Goal: Information Seeking & Learning: Learn about a topic

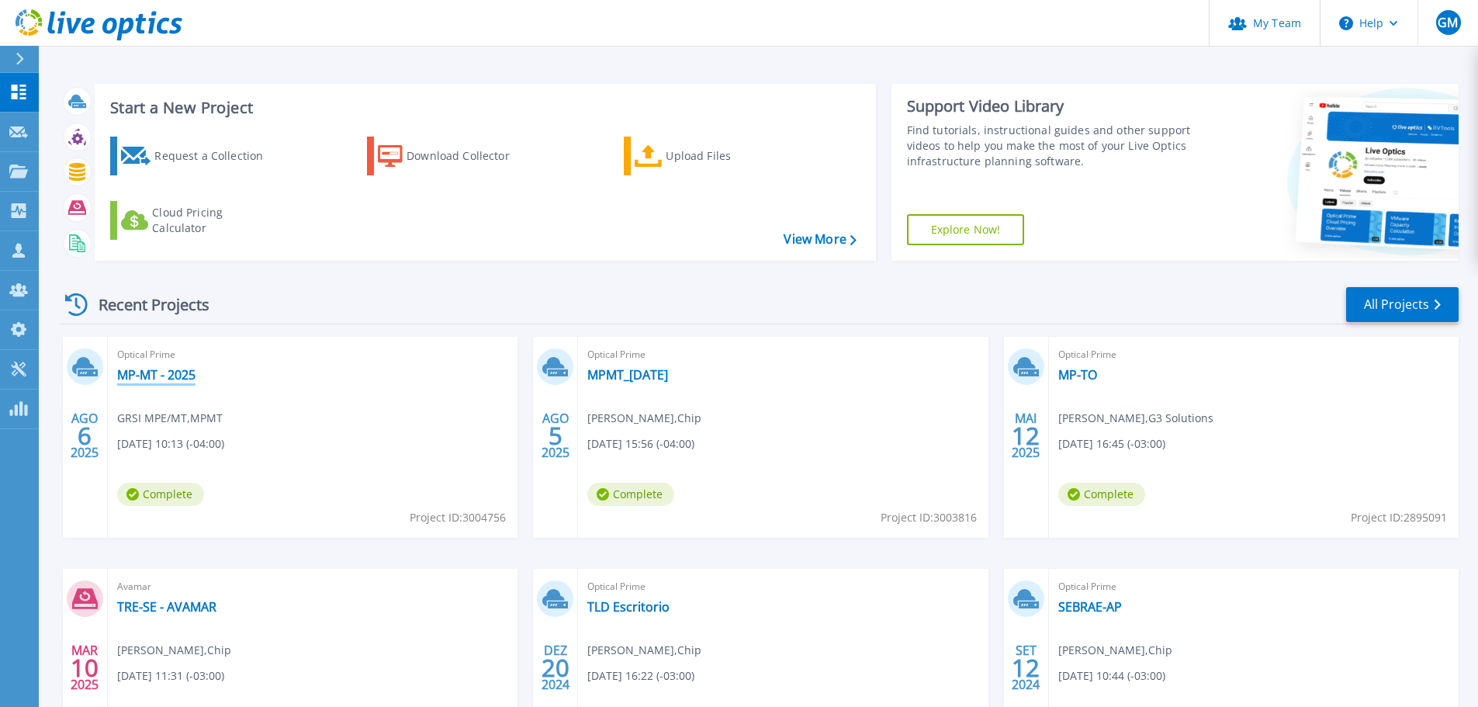
click at [173, 379] on link "MP-MT - 2025" at bounding box center [156, 375] width 78 height 16
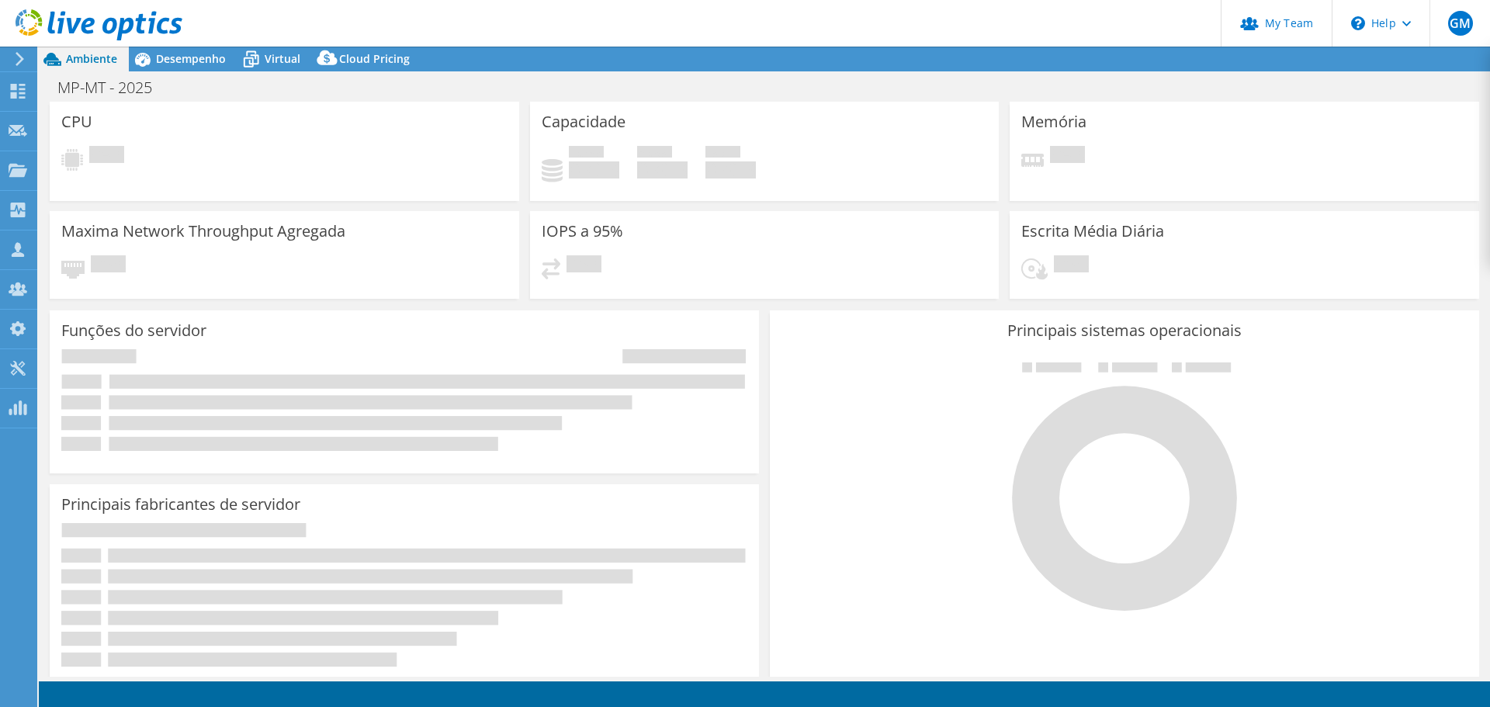
select select "SouthAmerica"
select select "BRL"
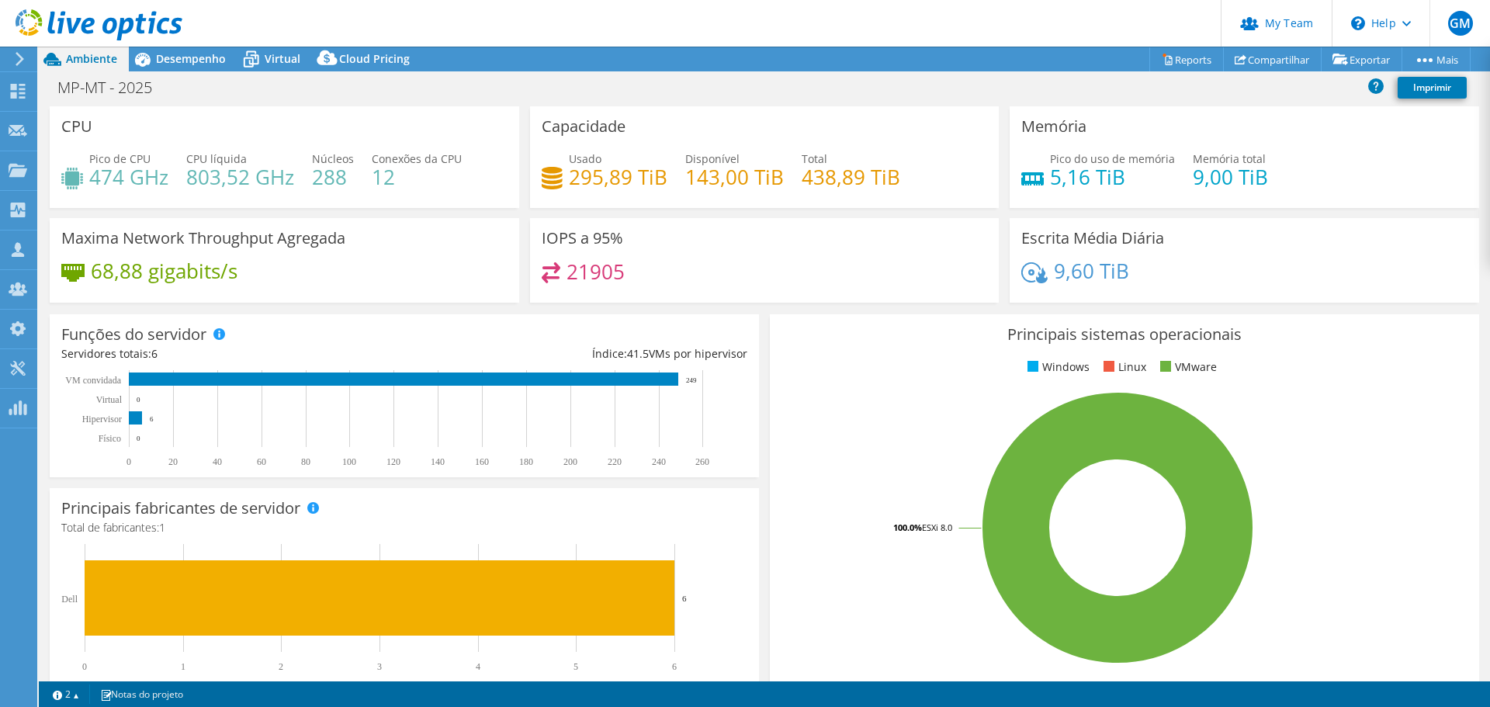
click at [570, 178] on h4 "295,89 TiB" at bounding box center [618, 176] width 99 height 17
click at [181, 58] on span "Desempenho" at bounding box center [191, 58] width 70 height 15
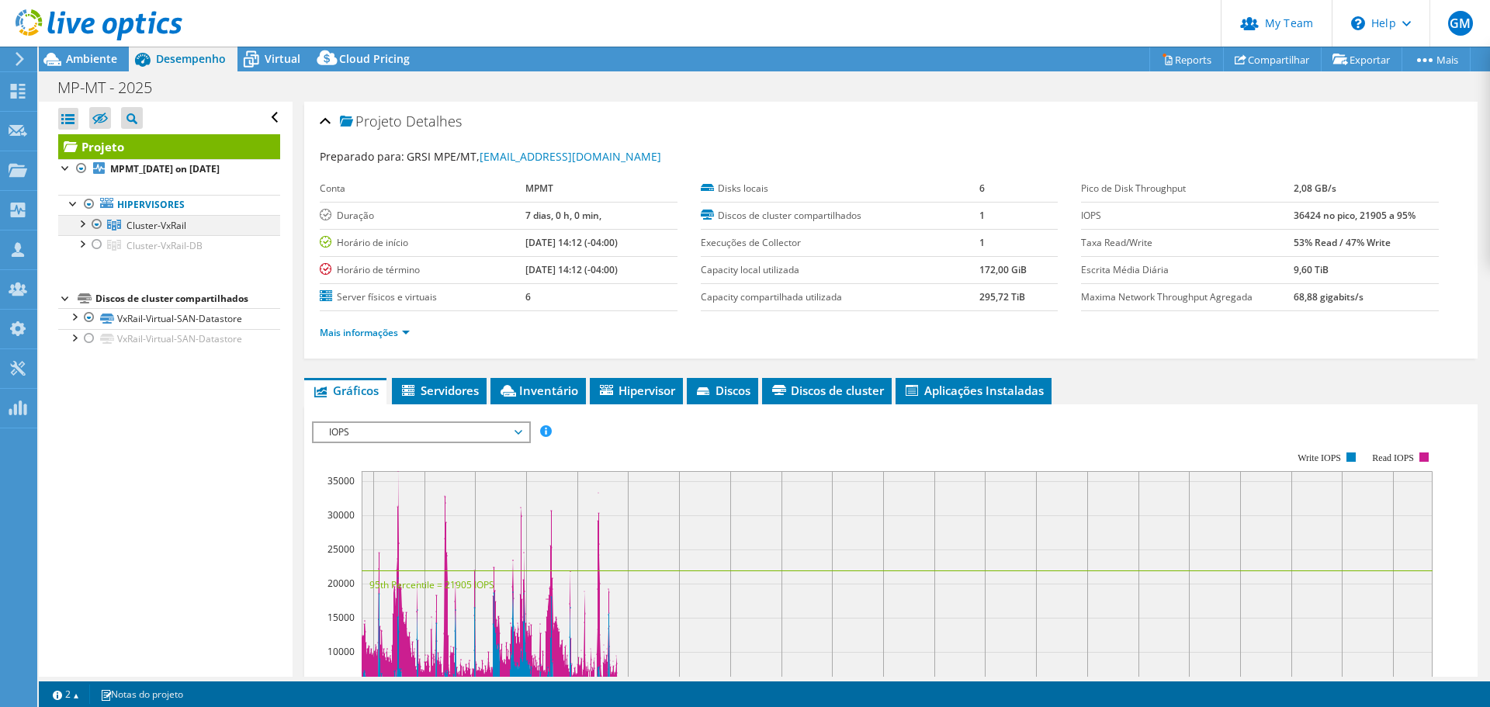
click at [81, 223] on div at bounding box center [82, 223] width 16 height 16
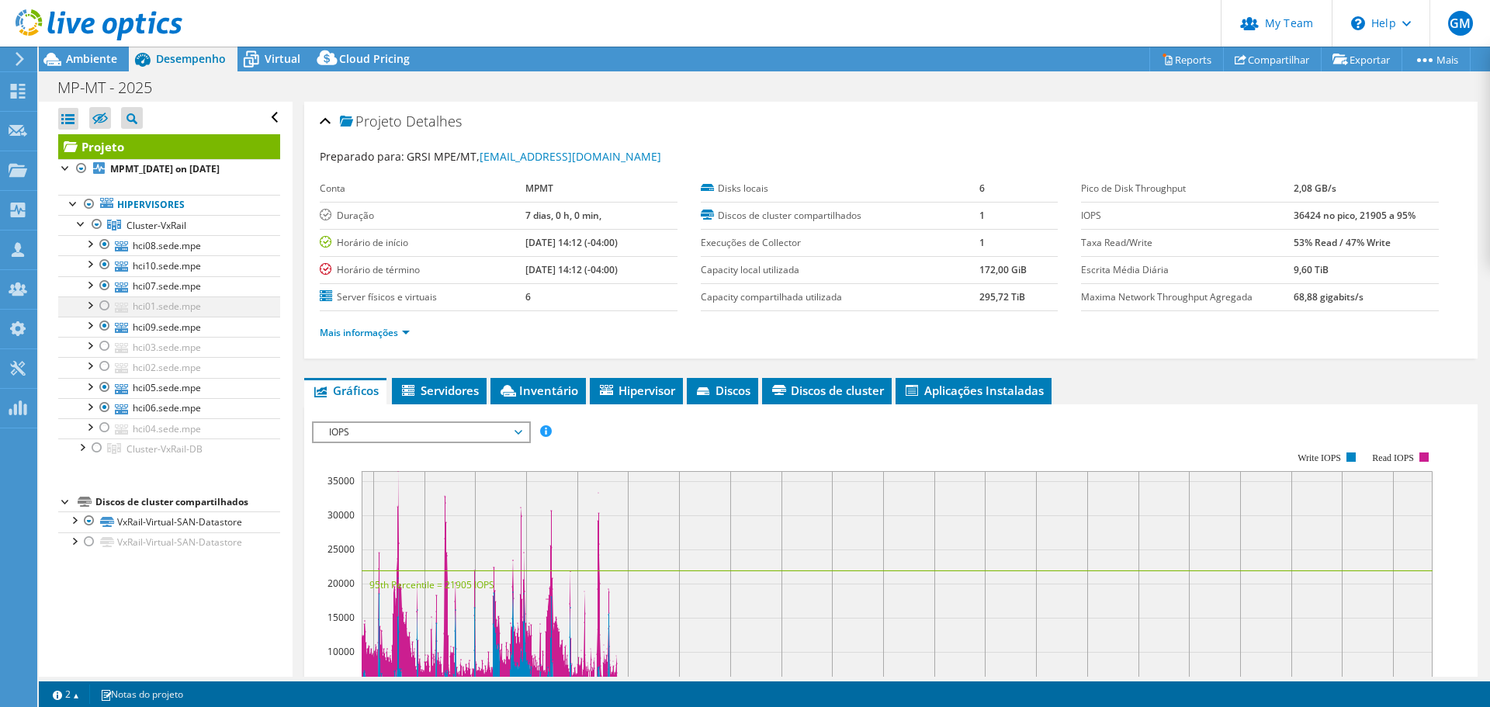
click at [99, 306] on div at bounding box center [105, 305] width 16 height 19
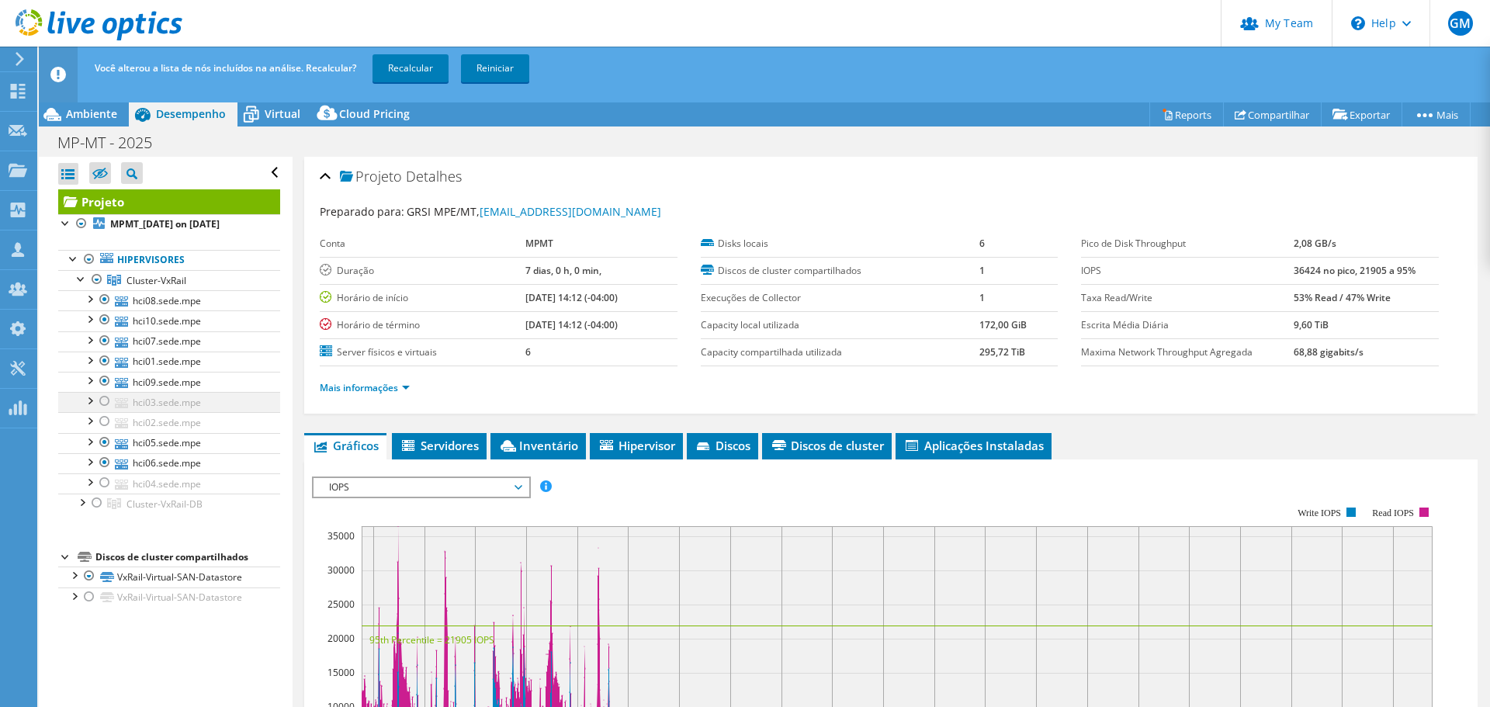
click at [105, 404] on div at bounding box center [105, 401] width 16 height 19
click at [102, 420] on div at bounding box center [105, 421] width 16 height 19
click at [99, 482] on div at bounding box center [105, 482] width 16 height 19
click at [404, 67] on link "Recalcular" at bounding box center [410, 68] width 76 height 28
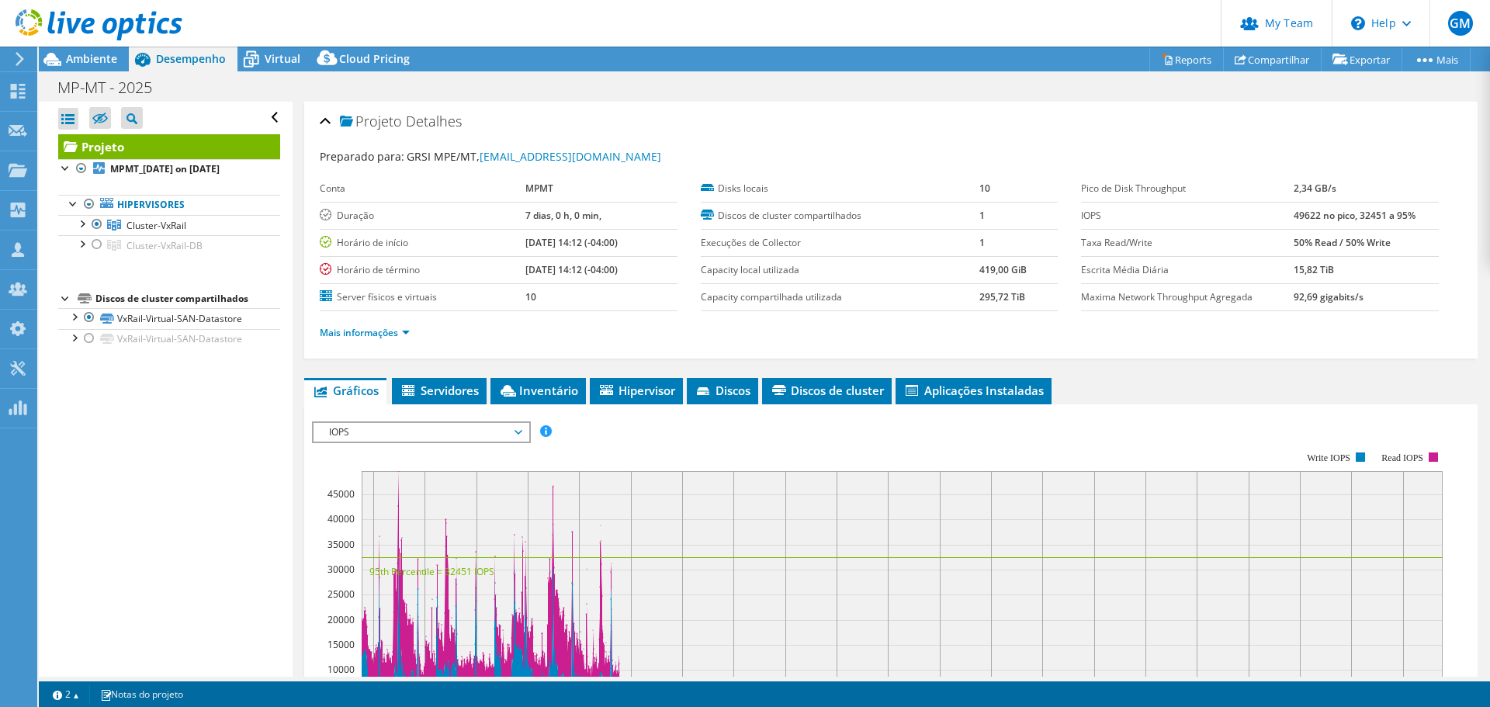
drag, startPoint x: 71, startPoint y: 61, endPoint x: 349, endPoint y: 24, distance: 280.2
click at [72, 61] on span "Ambiente" at bounding box center [91, 58] width 51 height 15
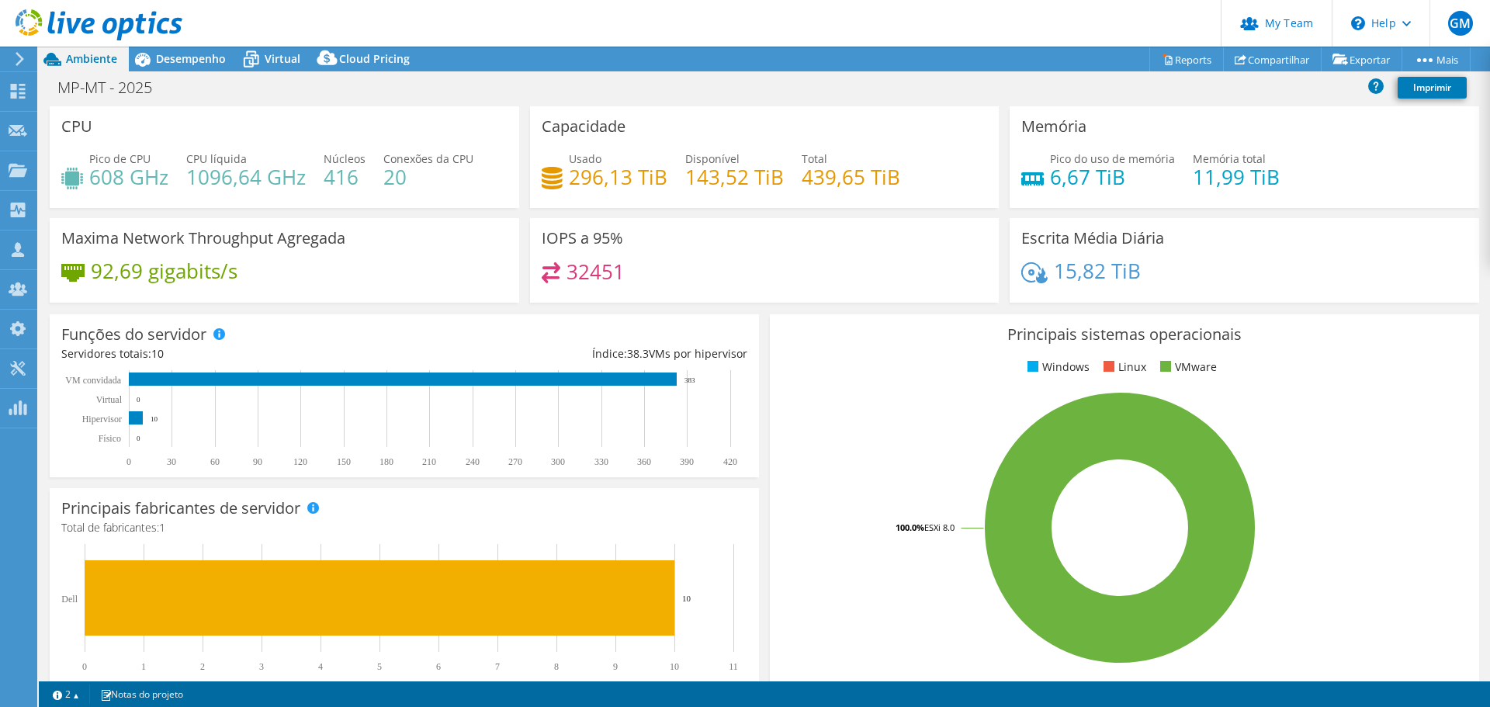
click at [1000, 95] on div "MP-MT - 2025 Imprimir" at bounding box center [764, 87] width 1451 height 29
click at [520, 85] on div "MP-MT - 2025 Imprimir" at bounding box center [764, 87] width 1451 height 29
click at [188, 65] on span "Desempenho" at bounding box center [191, 58] width 70 height 15
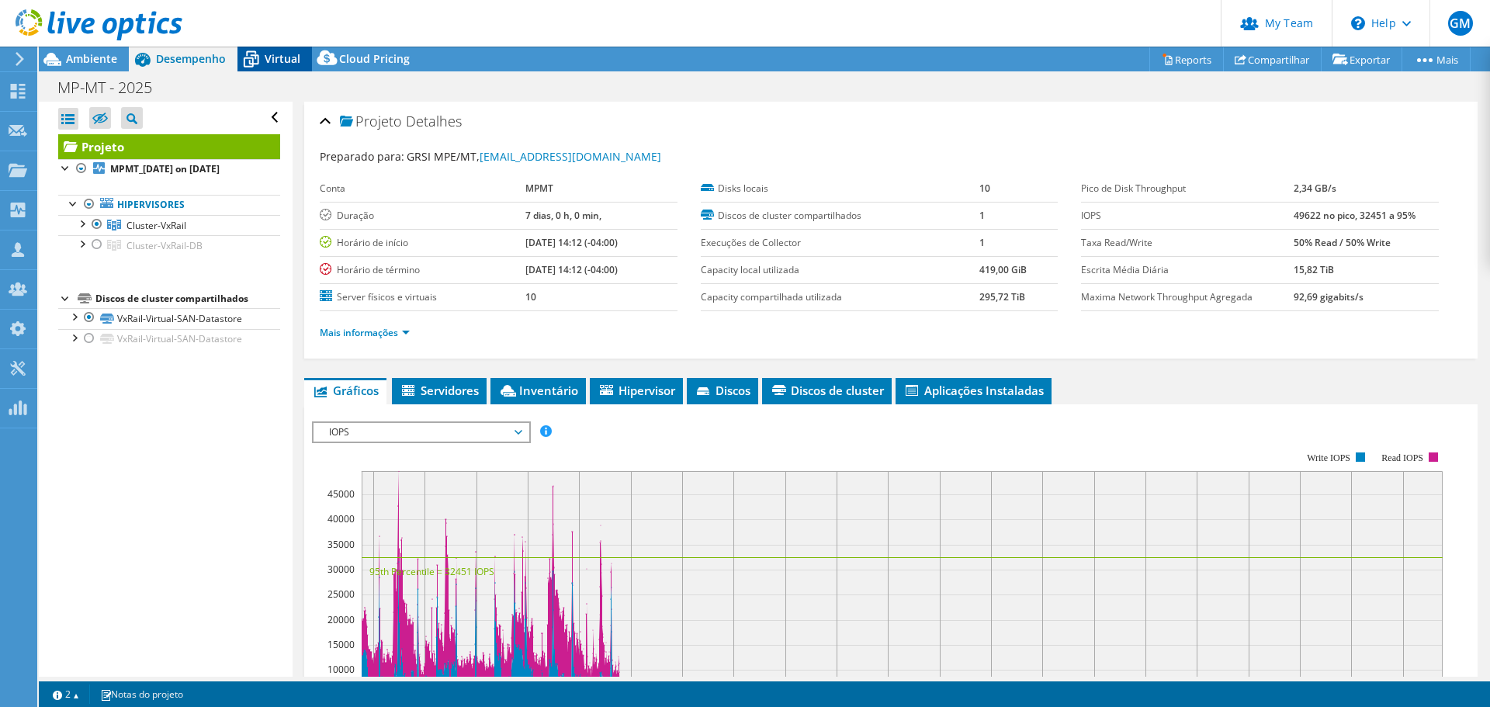
click at [275, 61] on span "Virtual" at bounding box center [283, 58] width 36 height 15
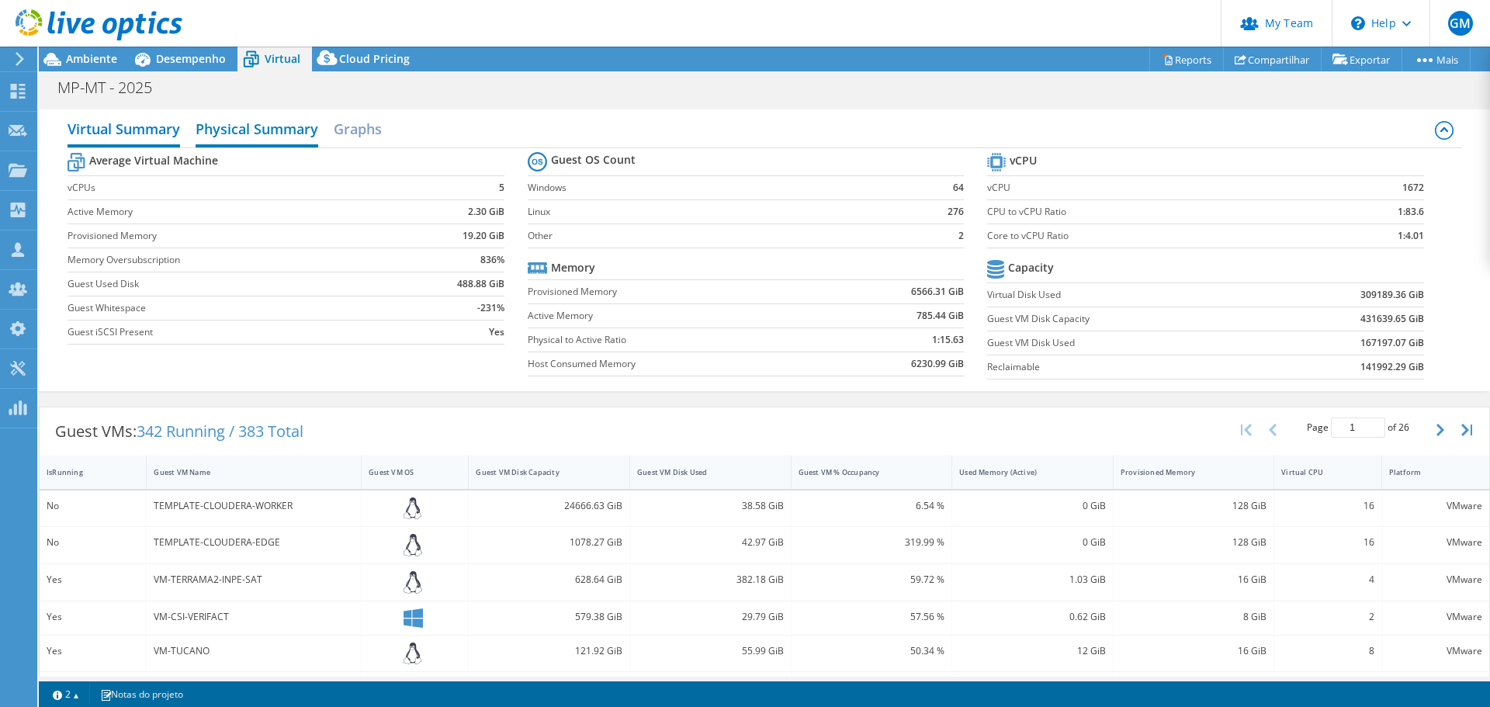
click at [268, 133] on h2 "Physical Summary" at bounding box center [257, 130] width 123 height 34
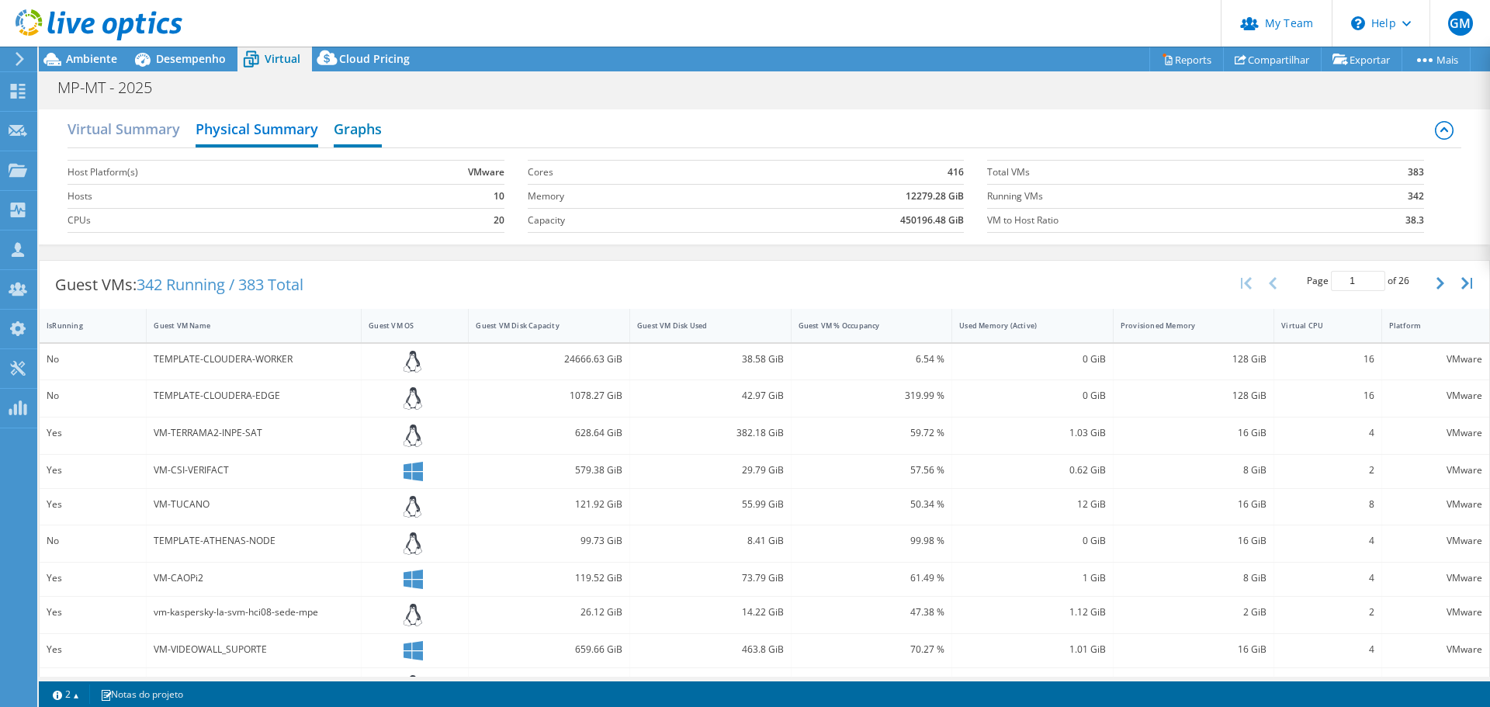
click at [355, 130] on h2 "Graphs" at bounding box center [358, 130] width 48 height 34
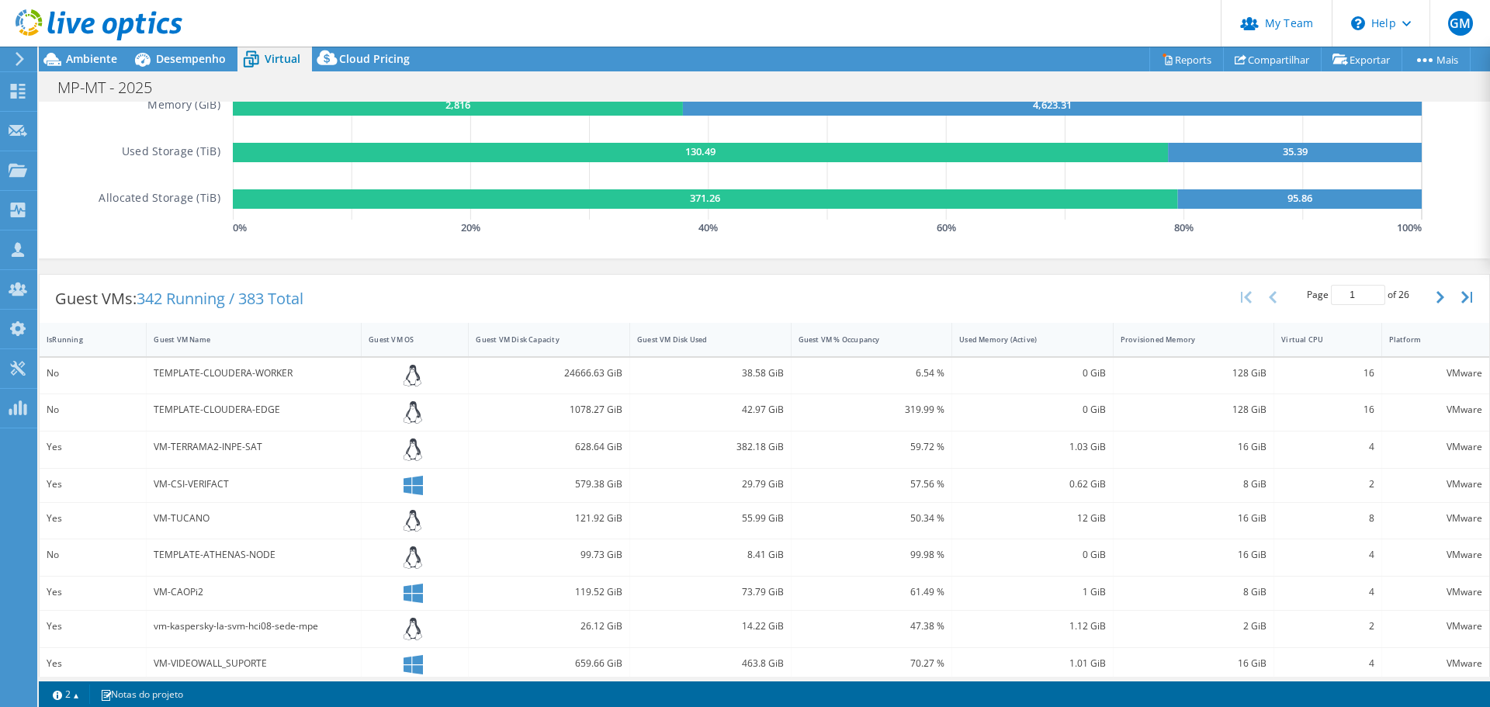
scroll to position [310, 0]
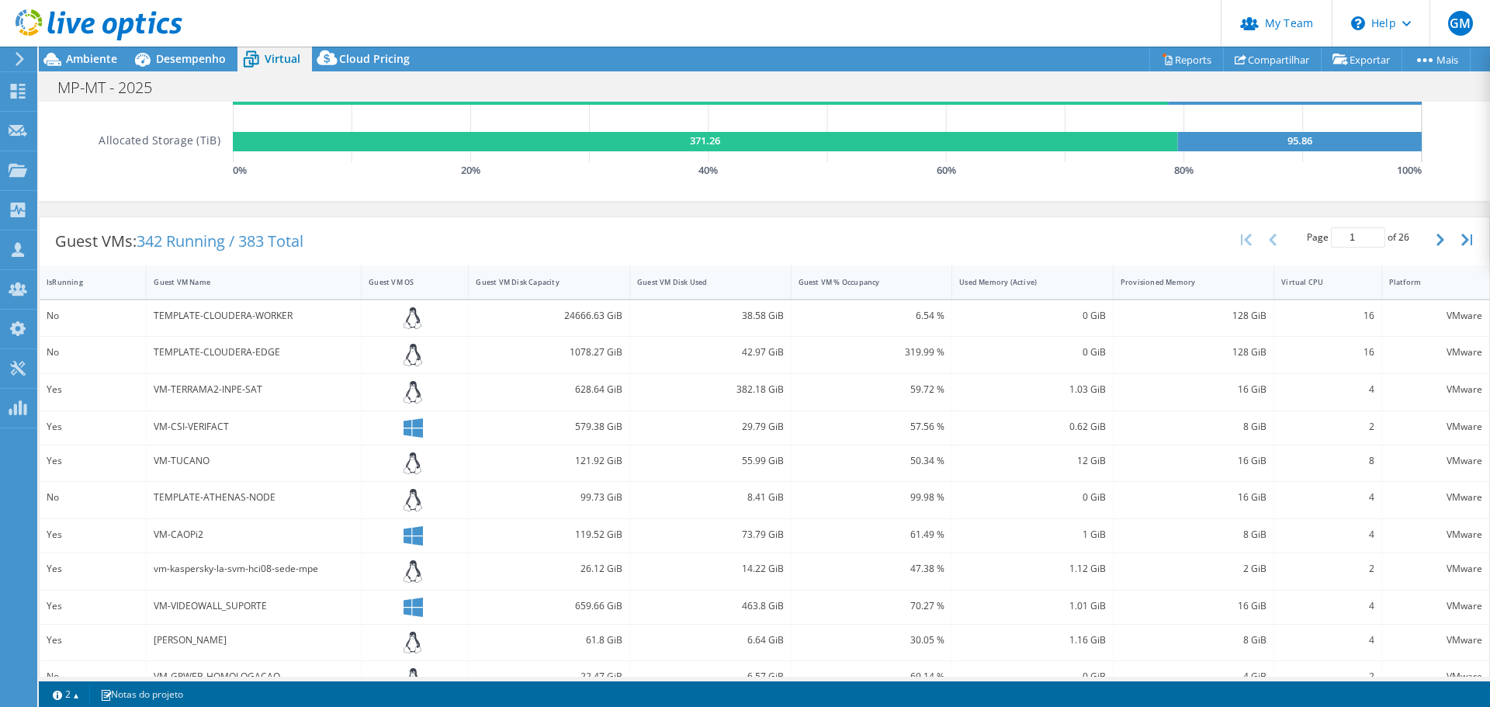
click at [611, 210] on div "Guest VMs: 342 Running / 383 Total Page 1 of 26 5 rows 10 rows 20 rows 25 rows …" at bounding box center [764, 530] width 1451 height 642
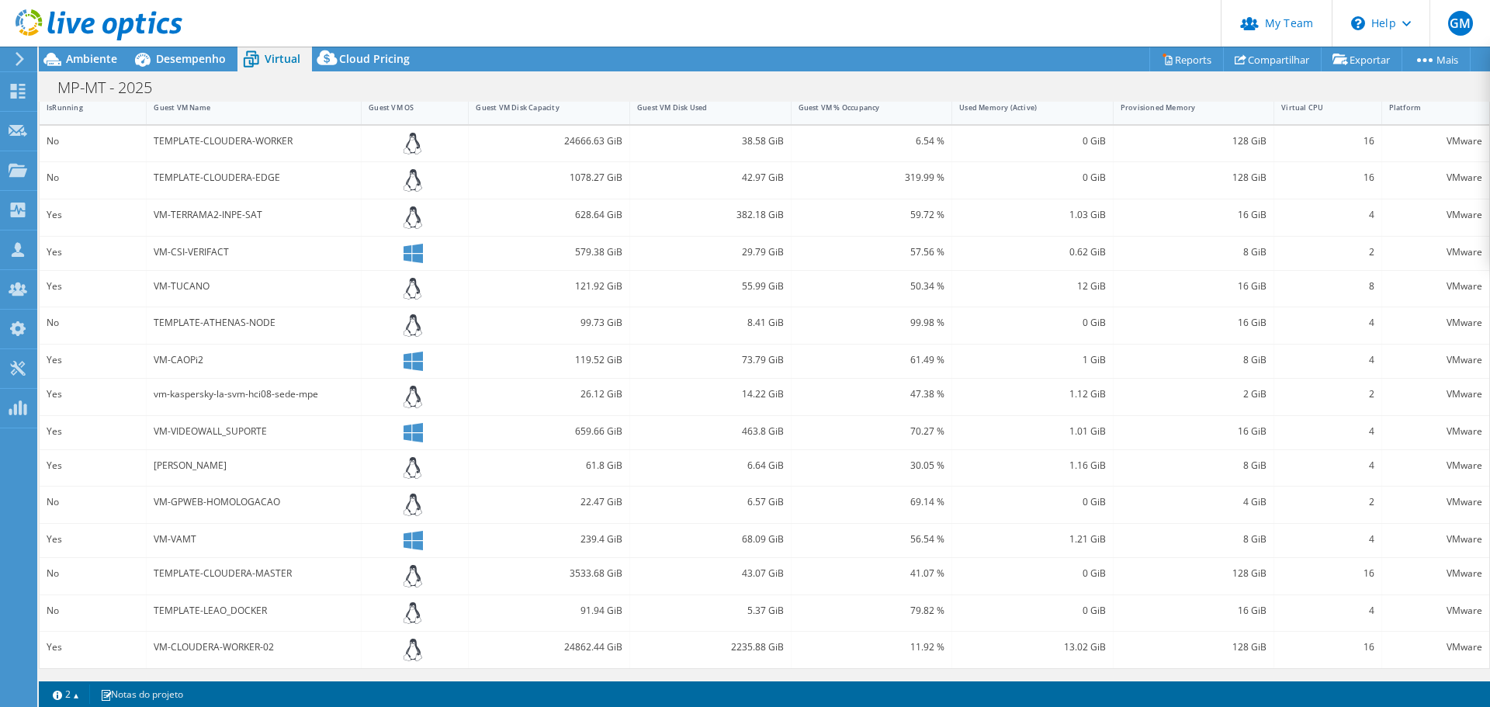
scroll to position [0, 0]
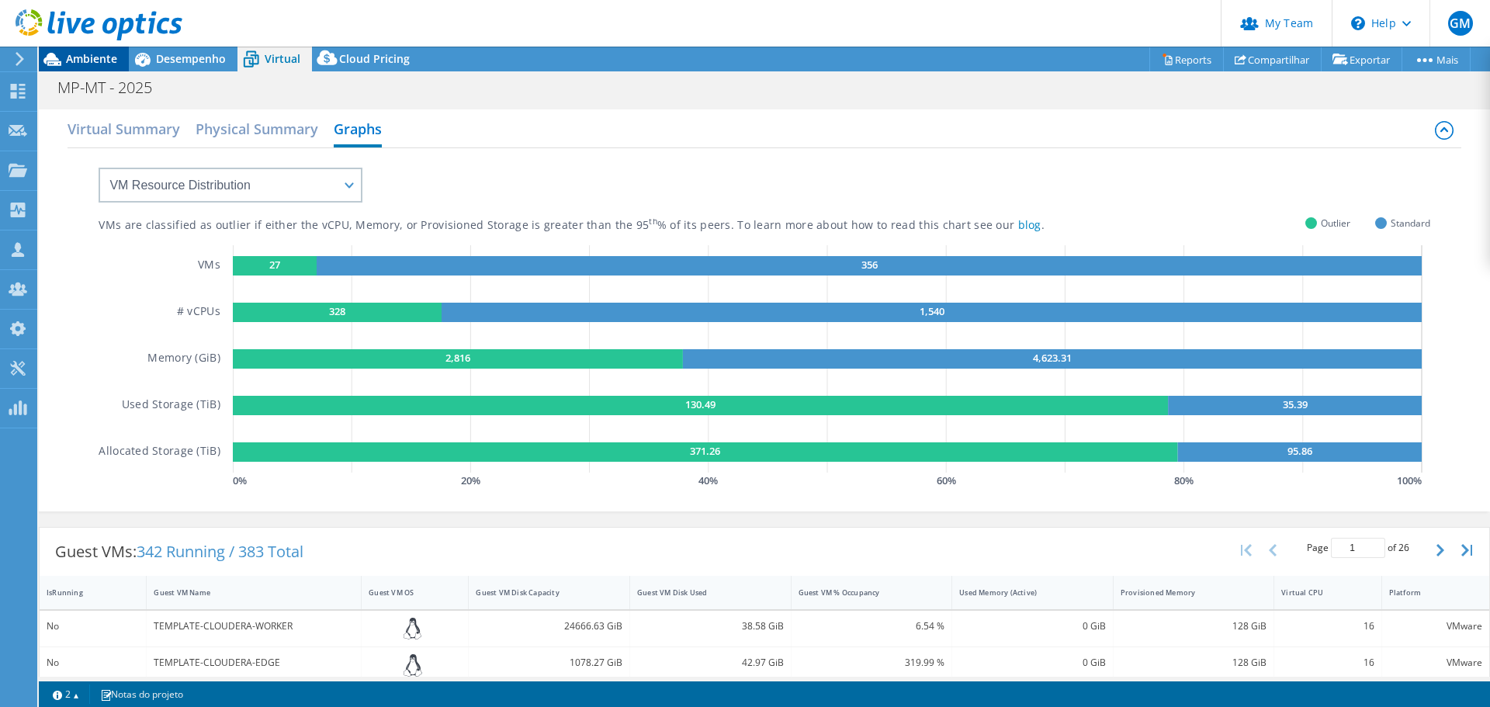
click at [93, 60] on span "Ambiente" at bounding box center [91, 58] width 51 height 15
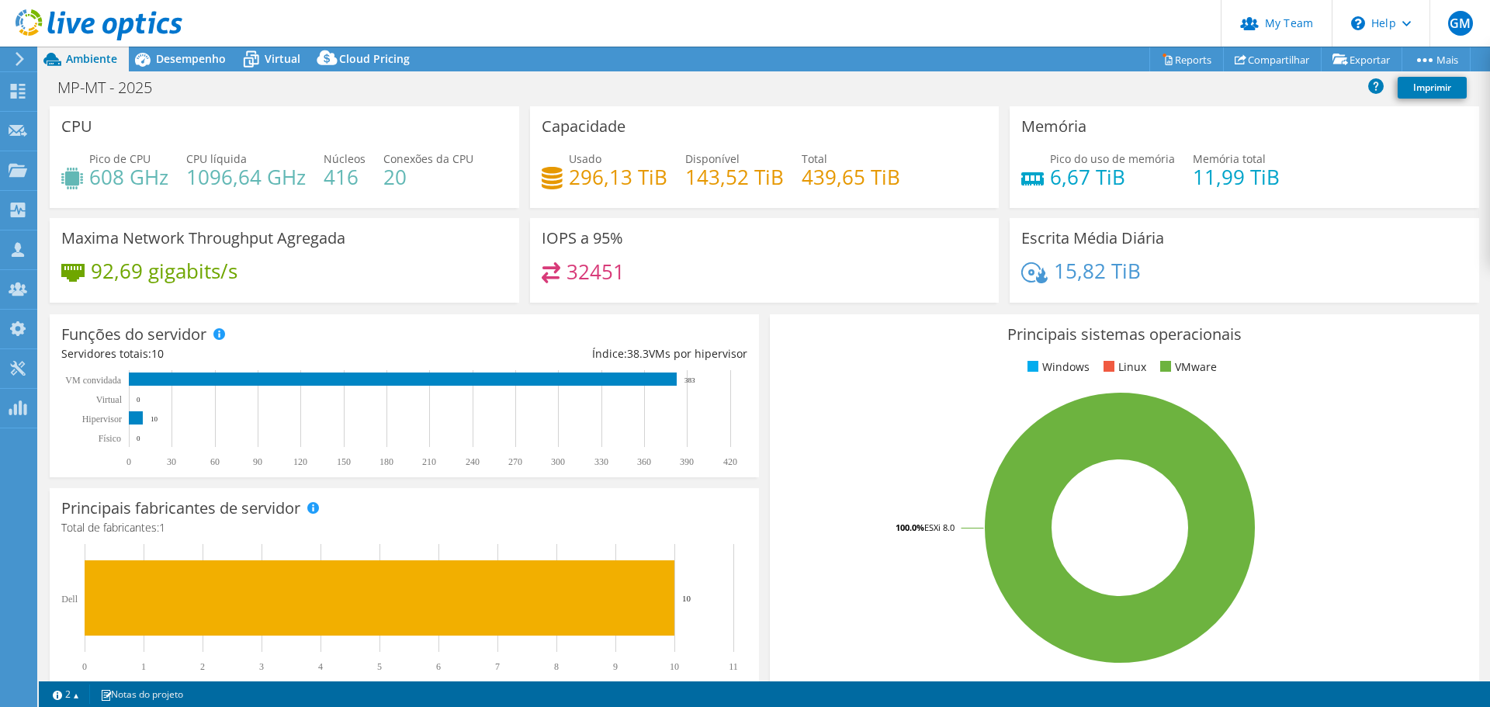
click at [707, 78] on div "MP-MT - 2025 Imprimir" at bounding box center [764, 87] width 1451 height 29
click at [293, 55] on span "Virtual" at bounding box center [283, 58] width 36 height 15
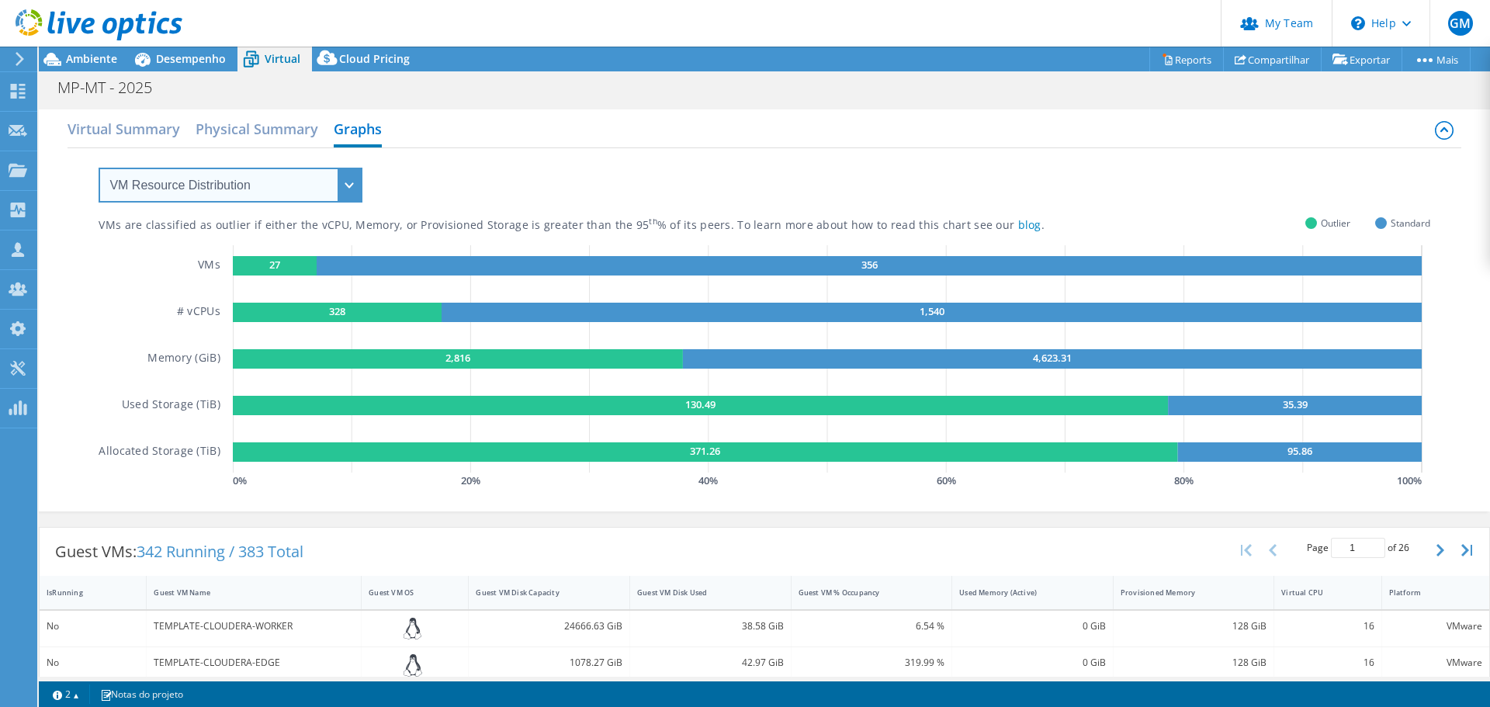
click at [343, 185] on select "VM Resource Distribution Provisioning Contrast Over Provisioning" at bounding box center [231, 185] width 264 height 35
click at [483, 126] on div "Virtual Summary Physical Summary Graphs" at bounding box center [764, 130] width 1393 height 35
click at [159, 125] on h2 "Virtual Summary" at bounding box center [124, 130] width 113 height 34
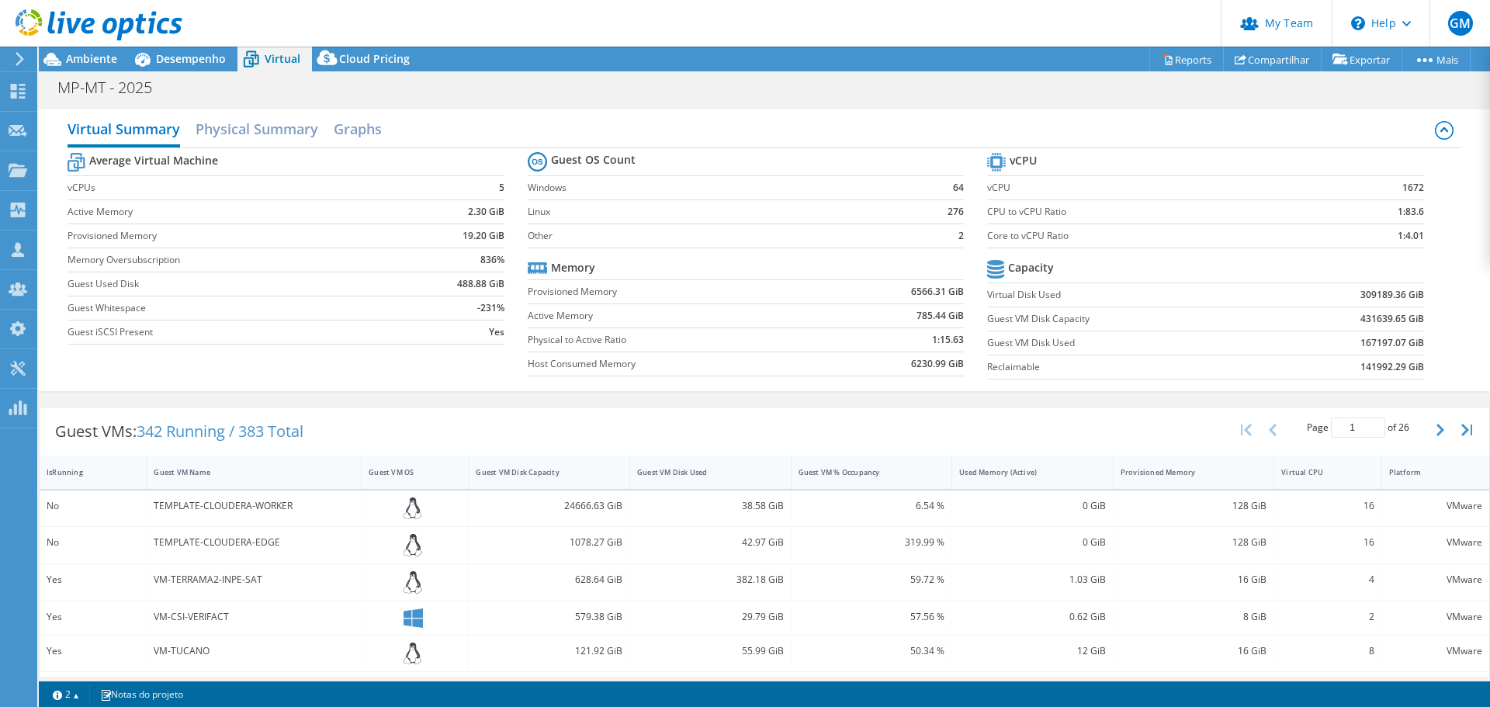
click at [684, 108] on div "Virtual Summary Physical Summary Graphs Average Virtual Machine vCPUs 5 Active …" at bounding box center [764, 250] width 1451 height 297
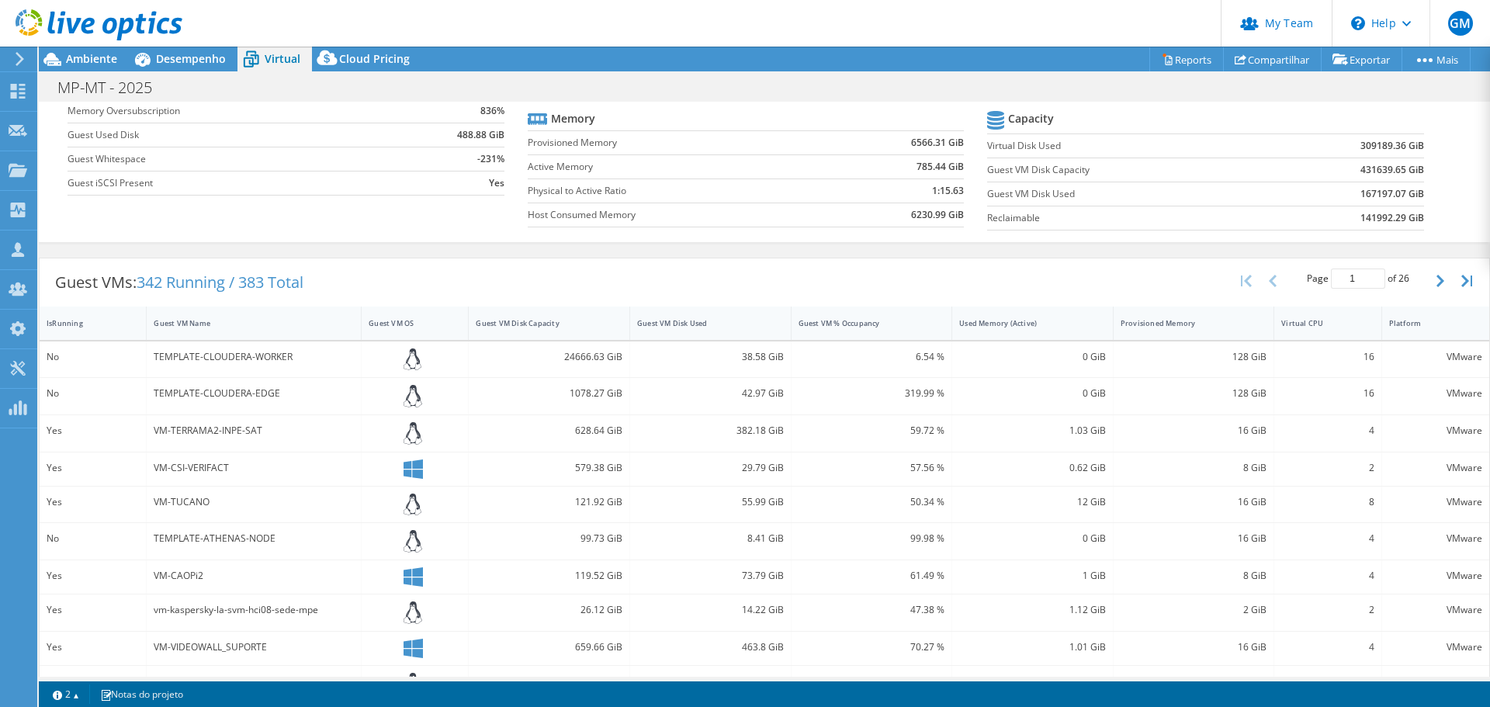
scroll to position [155, 0]
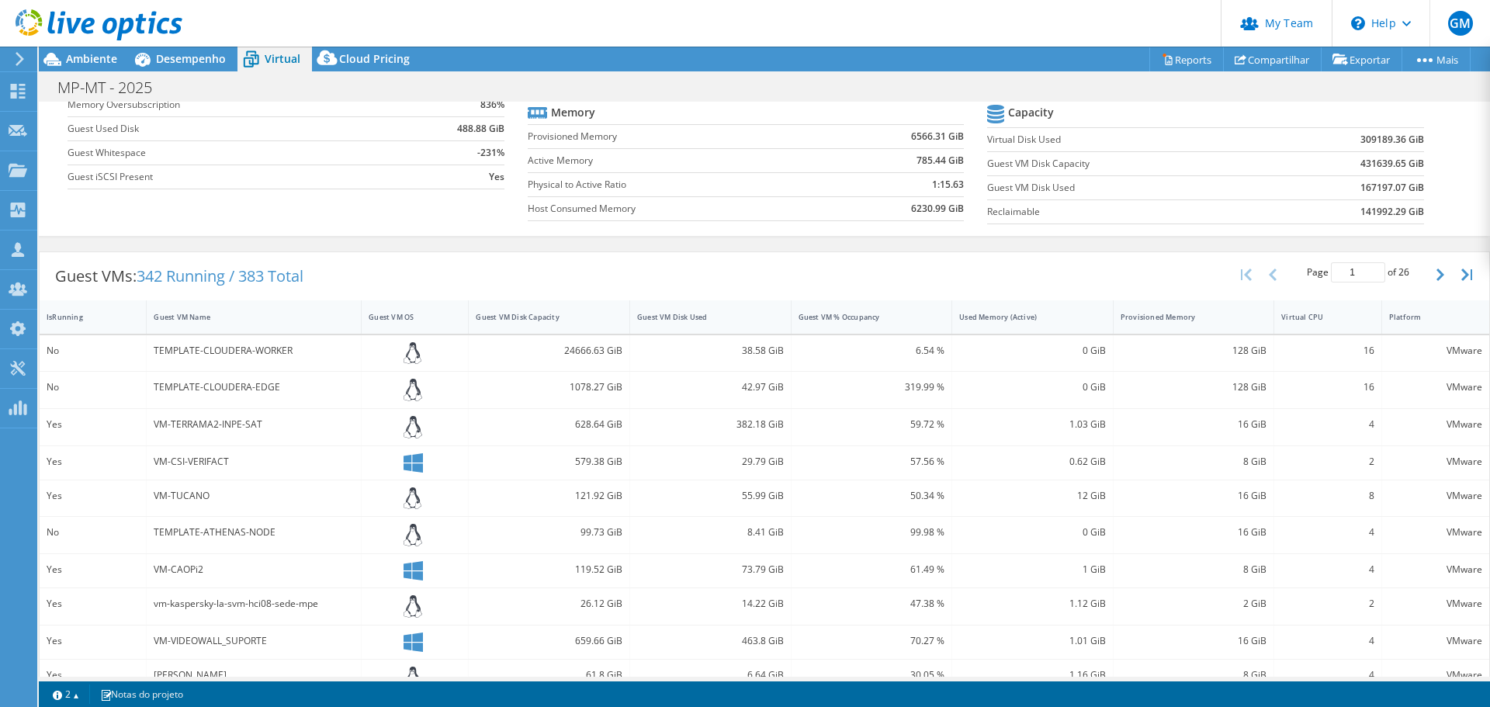
click at [774, 250] on div "Guest VMs: 342 Running / 383 Total Page 1 of 26 5 rows 10 rows 20 rows 25 rows …" at bounding box center [764, 565] width 1451 height 642
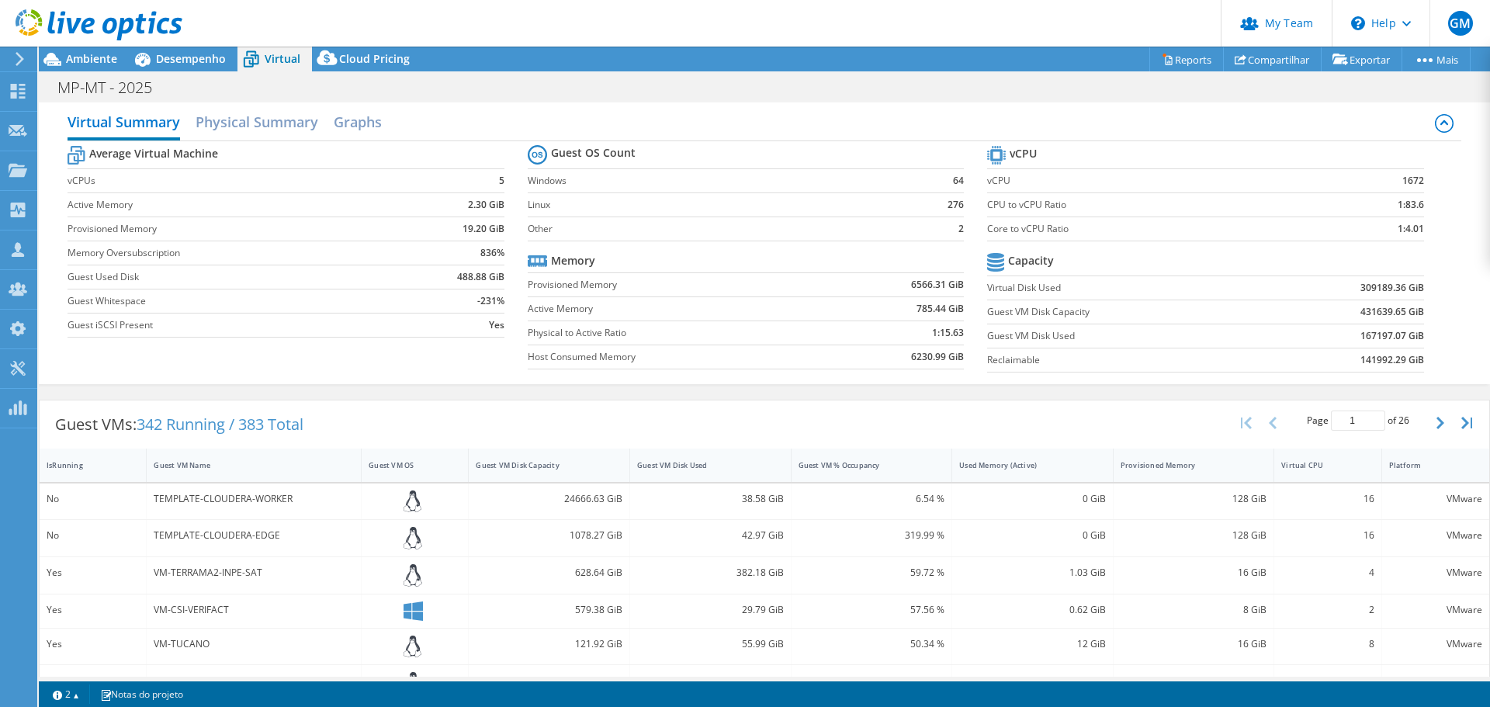
scroll to position [0, 0]
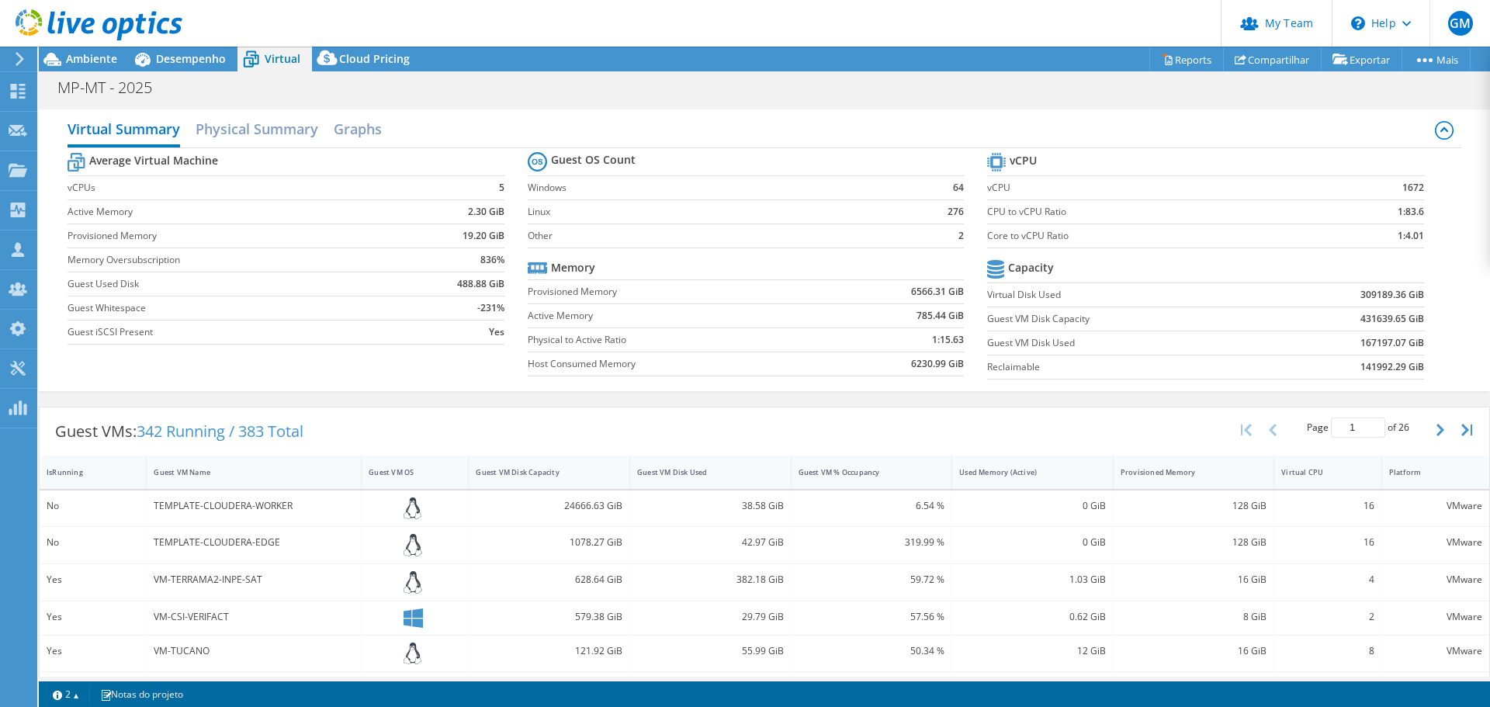
click at [594, 93] on div "MP-MT - 2025 Imprimir" at bounding box center [764, 87] width 1451 height 29
click at [485, 403] on div "Guest VMs: 342 Running / 383 Total Page 1 of 26 5 rows 10 rows 20 rows 25 rows …" at bounding box center [764, 720] width 1451 height 642
click at [484, 403] on div "Guest VMs: 342 Running / 383 Total Page 1 of 26 5 rows 10 rows 20 rows 25 rows …" at bounding box center [764, 720] width 1451 height 642
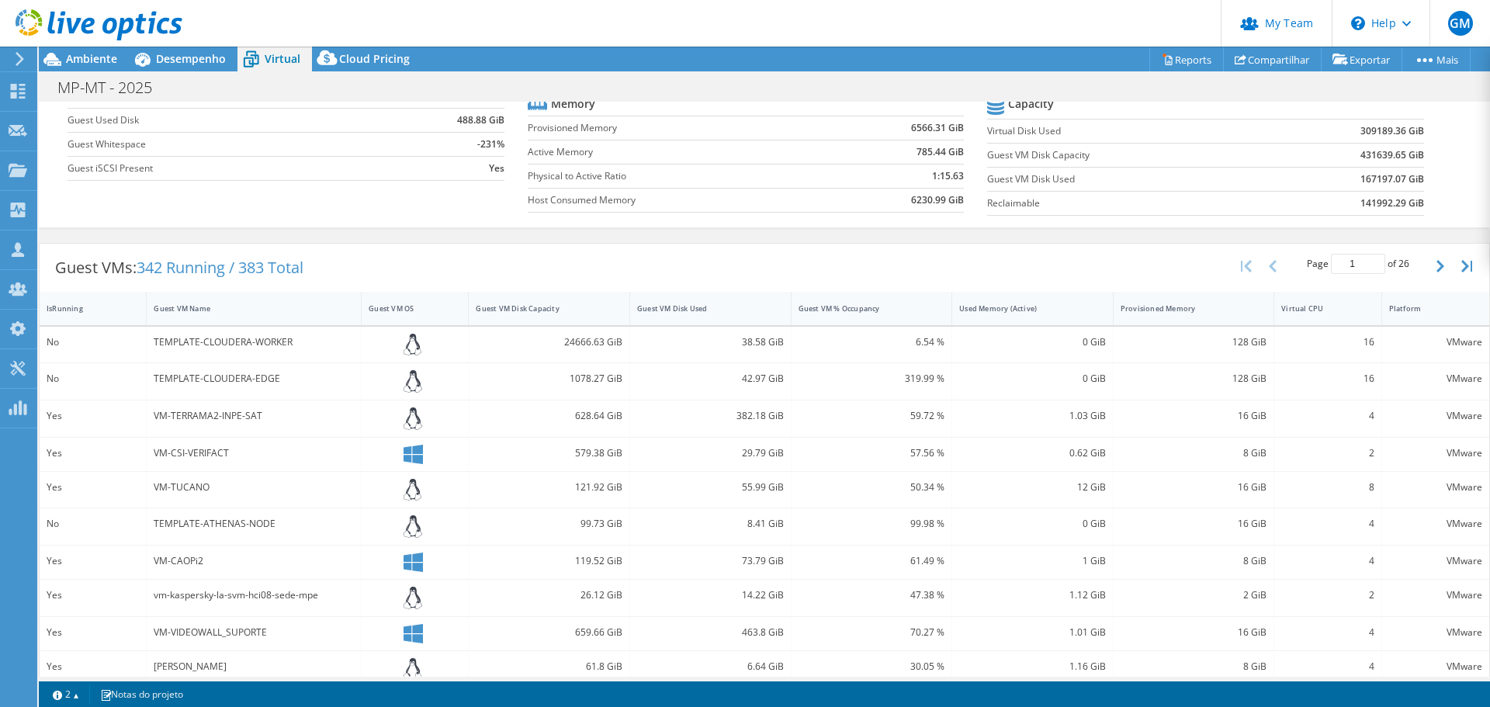
scroll to position [78, 0]
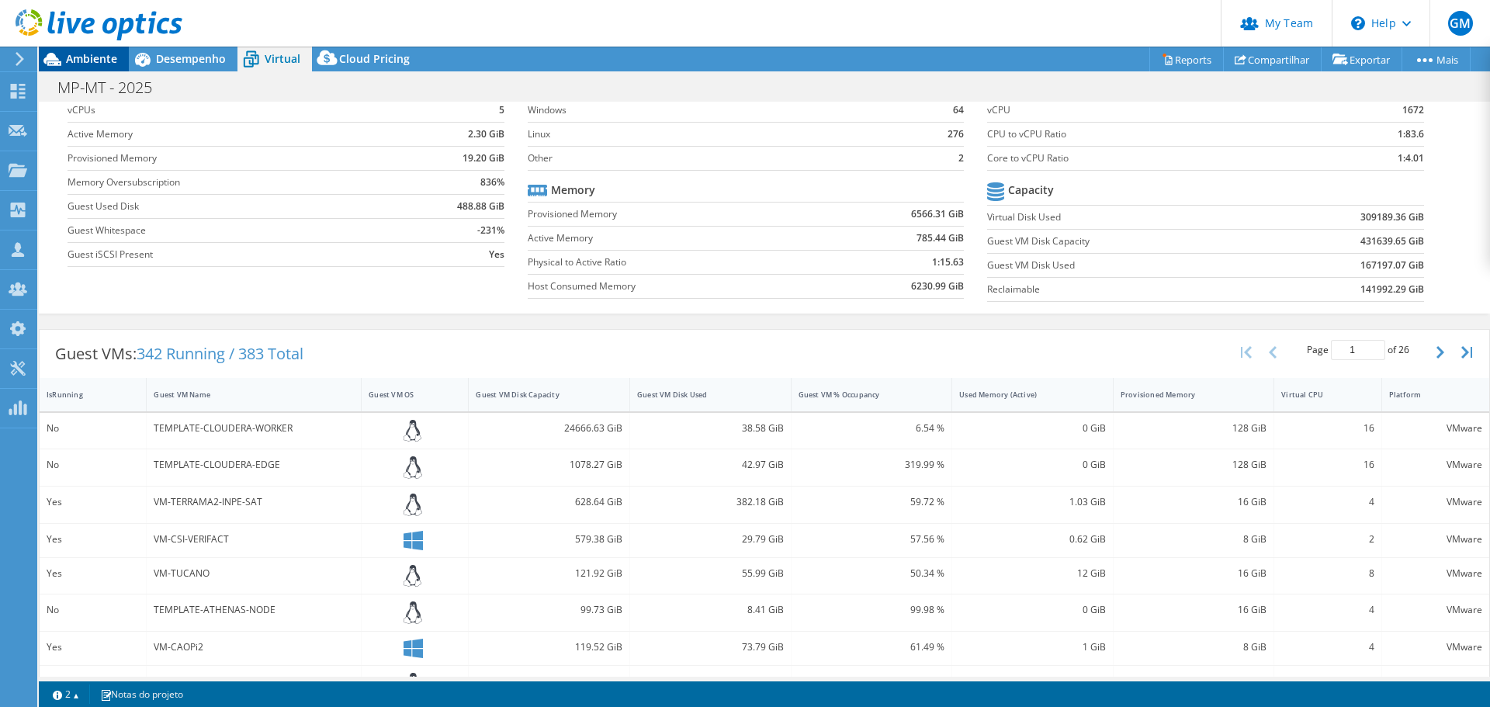
click at [96, 68] on div "Ambiente" at bounding box center [84, 59] width 90 height 25
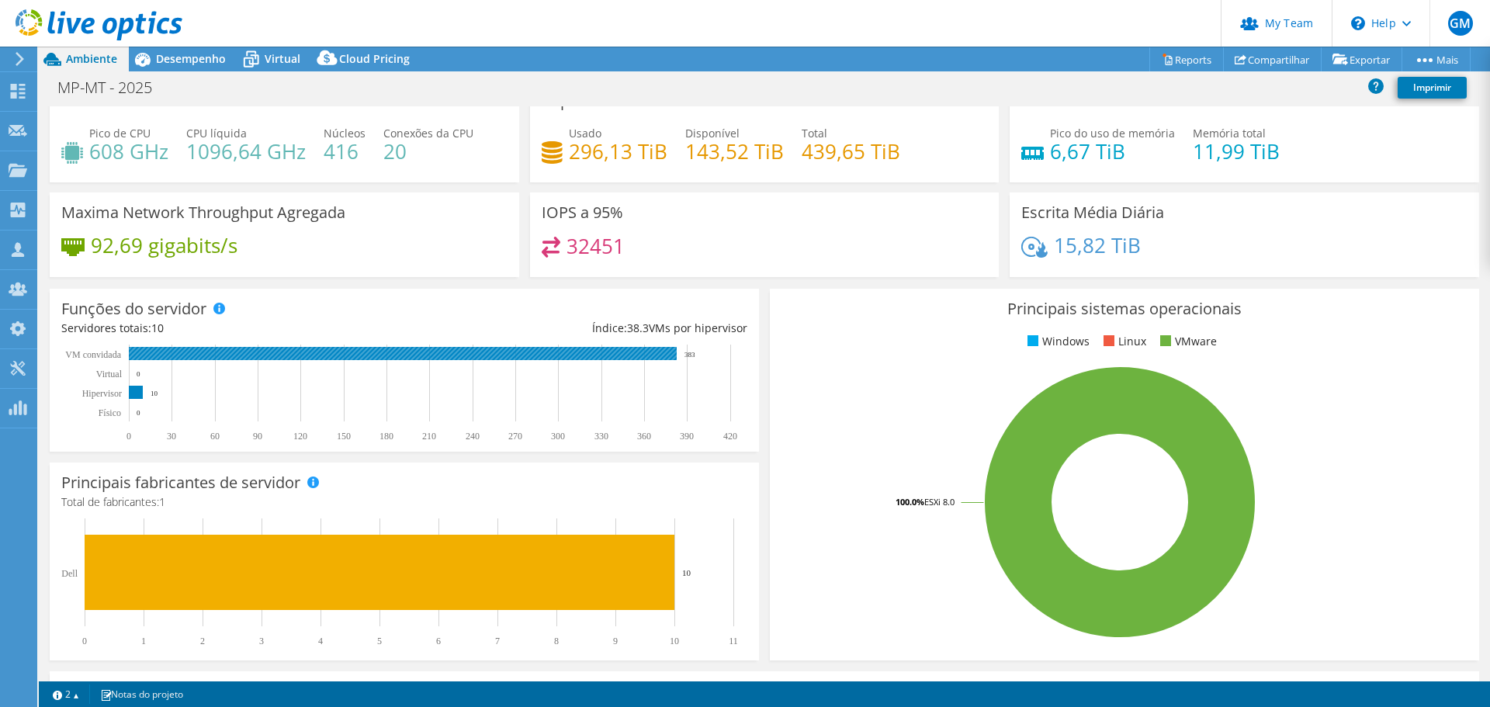
scroll to position [0, 0]
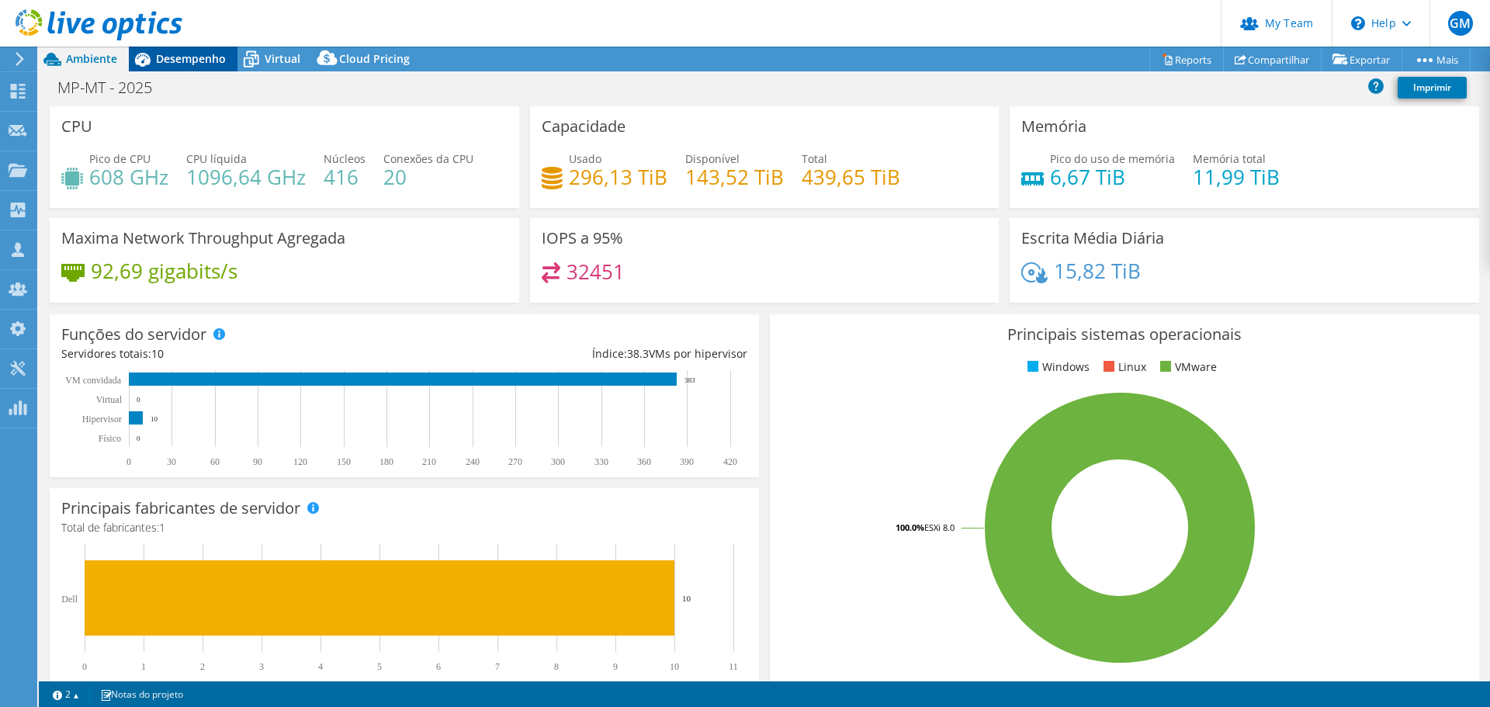
click at [203, 65] on span "Desempenho" at bounding box center [191, 58] width 70 height 15
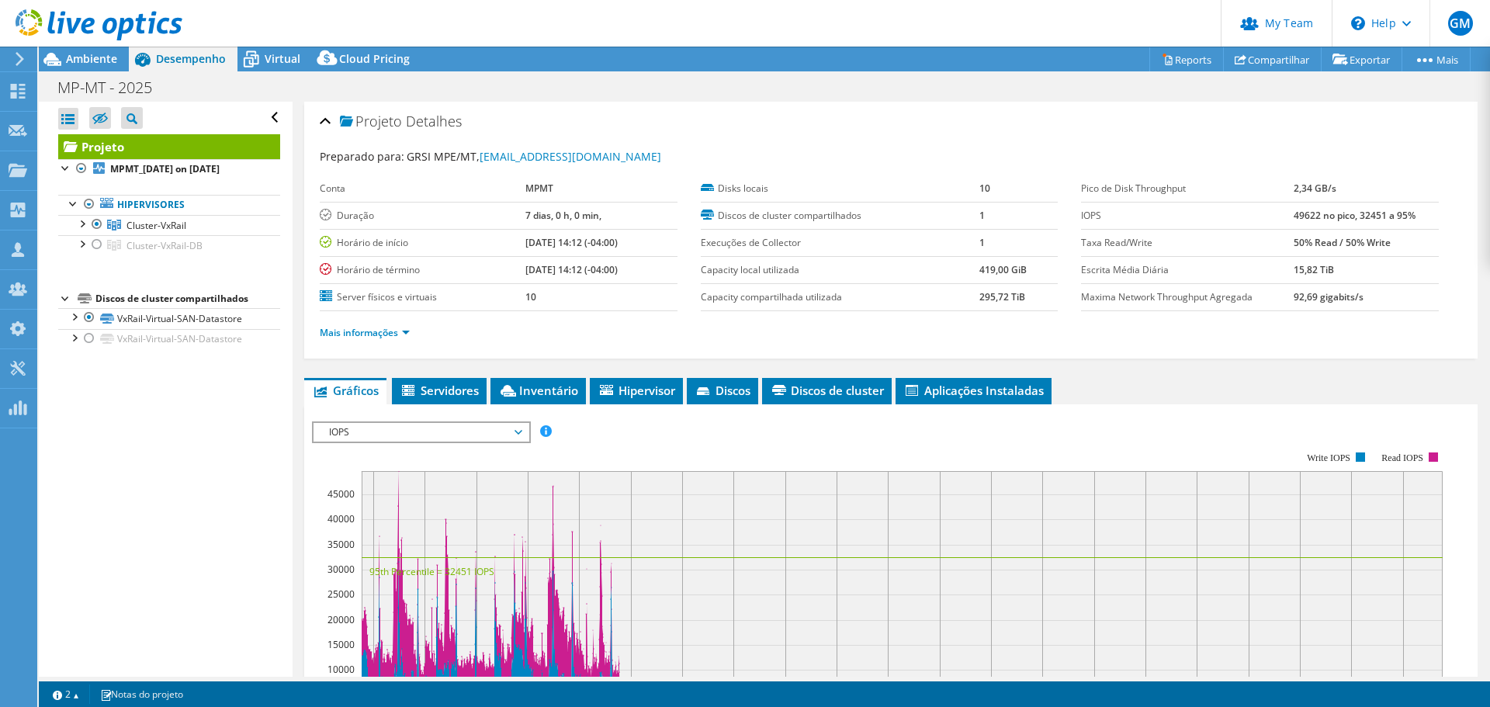
click at [137, 275] on div "Projeto MPMT_[DATE] on [DATE] Hipervisores Cluster-VxRail" at bounding box center [169, 241] width 222 height 215
click at [101, 64] on span "Ambiente" at bounding box center [91, 58] width 51 height 15
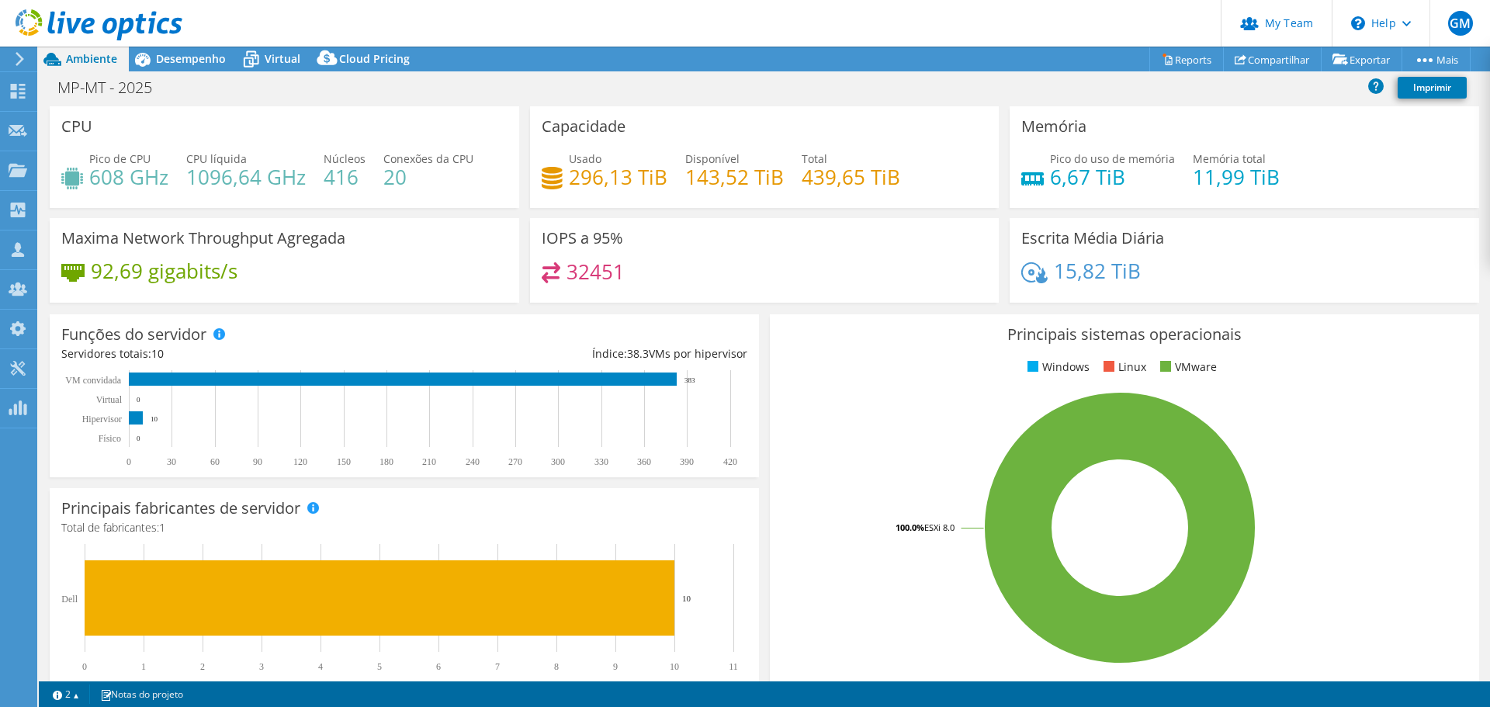
click at [580, 87] on div "MP-MT - 2025 Imprimir" at bounding box center [764, 87] width 1451 height 29
click at [203, 60] on span "Desempenho" at bounding box center [191, 58] width 70 height 15
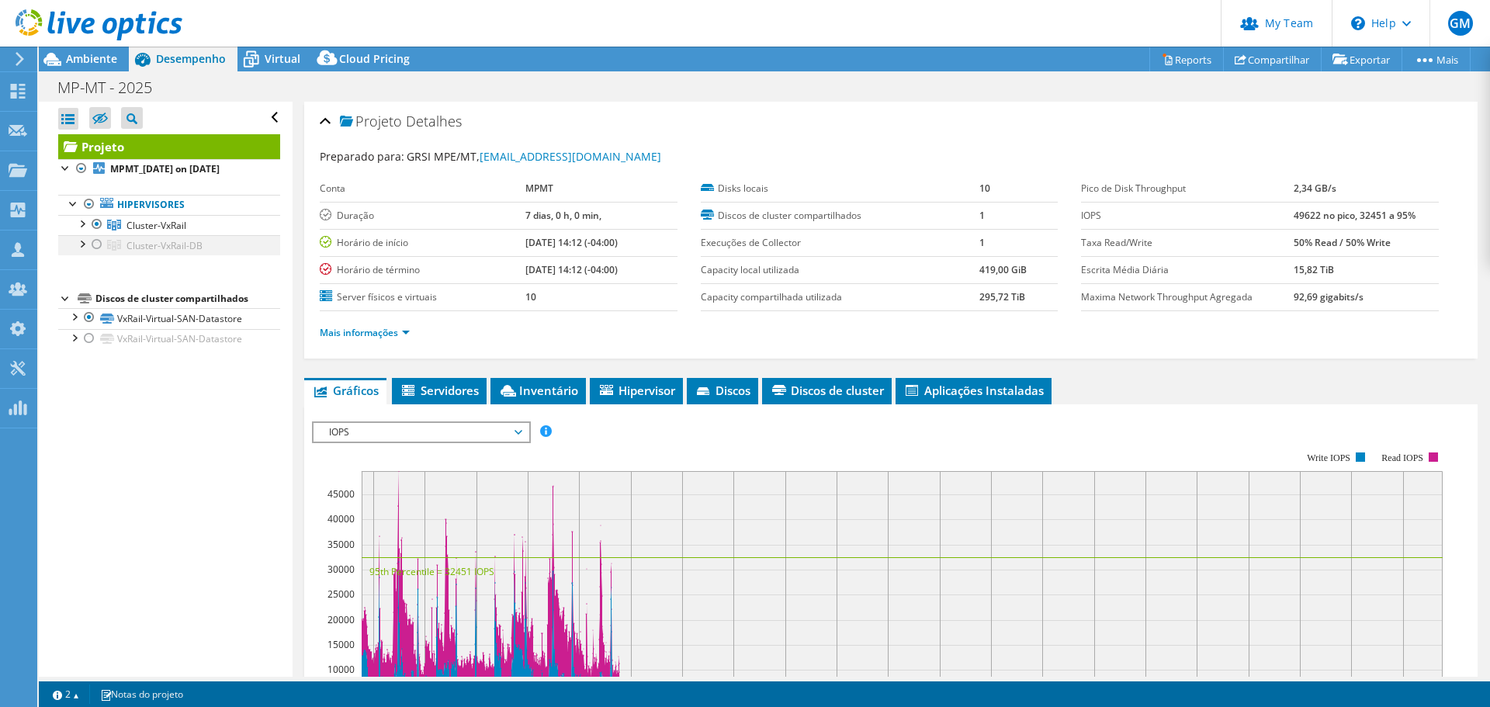
click at [81, 248] on div at bounding box center [82, 243] width 16 height 16
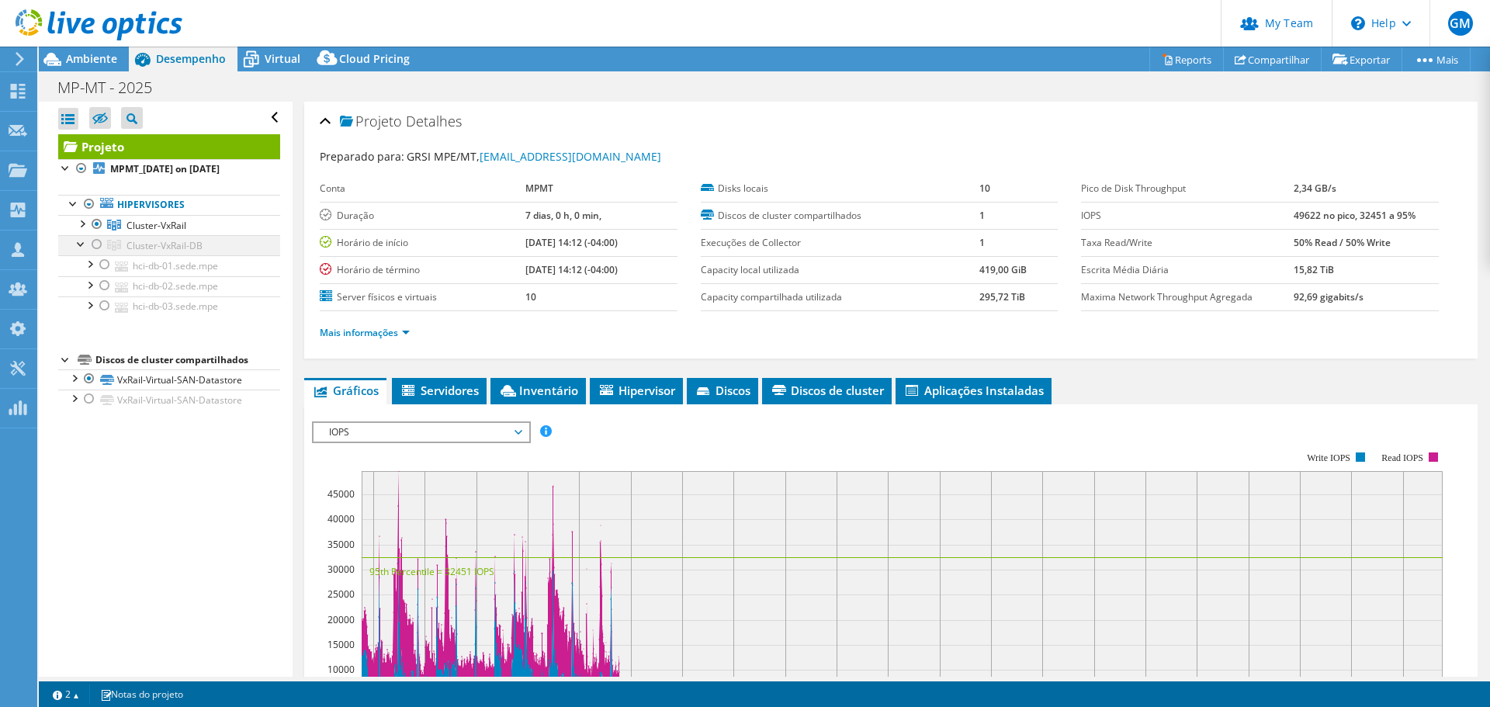
click at [81, 248] on div at bounding box center [82, 243] width 16 height 16
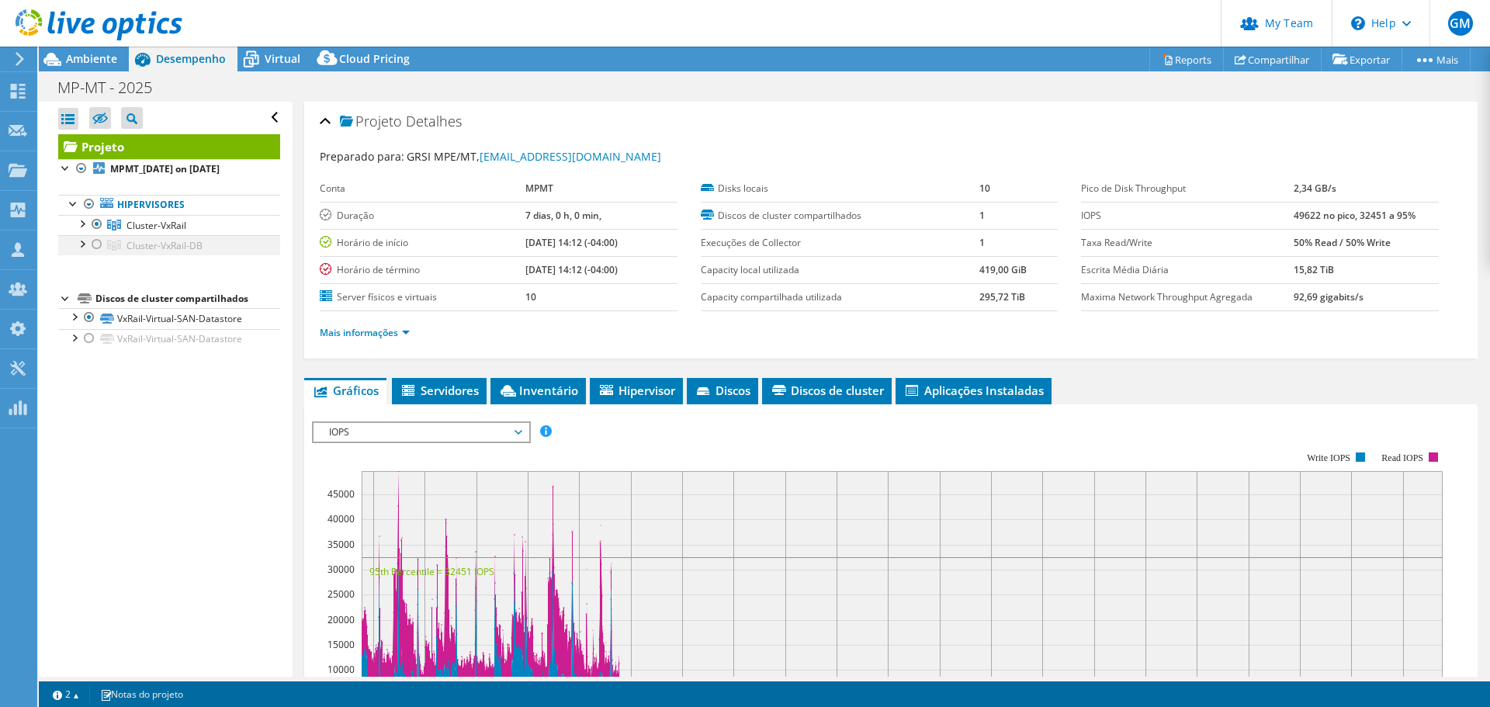
click at [97, 245] on div at bounding box center [97, 244] width 16 height 19
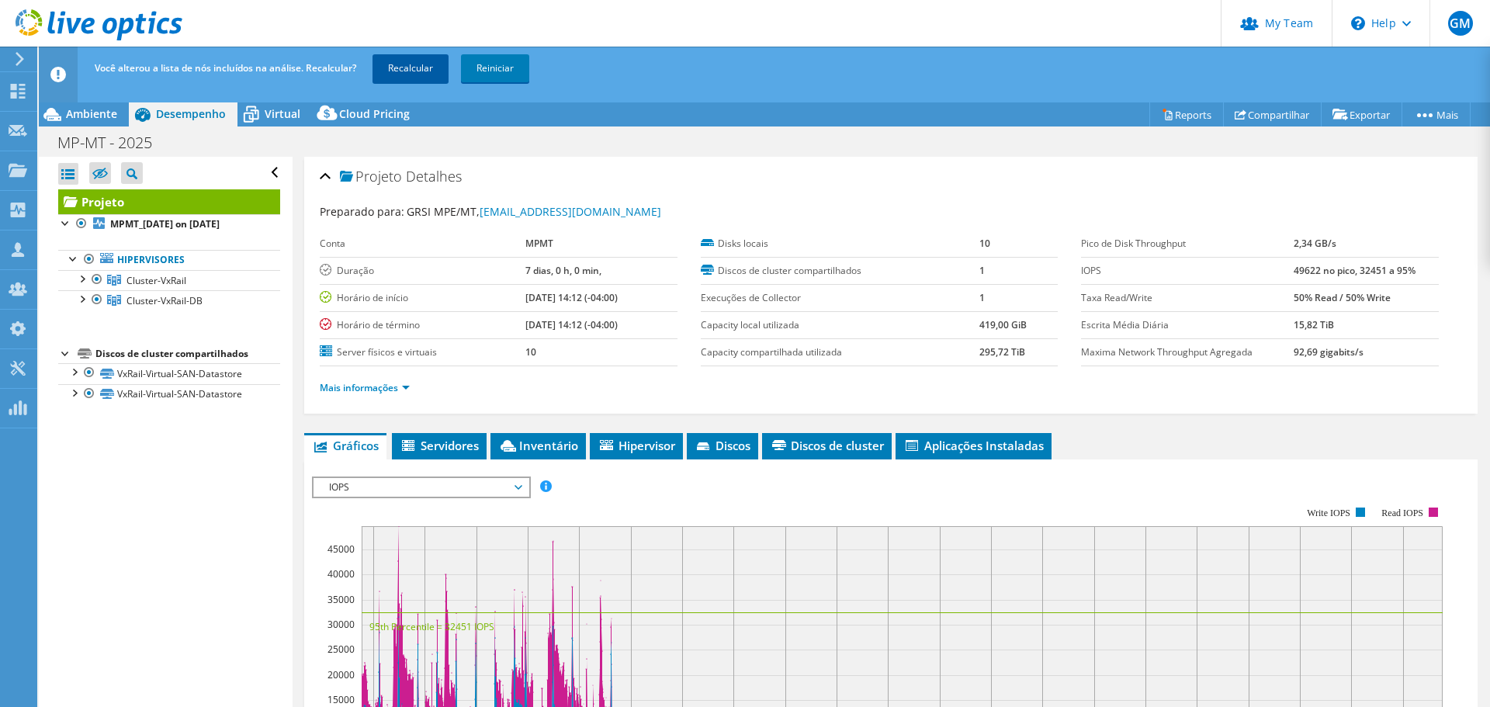
click at [416, 67] on link "Recalcular" at bounding box center [410, 68] width 76 height 28
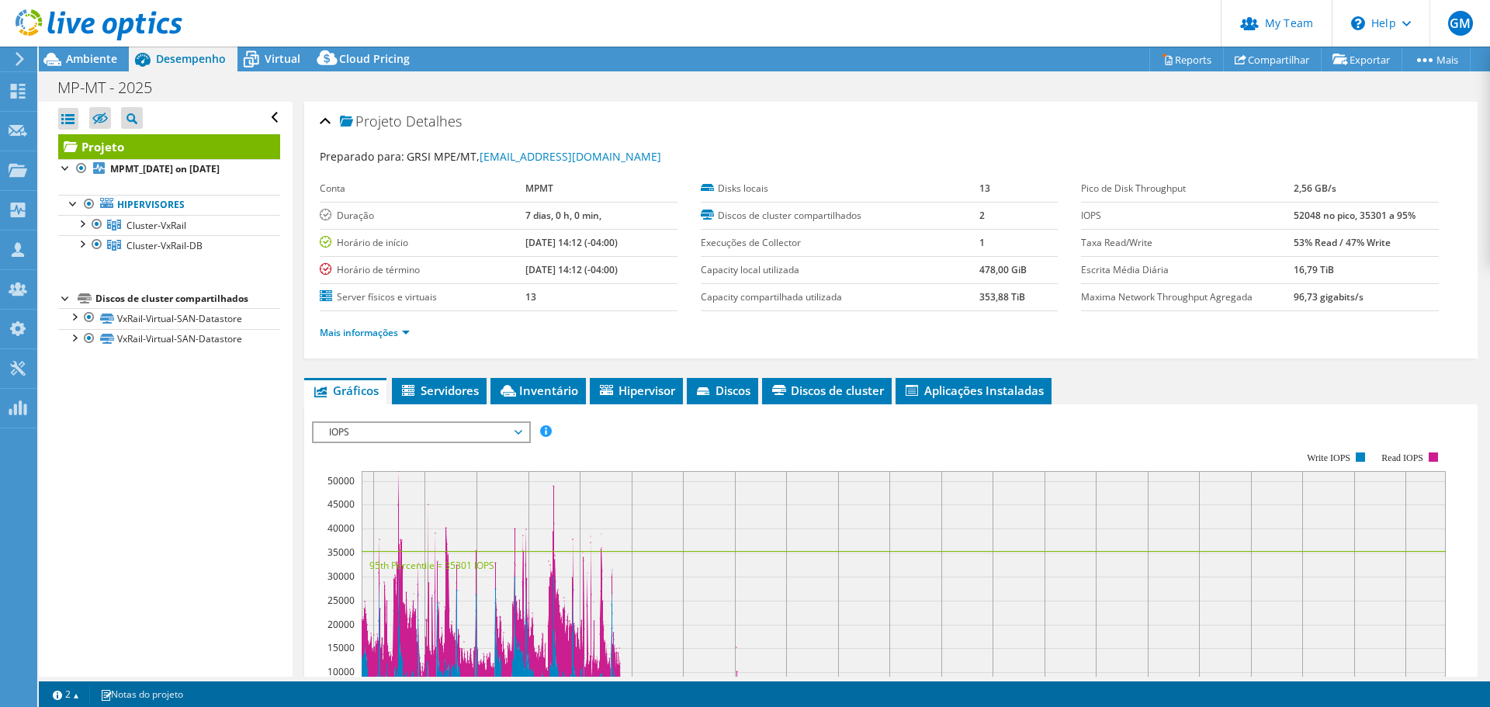
click at [689, 86] on div "MP-MT - 2025 Imprimir" at bounding box center [764, 87] width 1451 height 29
click at [82, 57] on span "Ambiente" at bounding box center [91, 58] width 51 height 15
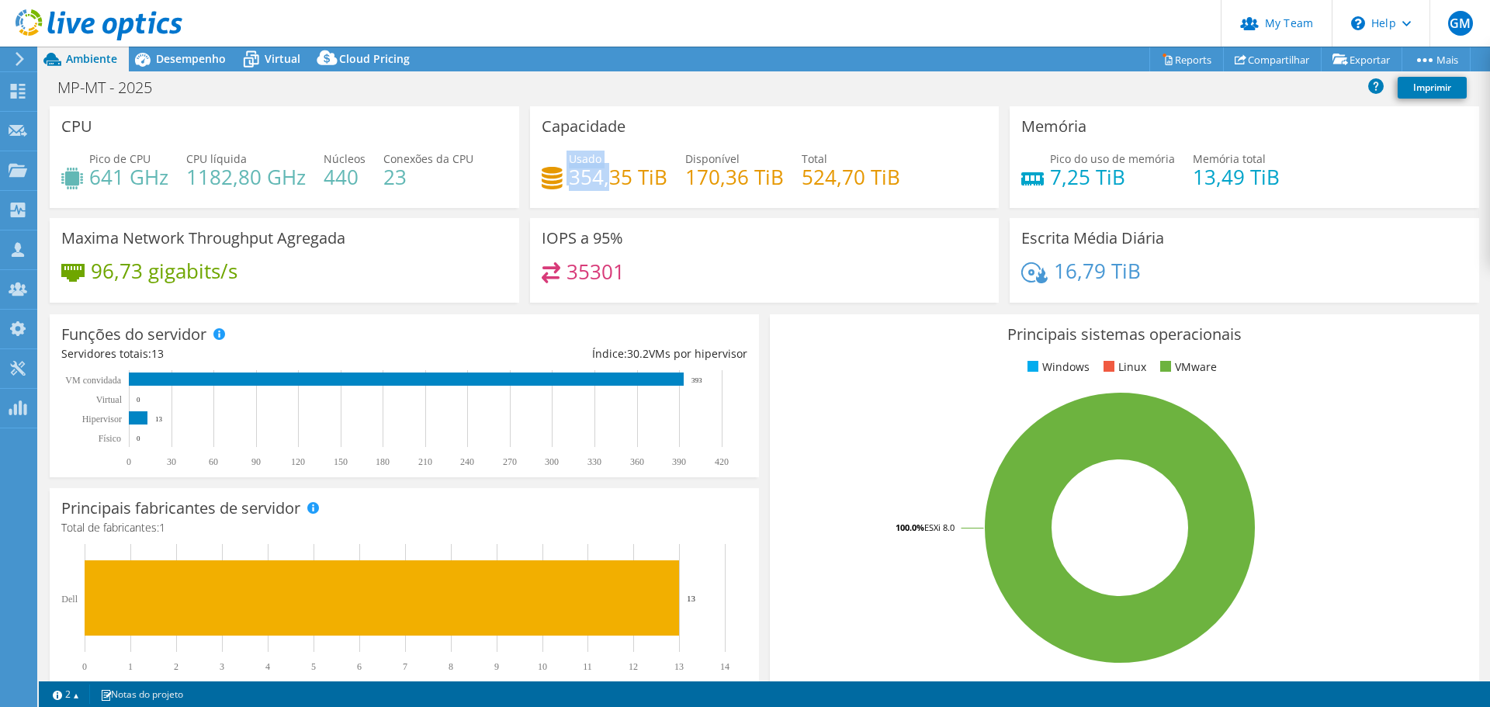
drag, startPoint x: 563, startPoint y: 175, endPoint x: 593, endPoint y: 179, distance: 30.5
click at [600, 180] on div "Usado 354,35 TiB" at bounding box center [605, 168] width 126 height 35
click at [590, 180] on h4 "354,35 TiB" at bounding box center [618, 176] width 99 height 17
click at [518, 217] on div "CPU Pico de CPU 641 GHz CPU líquida 1182,80 GHz Núcleos 440 Conexões da CPU 23" at bounding box center [284, 162] width 480 height 112
click at [525, 215] on div "Capacidade Usado 354,35 TiB Disponível 170,36 TiB Total 524,70 TiB" at bounding box center [765, 162] width 480 height 112
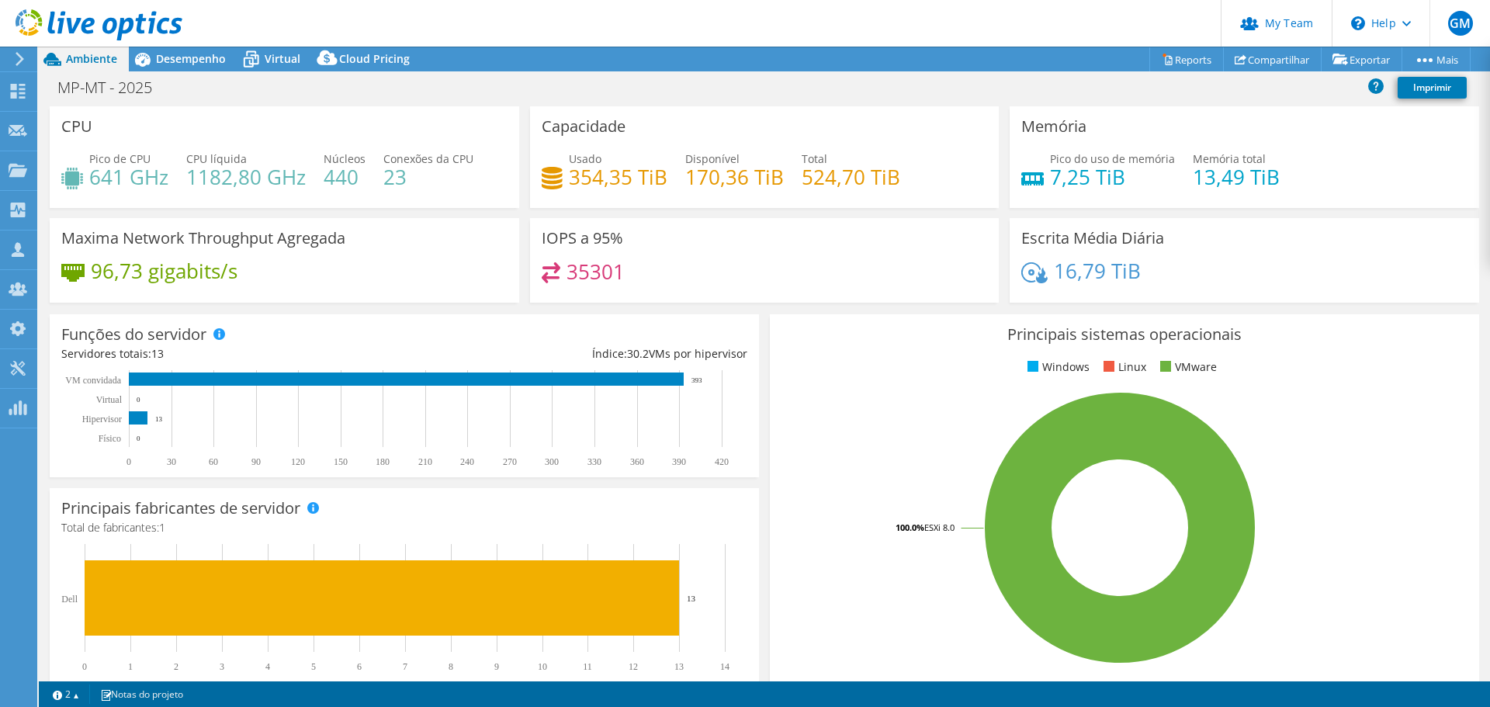
click at [525, 220] on div "IOPS a 95% 35301" at bounding box center [765, 260] width 480 height 85
drag, startPoint x: 1186, startPoint y: 182, endPoint x: 1278, endPoint y: 220, distance: 99.4
click at [1267, 185] on h4 "13,49 TiB" at bounding box center [1236, 176] width 87 height 17
drag, startPoint x: 1047, startPoint y: 178, endPoint x: 1120, endPoint y: 187, distance: 73.5
click at [1111, 185] on h4 "7,25 TiB" at bounding box center [1112, 176] width 125 height 17
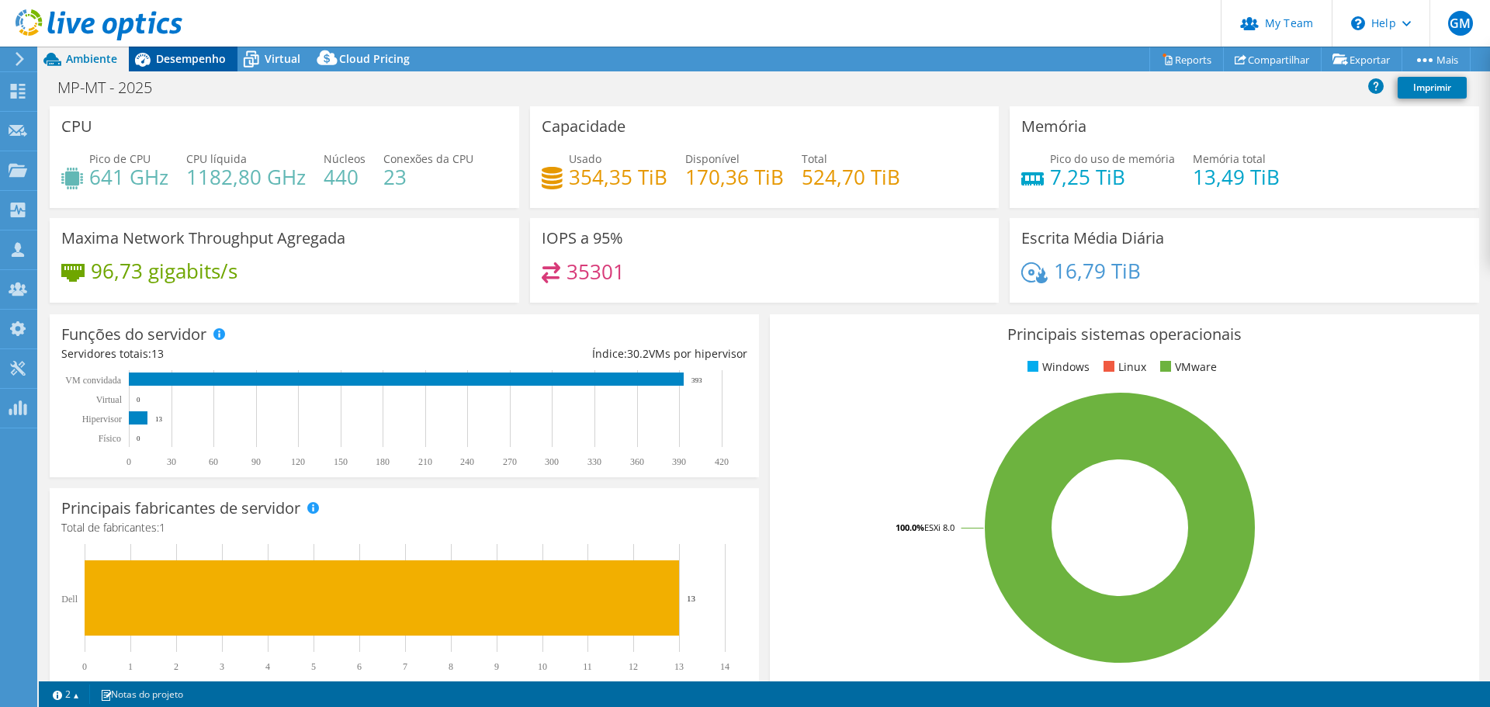
click at [202, 58] on span "Desempenho" at bounding box center [191, 58] width 70 height 15
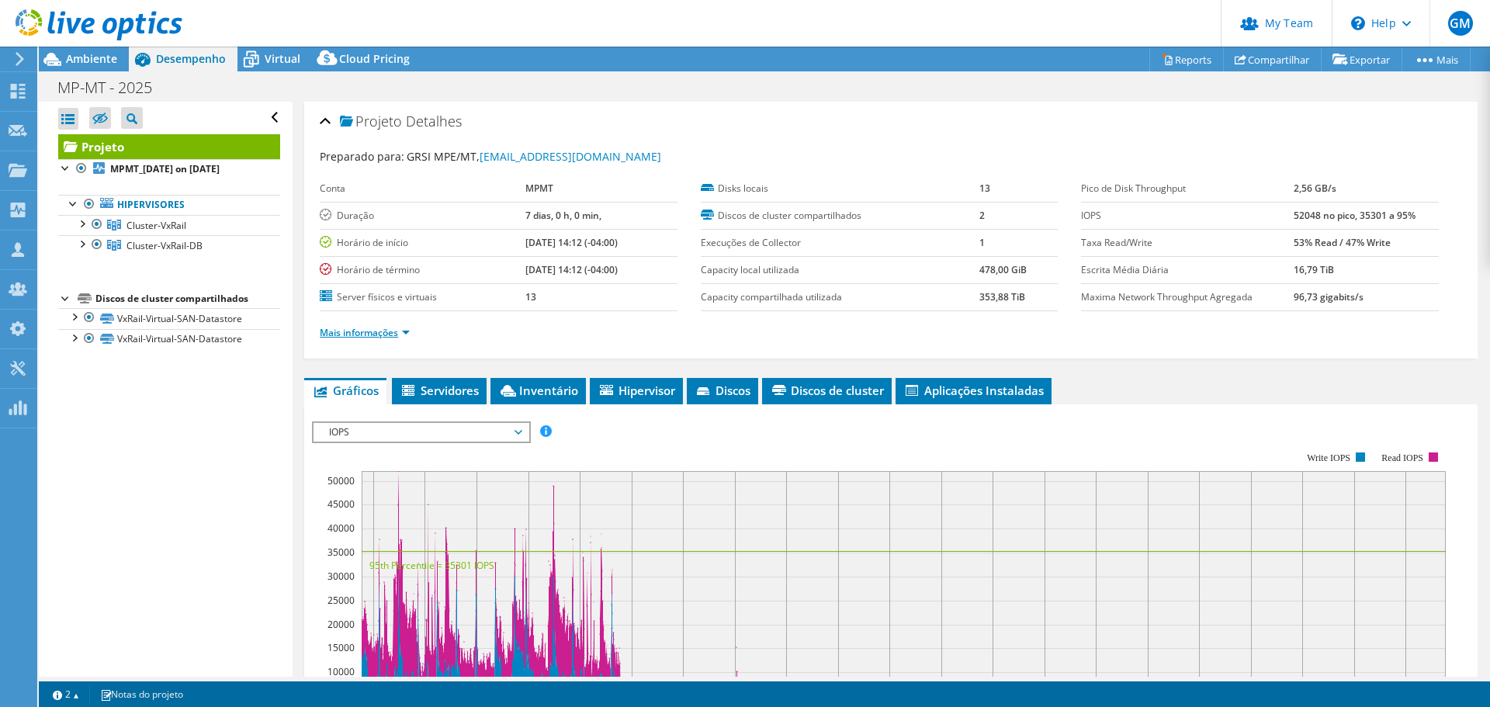
click at [375, 329] on link "Mais informações" at bounding box center [365, 332] width 90 height 13
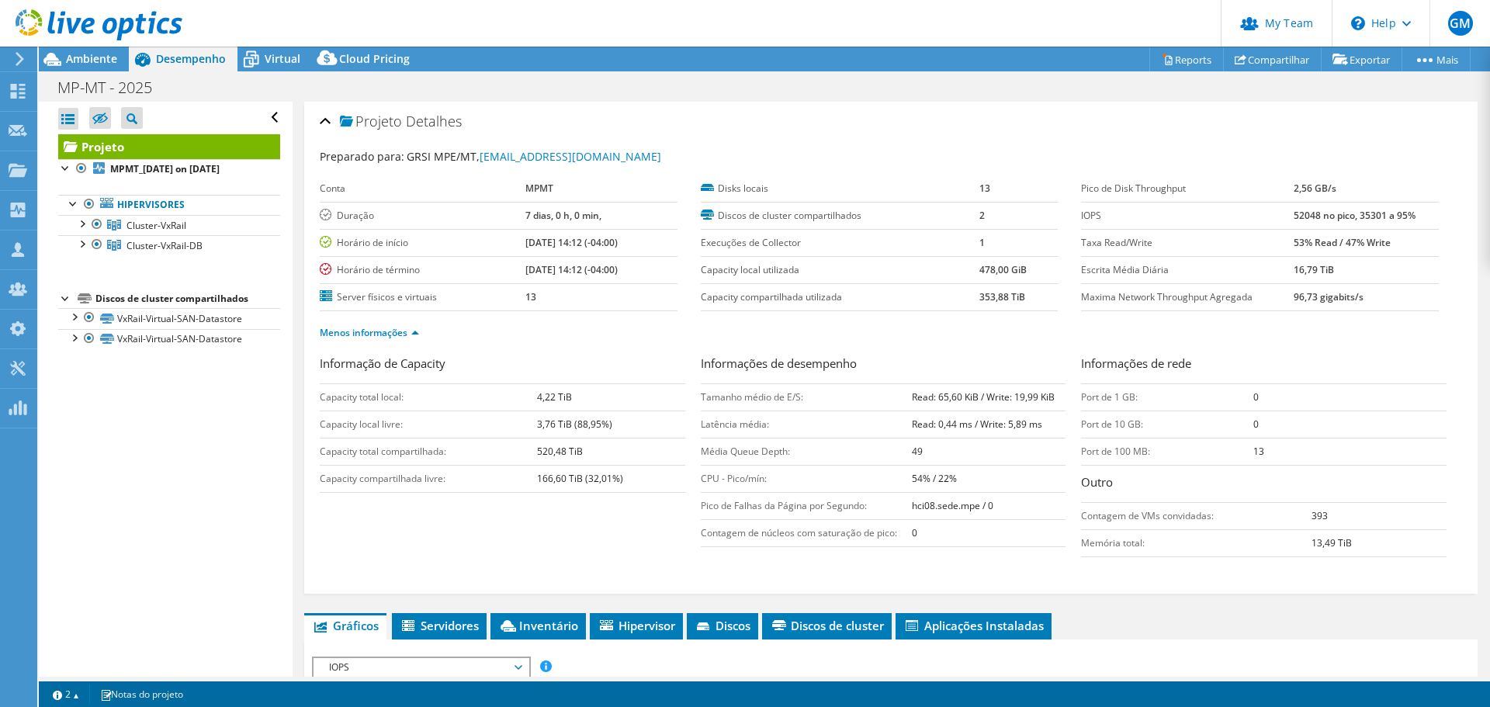
drag, startPoint x: 1282, startPoint y: 211, endPoint x: 1318, endPoint y: 219, distance: 36.5
click at [1318, 219] on tr "IOPS 52048 no pico, 35301 a 95%" at bounding box center [1260, 215] width 358 height 27
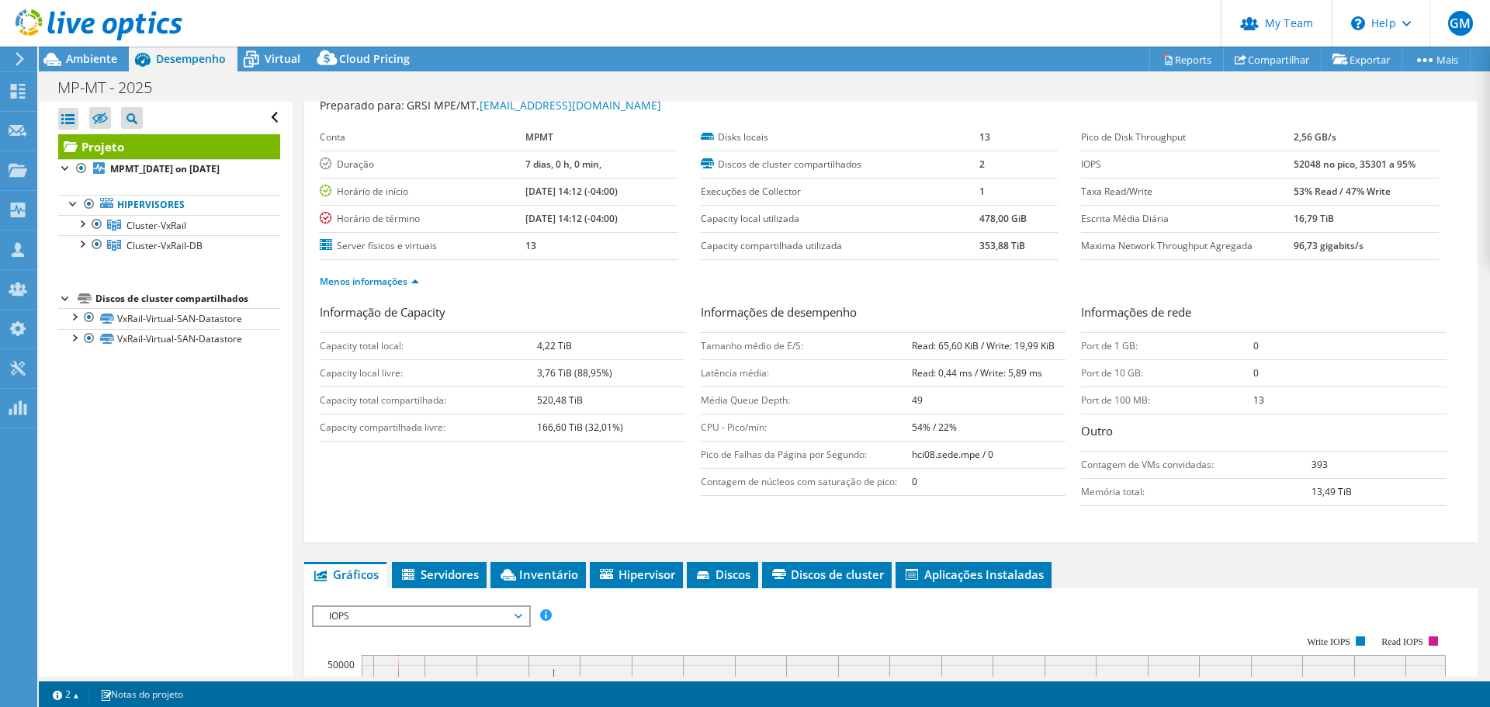
scroll to position [155, 0]
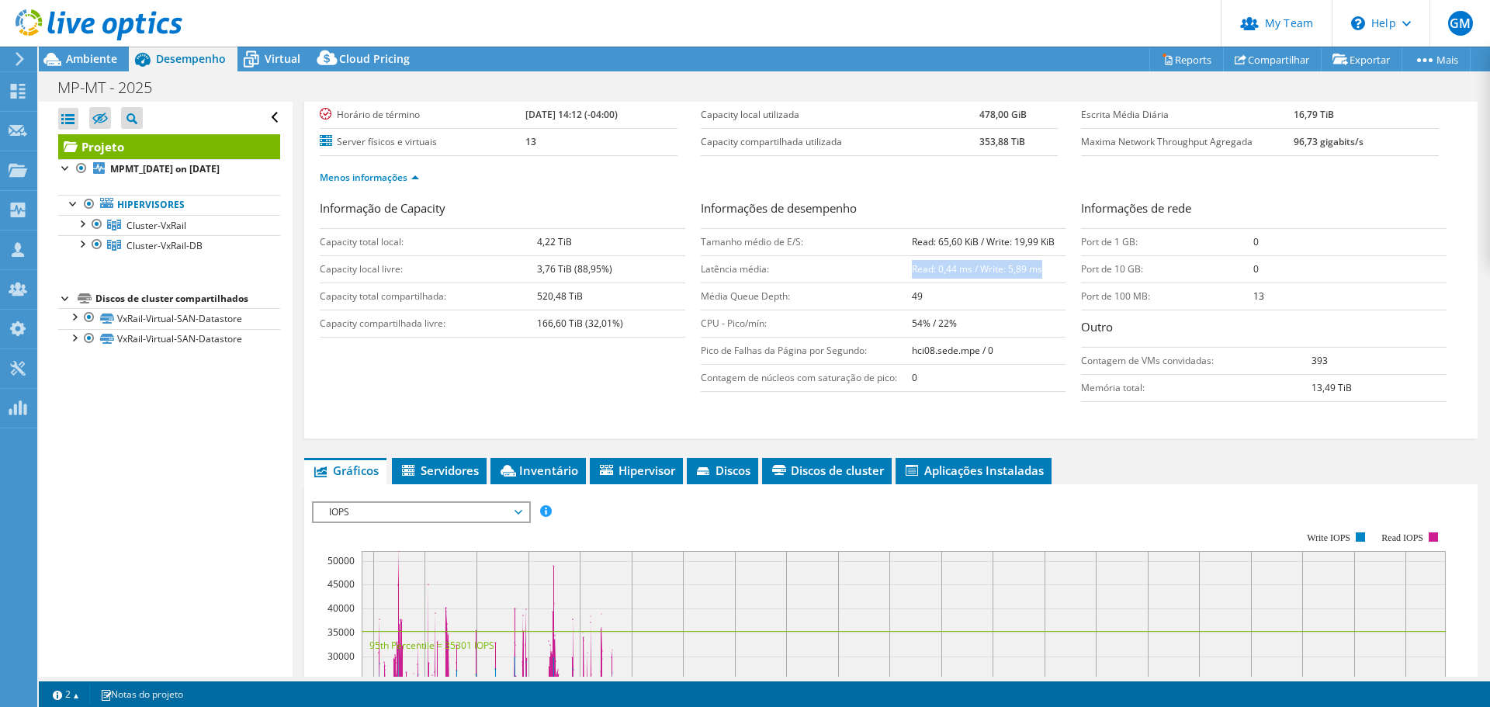
drag, startPoint x: 905, startPoint y: 268, endPoint x: 1041, endPoint y: 266, distance: 136.6
click at [1041, 266] on td "Read: 0,44 ms / Write: 5,89 ms" at bounding box center [989, 268] width 154 height 27
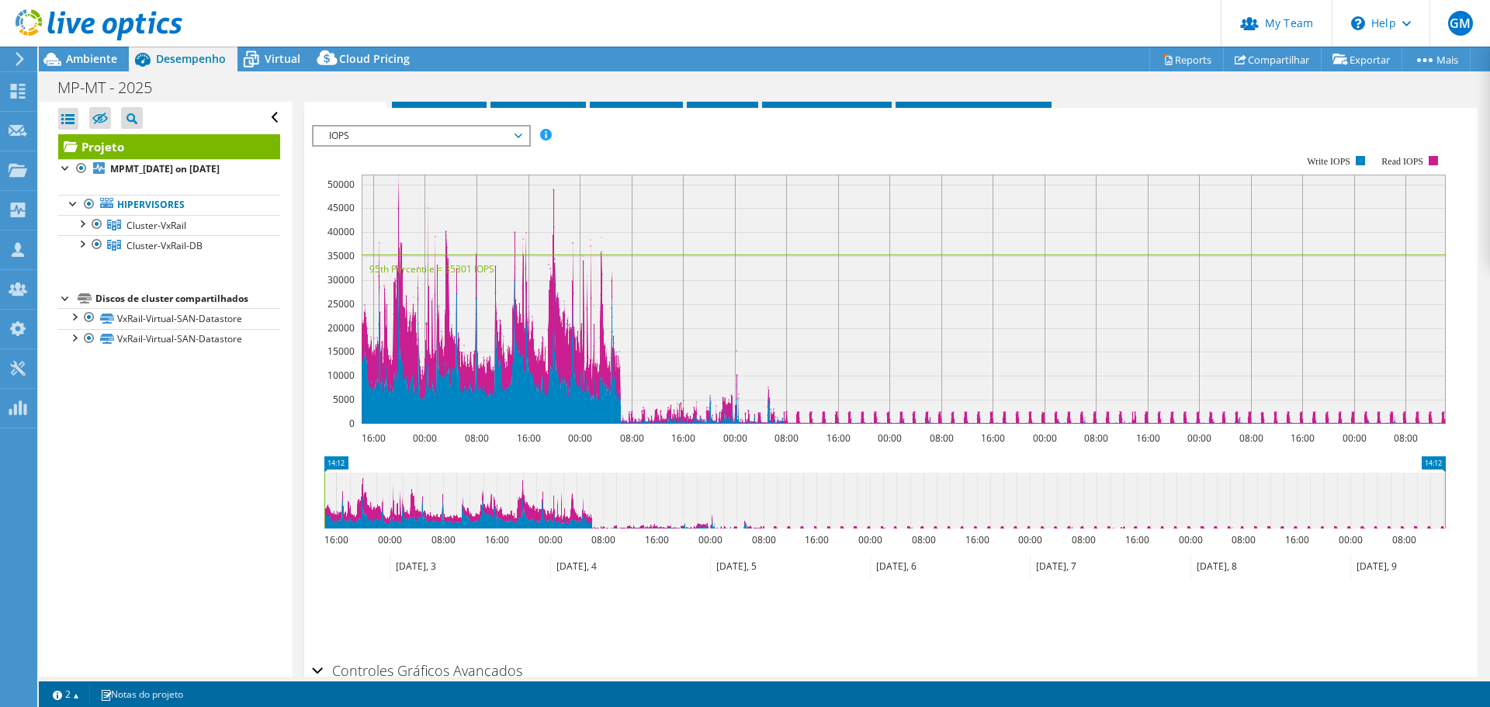
scroll to position [543, 0]
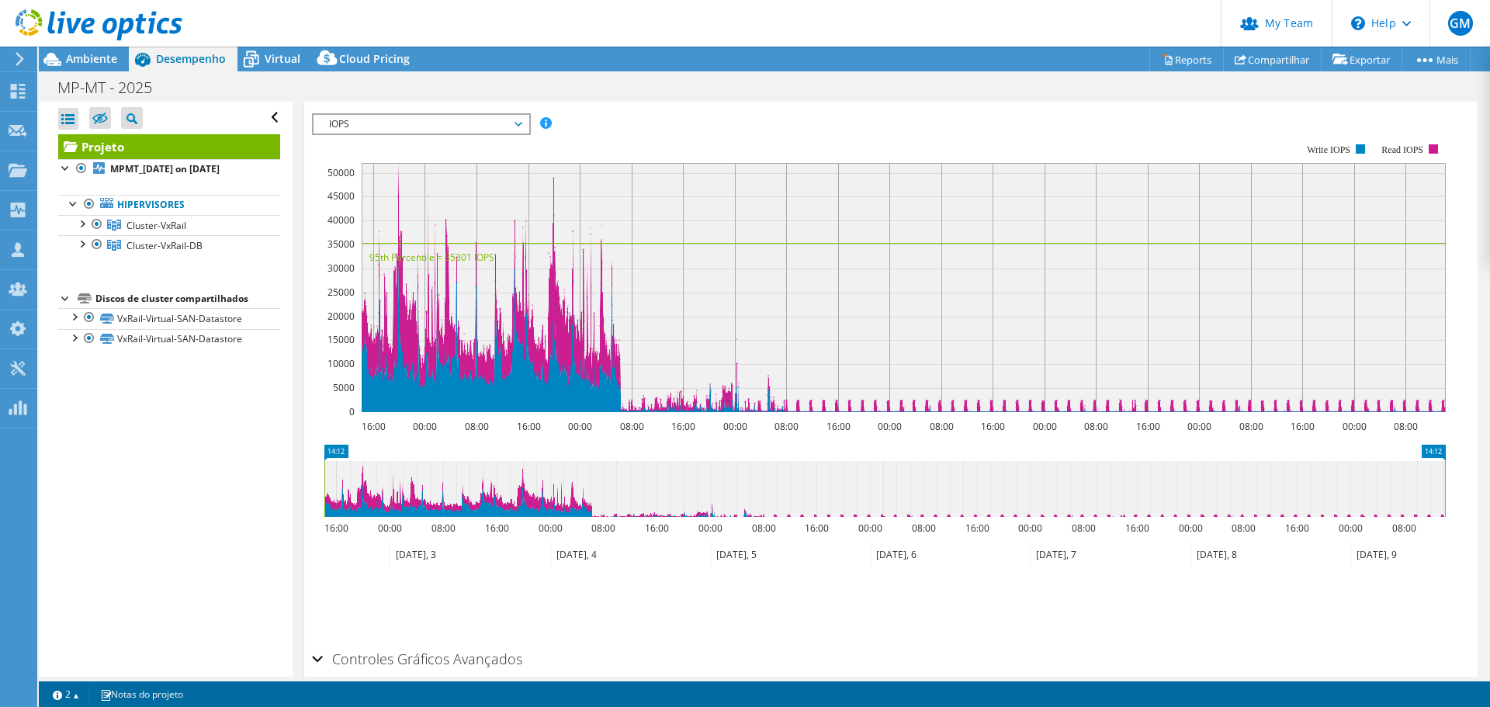
click at [306, 422] on section "IOPS Disk Throughput Tamanho de E/S Latência Profundidade da fila Porcentagem d…" at bounding box center [890, 409] width 1173 height 627
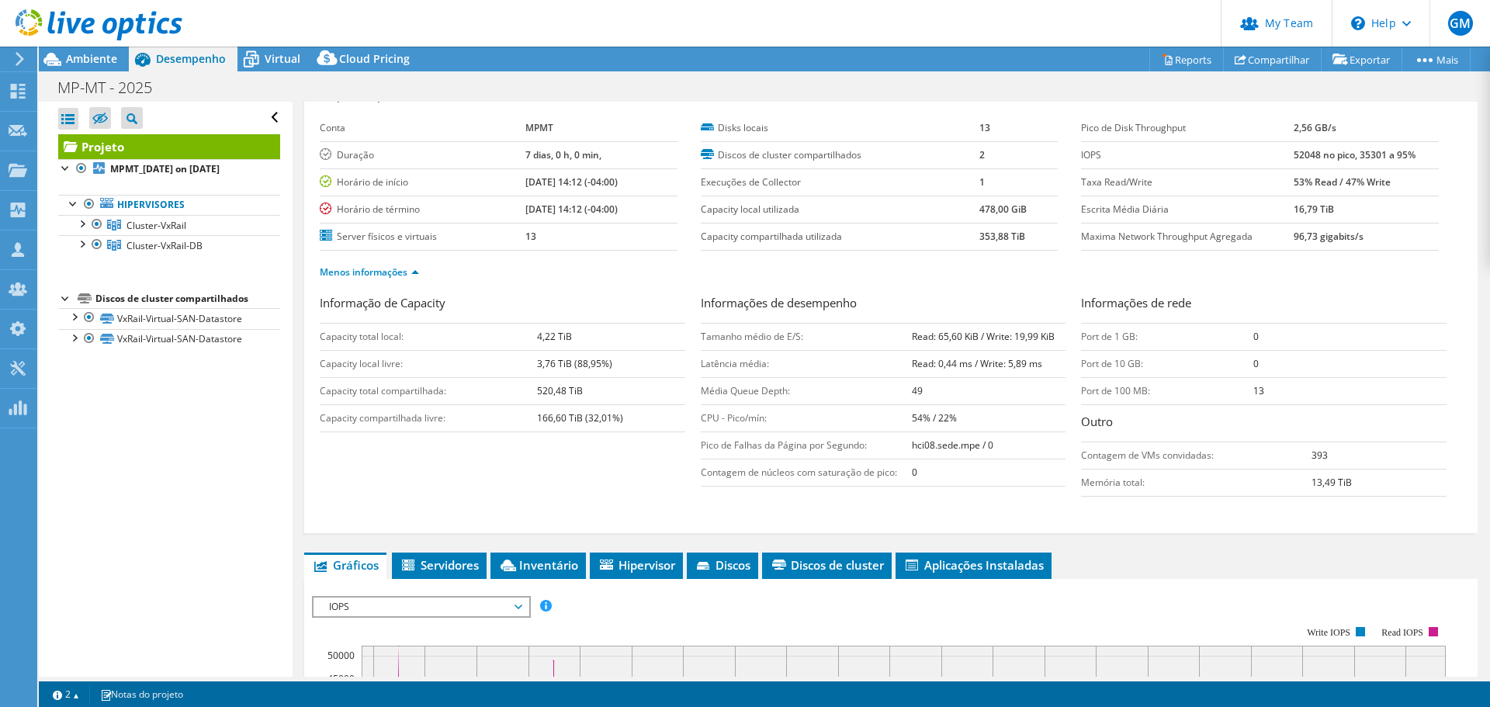
scroll to position [0, 0]
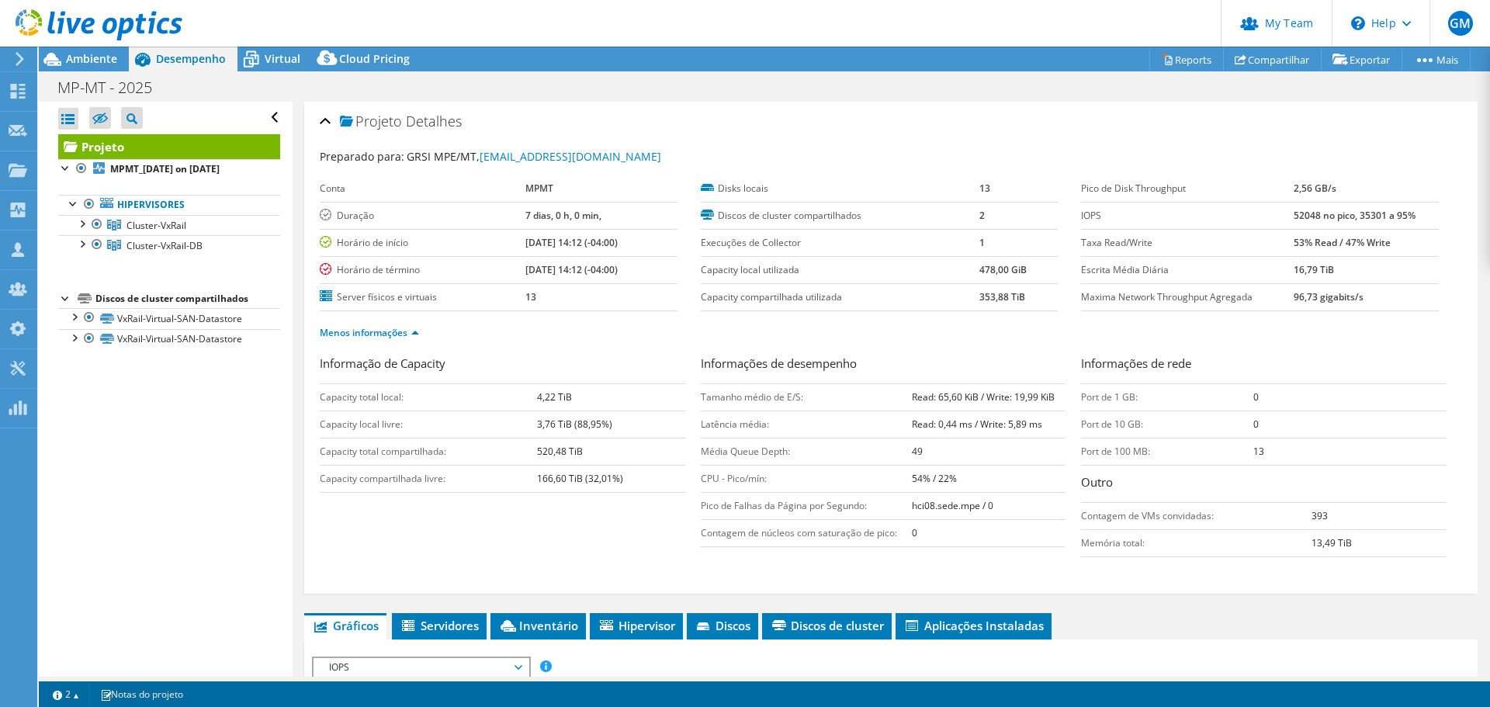
click at [949, 108] on div "Projeto Detalhes" at bounding box center [891, 122] width 1142 height 33
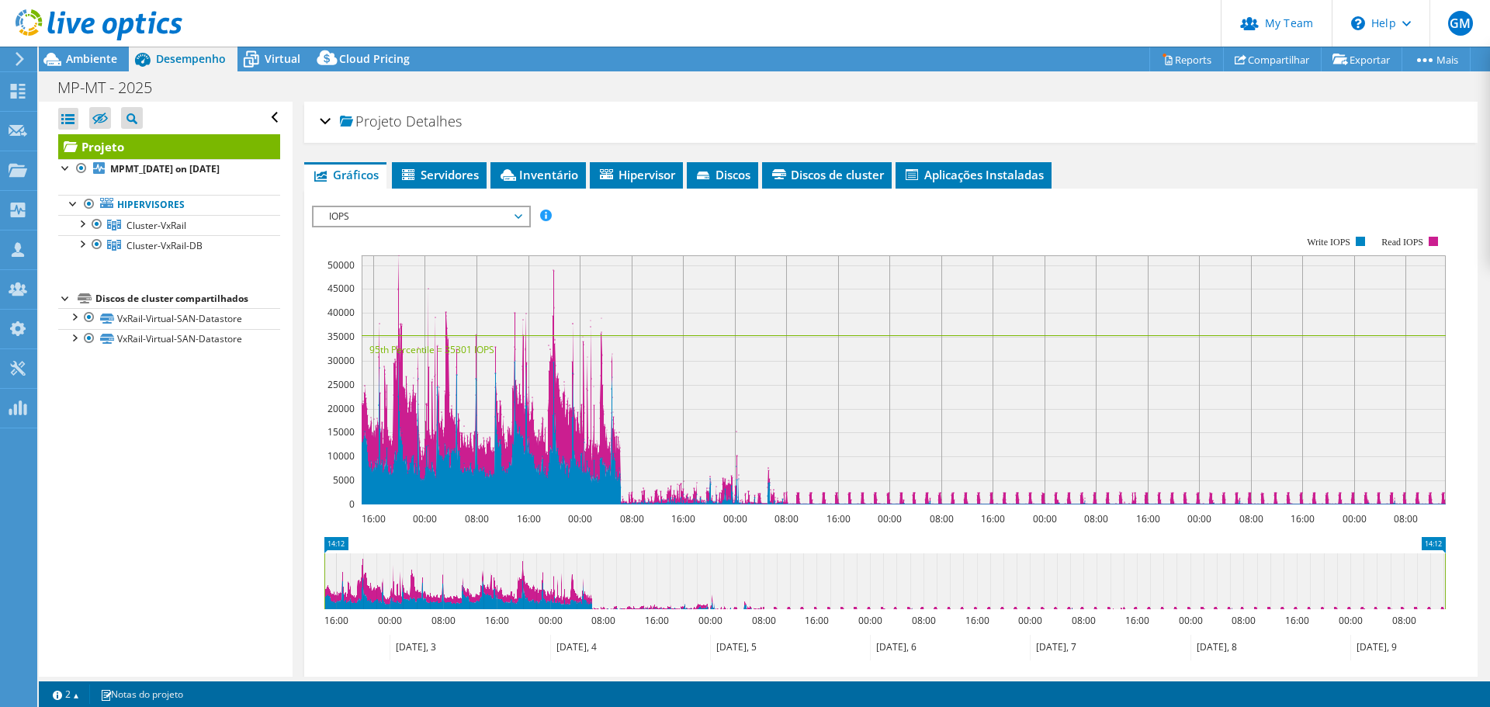
click at [946, 114] on div "Projeto Detalhes" at bounding box center [891, 122] width 1142 height 33
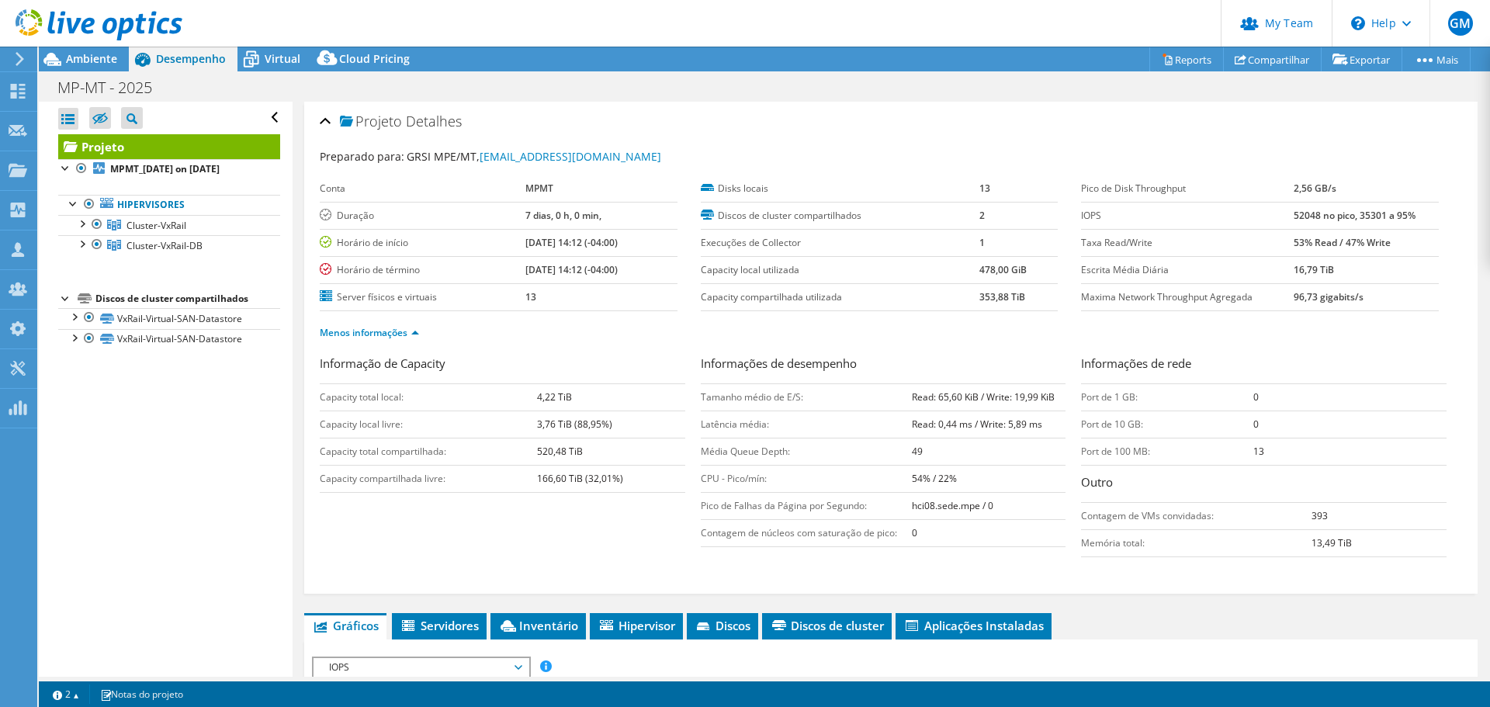
click at [80, 50] on div at bounding box center [91, 26] width 182 height 52
click at [83, 63] on span "Ambiente" at bounding box center [91, 58] width 51 height 15
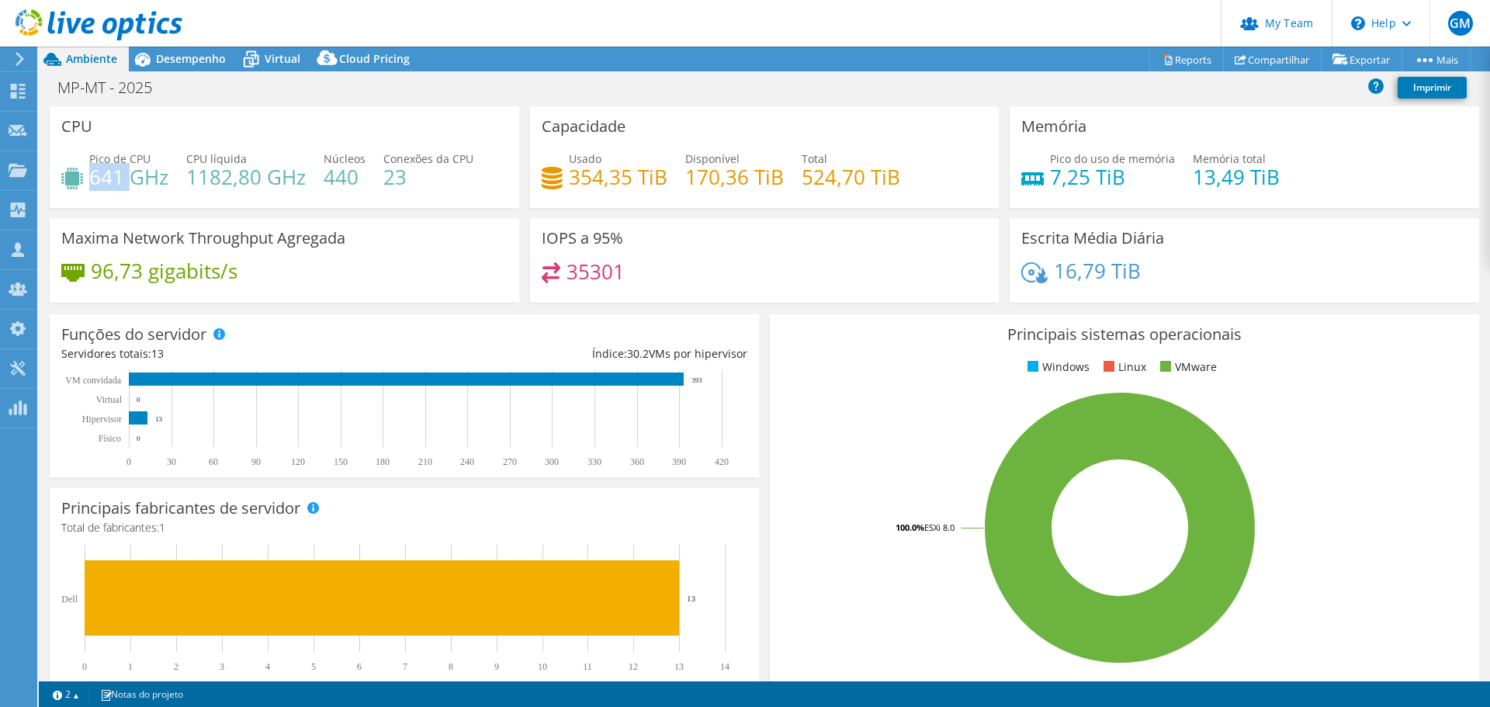
drag, startPoint x: 92, startPoint y: 179, endPoint x: 130, endPoint y: 179, distance: 37.2
click at [130, 179] on h4 "641 GHz" at bounding box center [128, 176] width 79 height 17
click at [193, 61] on span "Desempenho" at bounding box center [191, 58] width 70 height 15
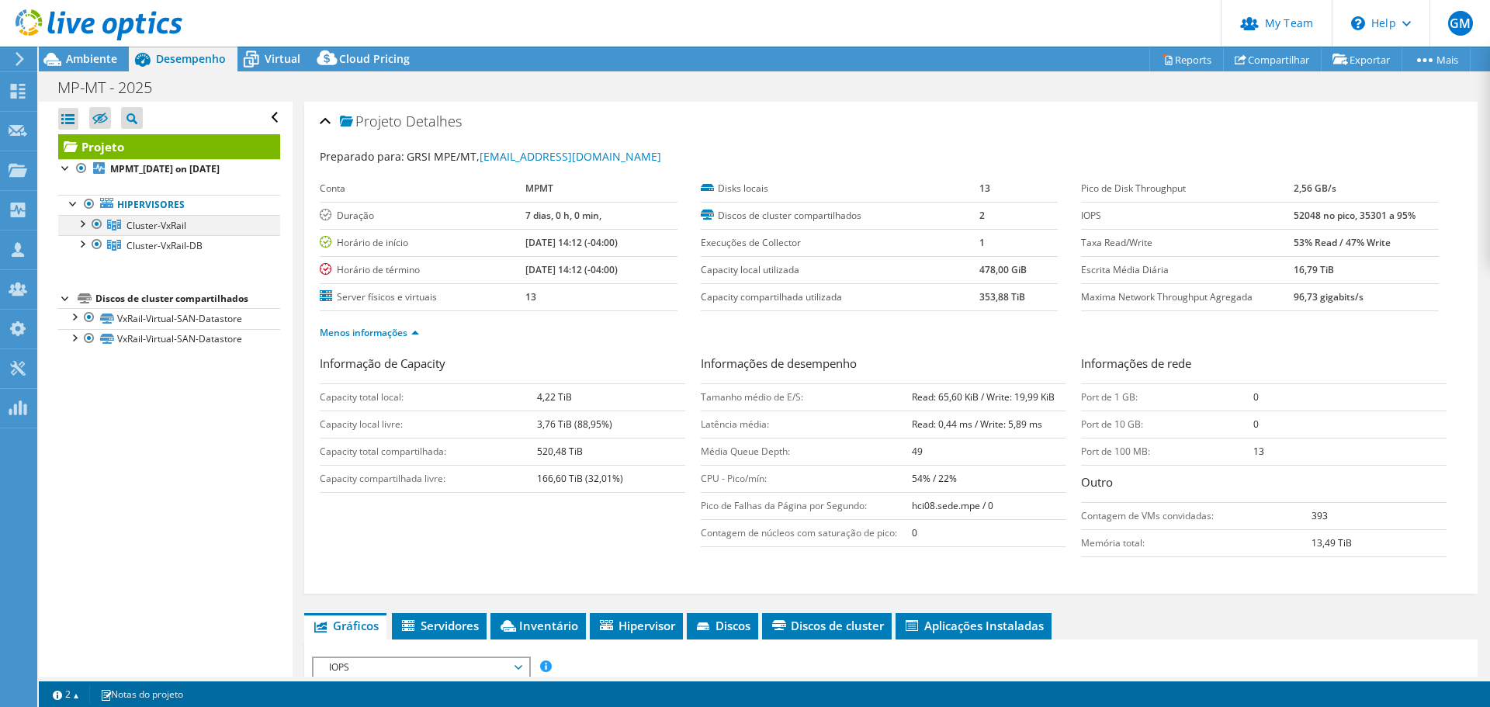
click at [92, 227] on div at bounding box center [97, 224] width 16 height 19
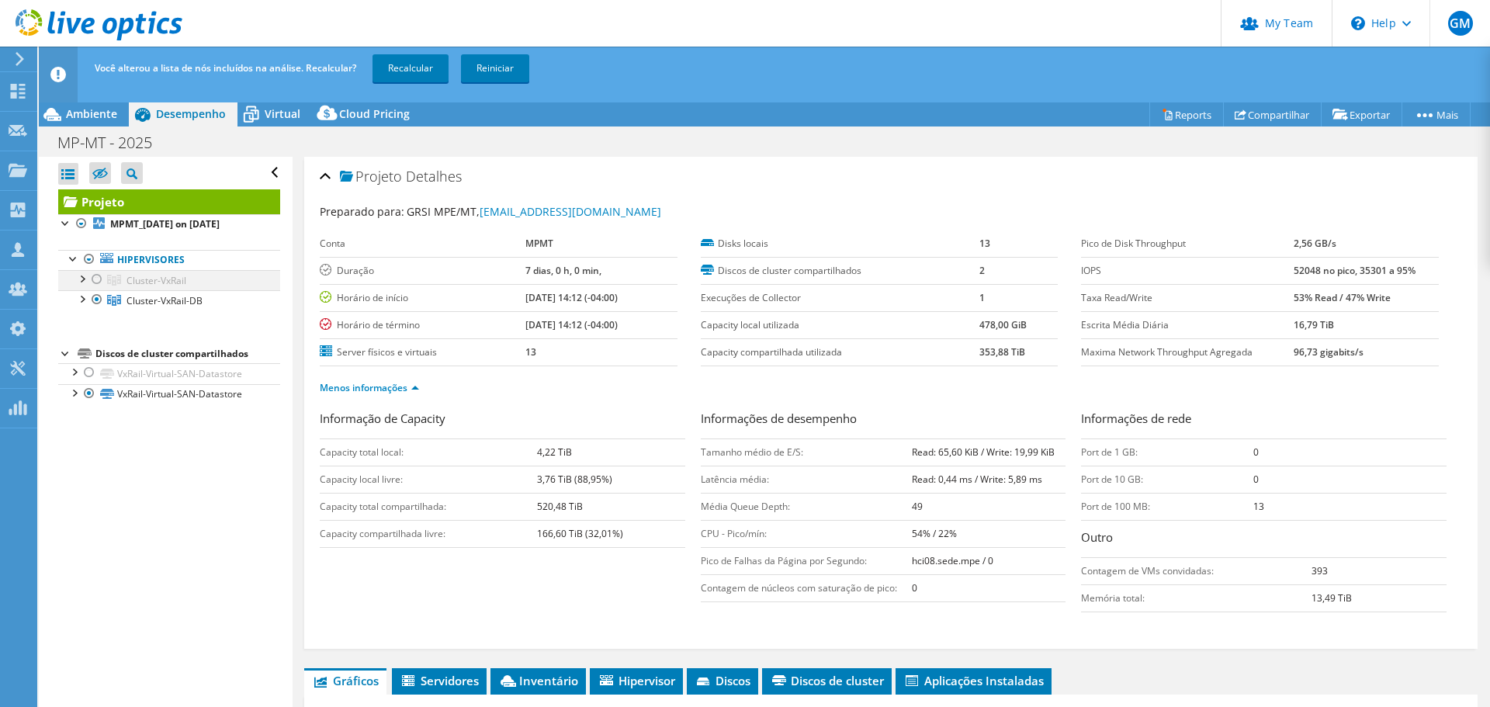
click at [97, 277] on div at bounding box center [97, 279] width 16 height 19
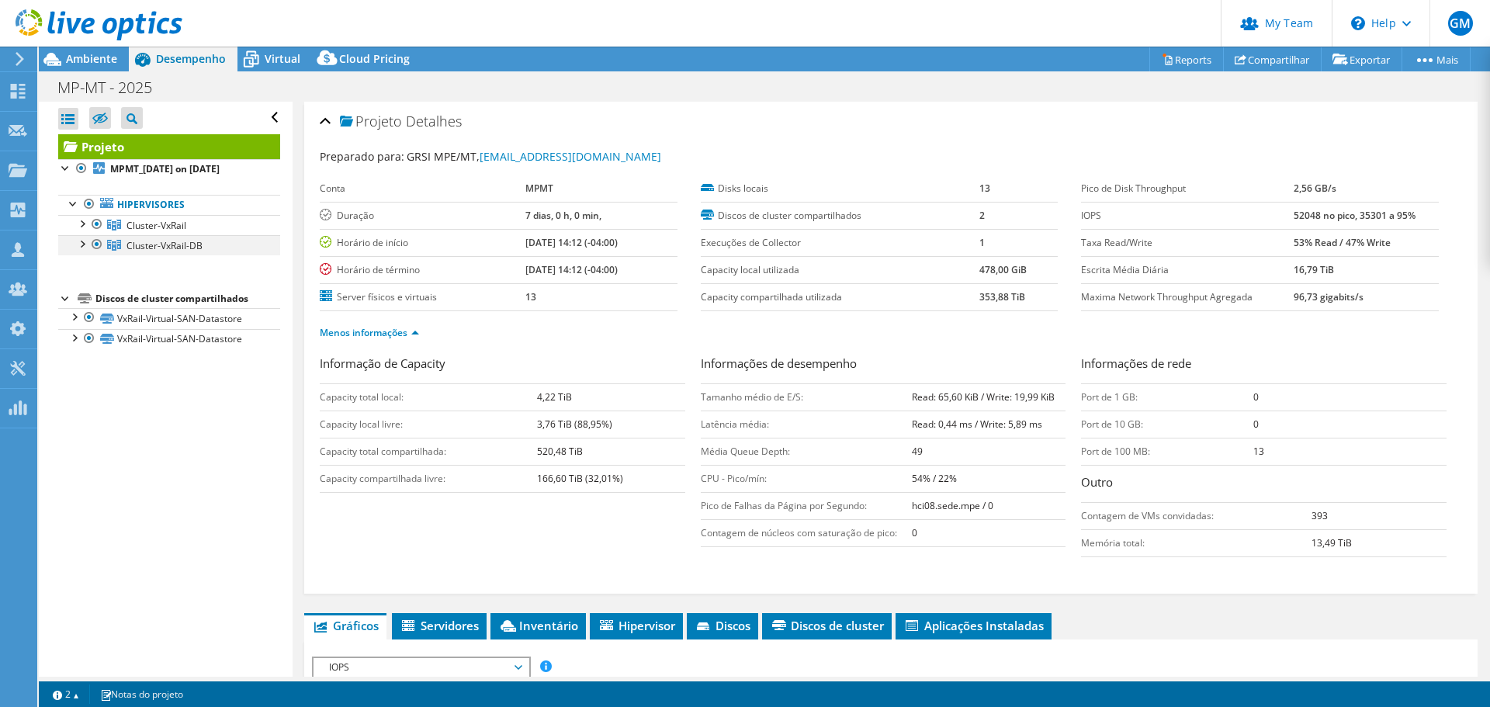
click at [97, 242] on div at bounding box center [97, 244] width 16 height 19
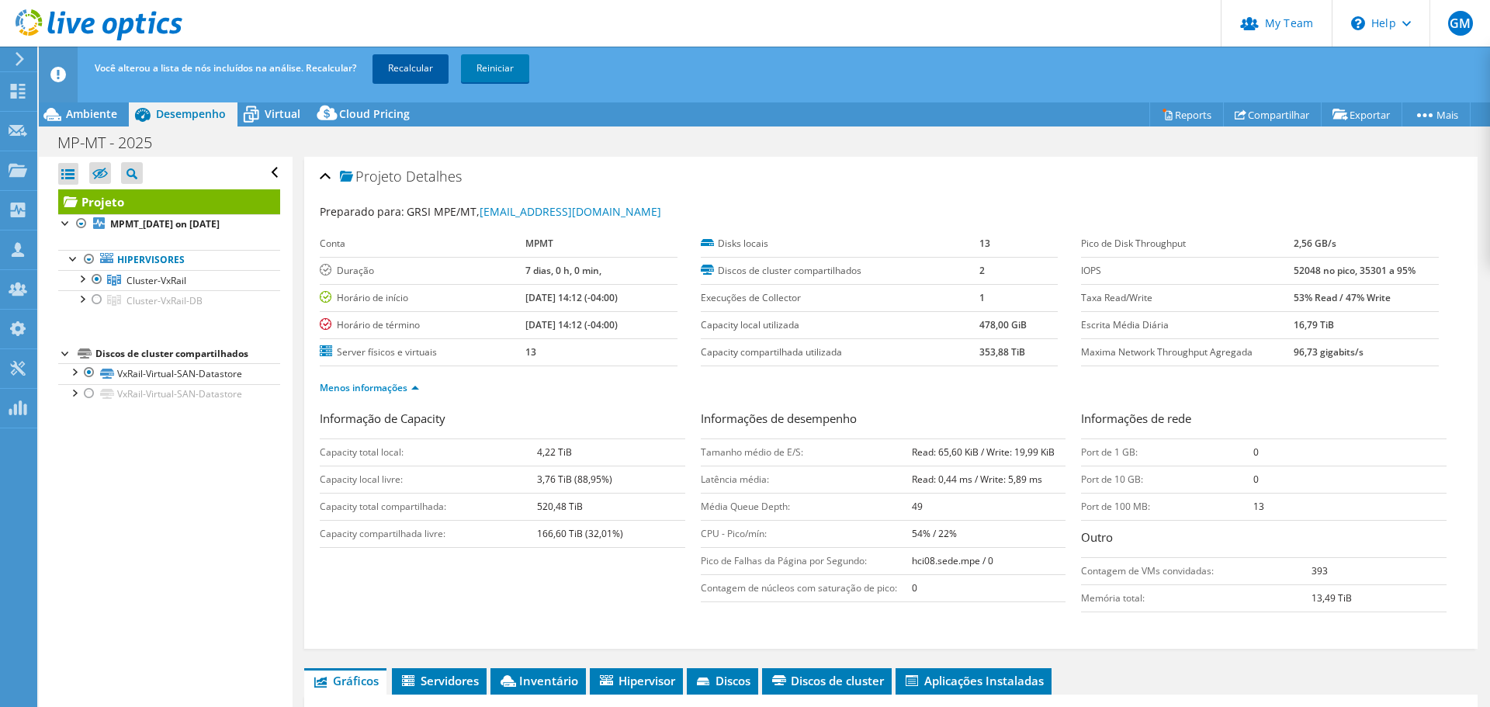
click at [434, 72] on link "Recalcular" at bounding box center [410, 68] width 76 height 28
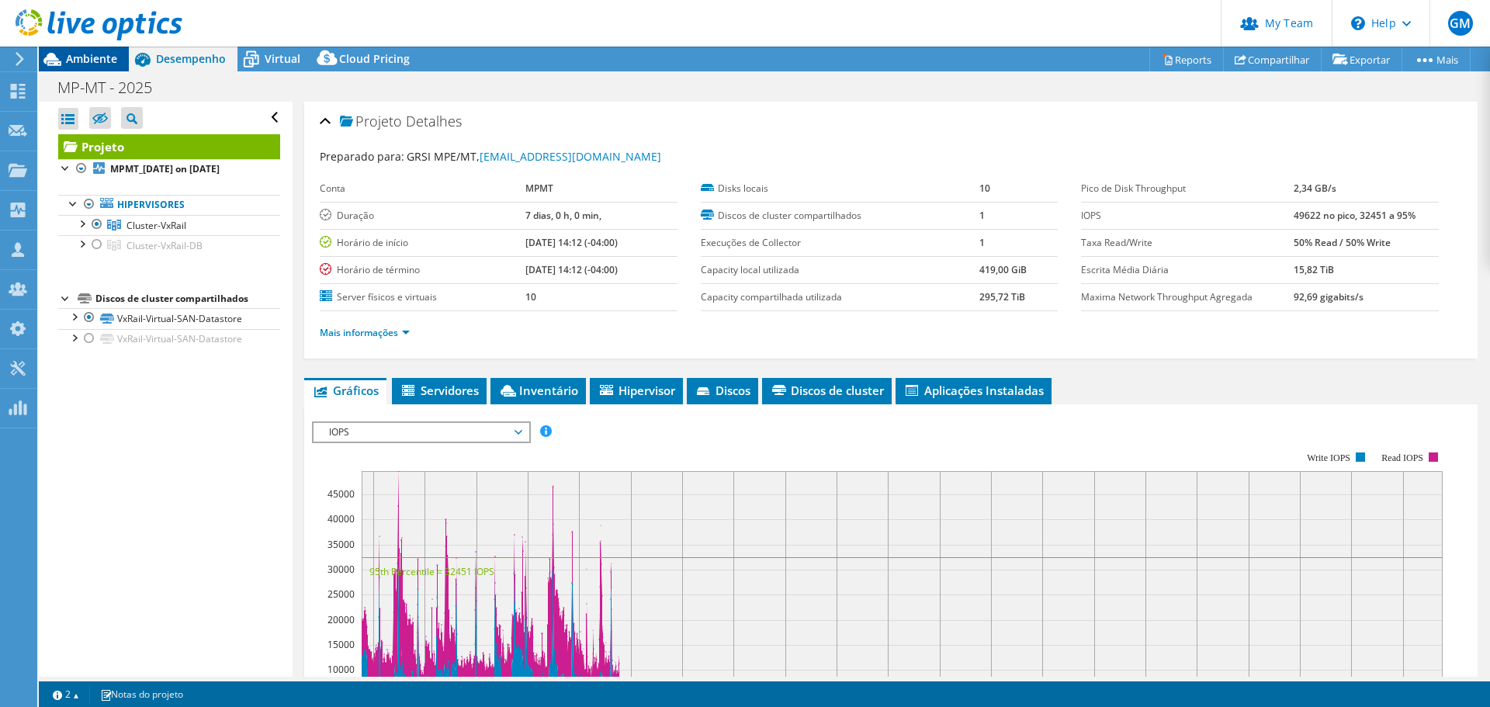
click at [68, 64] on span "Ambiente" at bounding box center [91, 58] width 51 height 15
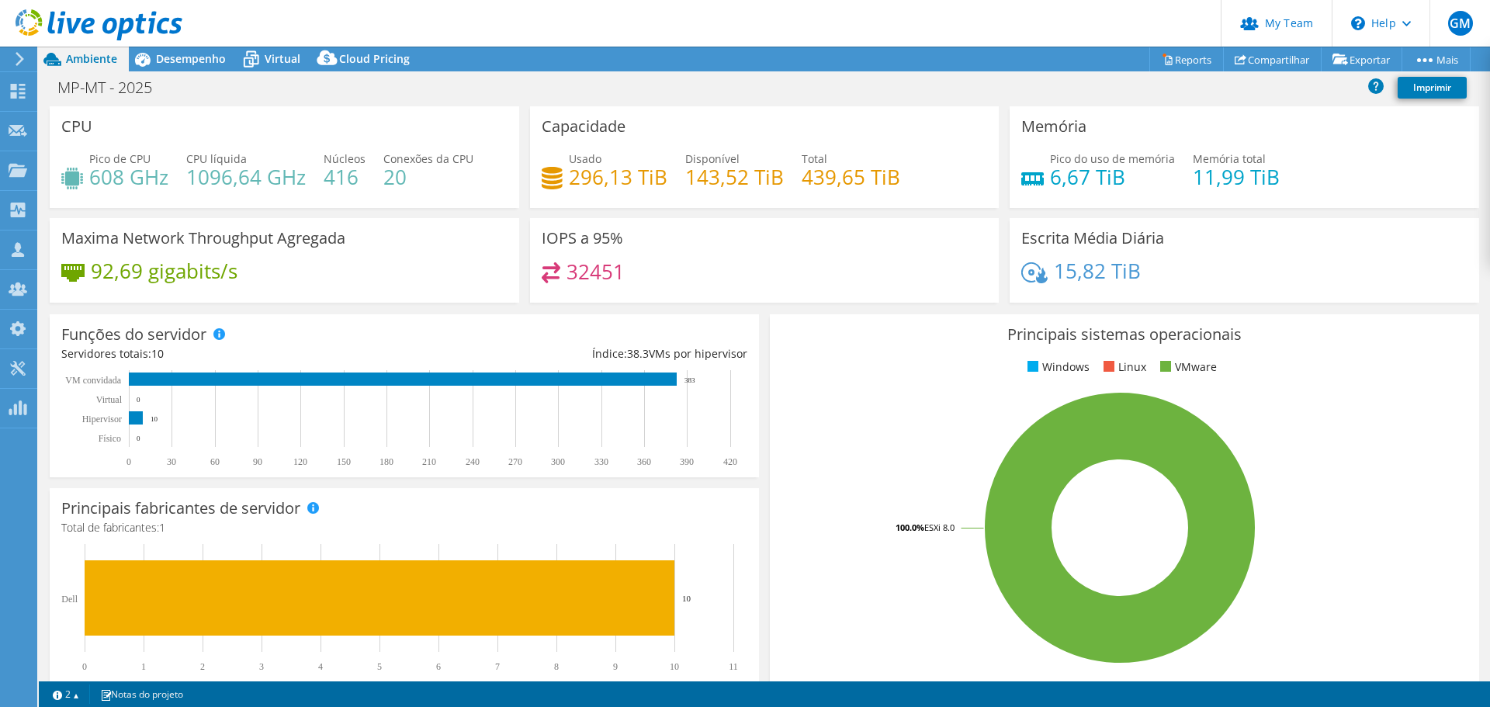
click at [996, 92] on div "MP-MT - 2025 Imprimir" at bounding box center [764, 87] width 1451 height 29
click at [197, 64] on span "Desempenho" at bounding box center [191, 58] width 70 height 15
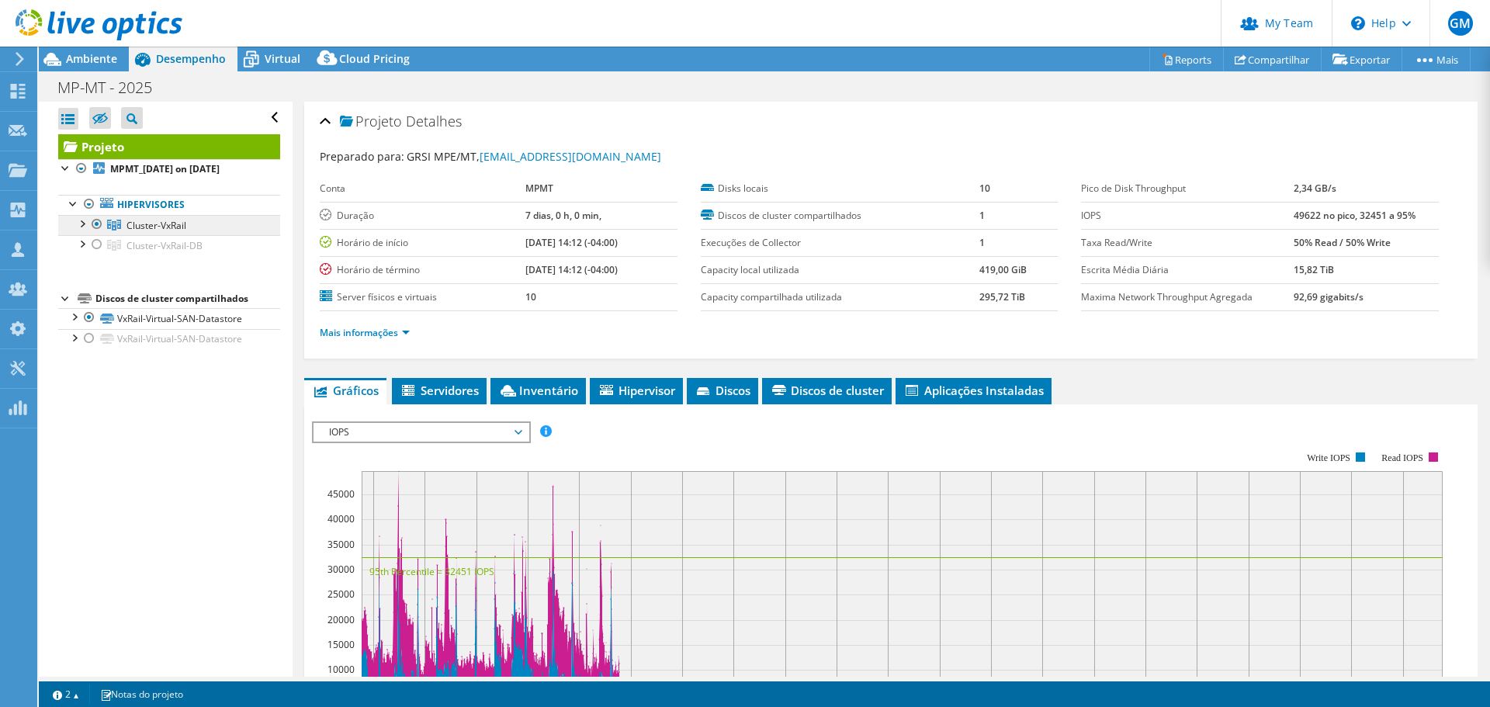
click at [158, 217] on link "Cluster-VxRail" at bounding box center [169, 225] width 222 height 20
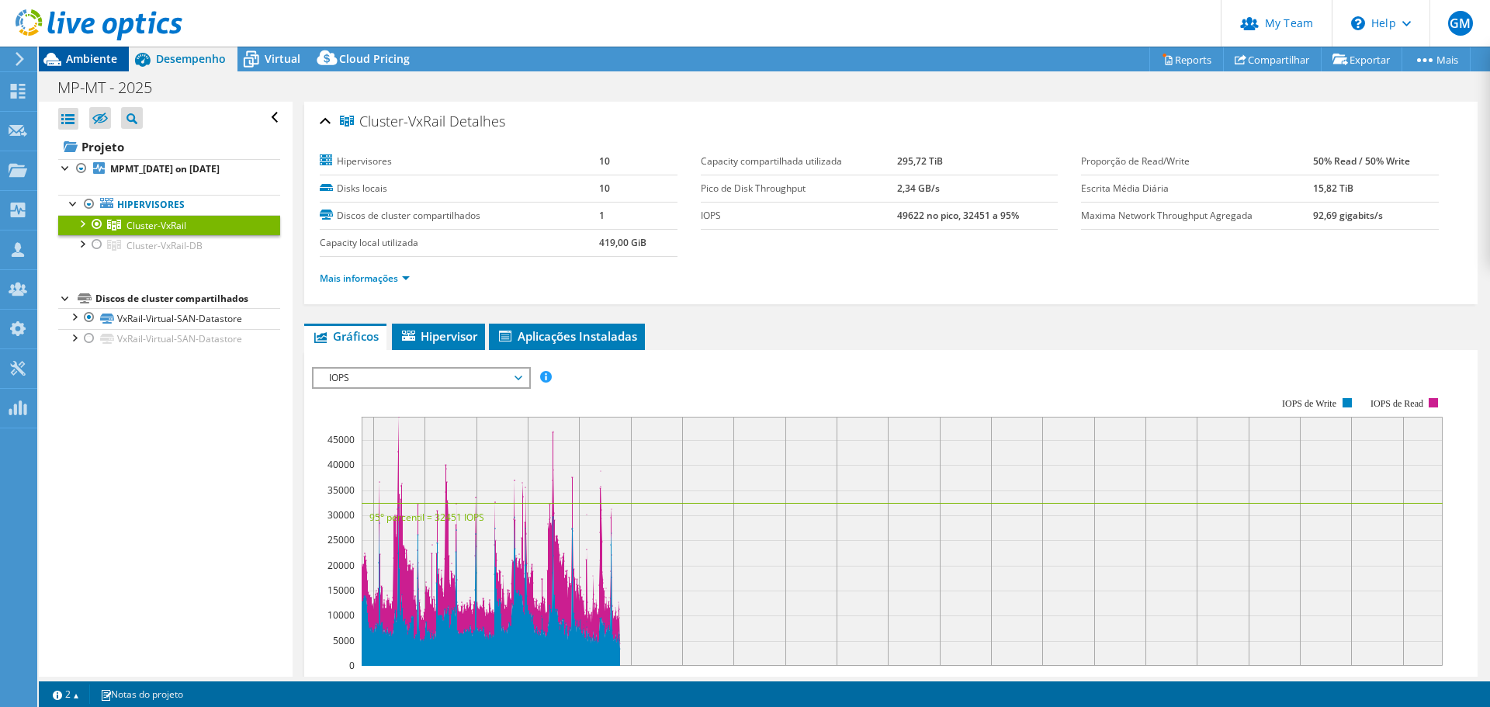
click at [92, 52] on span "Ambiente" at bounding box center [91, 58] width 51 height 15
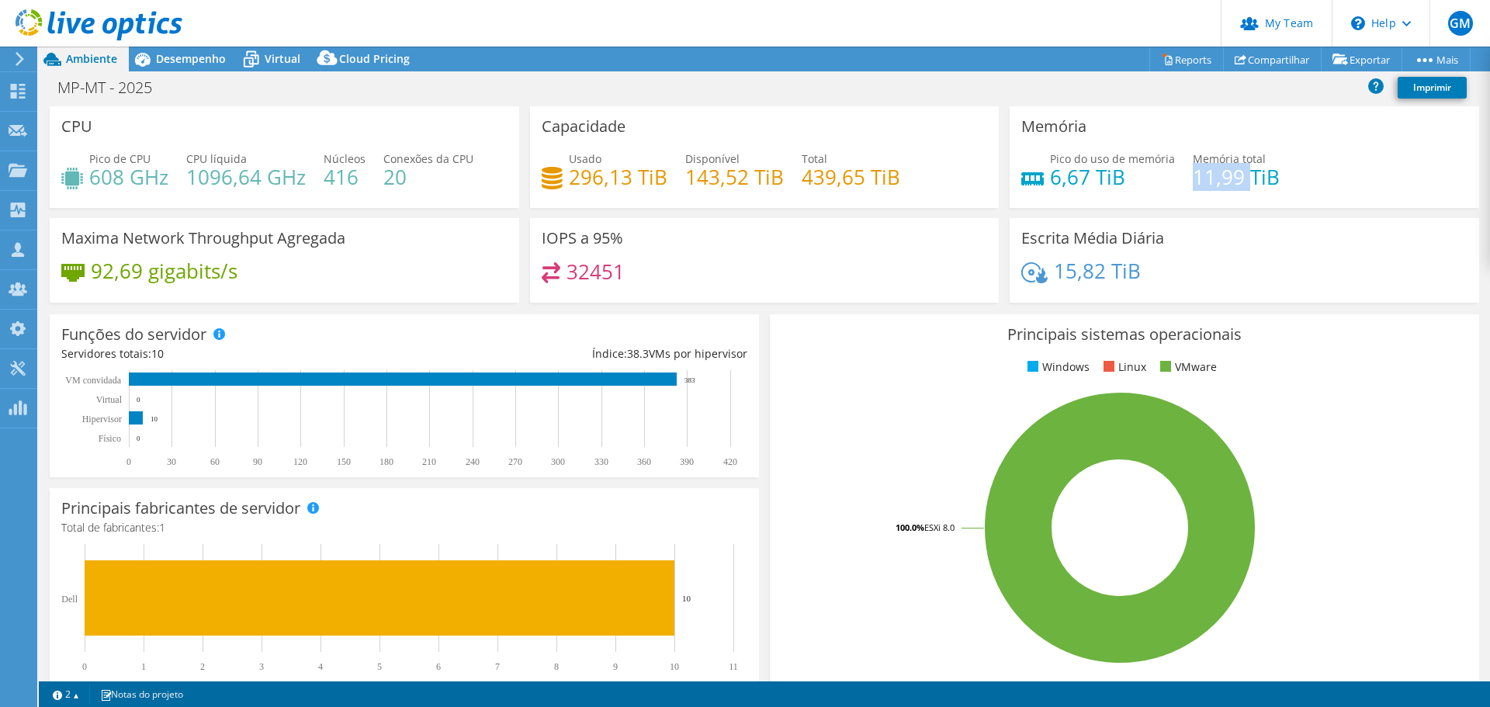
drag, startPoint x: 1185, startPoint y: 180, endPoint x: 1163, endPoint y: 189, distance: 23.3
click at [1241, 182] on h4 "11,99 TiB" at bounding box center [1236, 176] width 87 height 17
drag, startPoint x: 1046, startPoint y: 177, endPoint x: 1117, endPoint y: 178, distance: 71.4
click at [1117, 178] on h4 "6,67 TiB" at bounding box center [1112, 176] width 125 height 17
click at [1040, 81] on div "MP-MT - 2025 Imprimir" at bounding box center [764, 87] width 1451 height 29
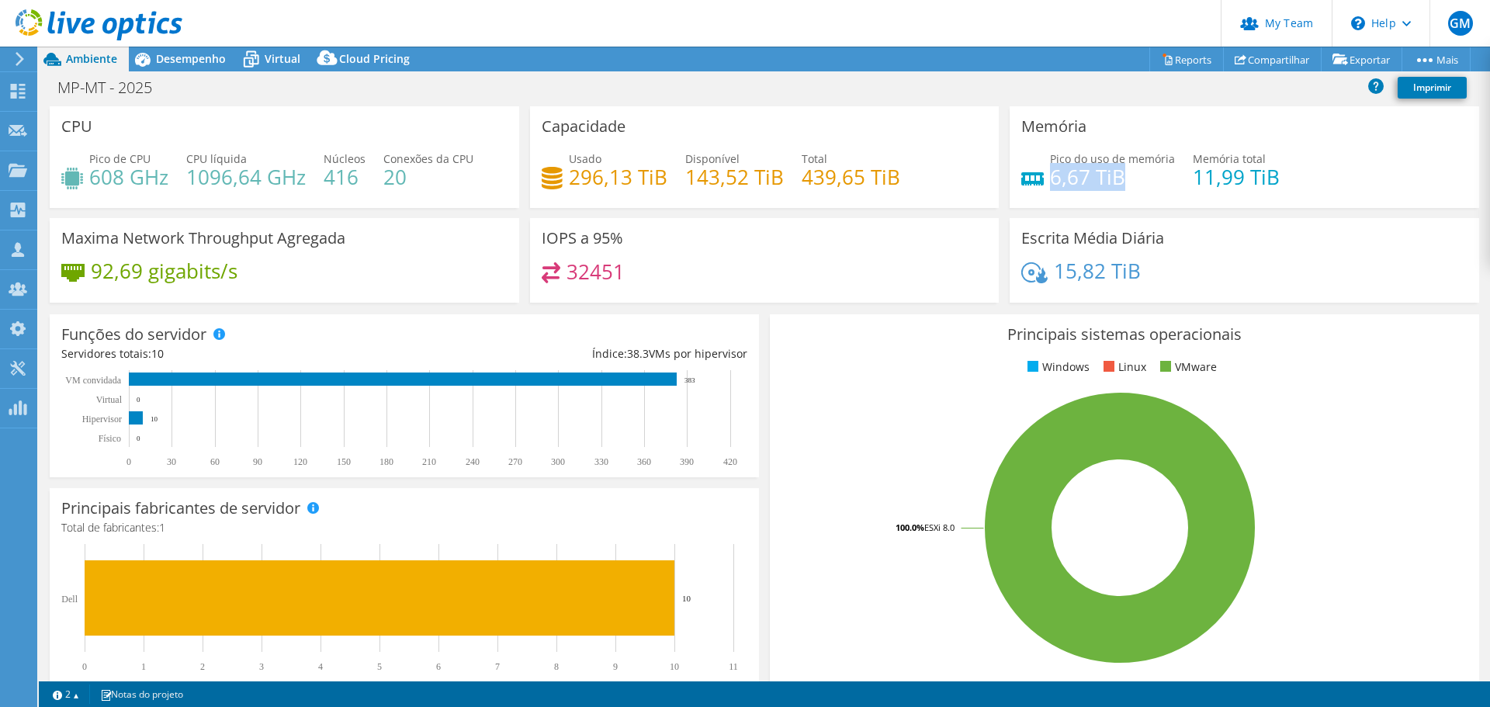
drag, startPoint x: 1042, startPoint y: 182, endPoint x: 652, endPoint y: 196, distance: 390.5
click at [1115, 178] on h4 "6,67 TiB" at bounding box center [1112, 176] width 125 height 17
drag, startPoint x: 192, startPoint y: 50, endPoint x: 203, endPoint y: 77, distance: 28.5
click at [192, 50] on div "Desempenho" at bounding box center [183, 59] width 109 height 25
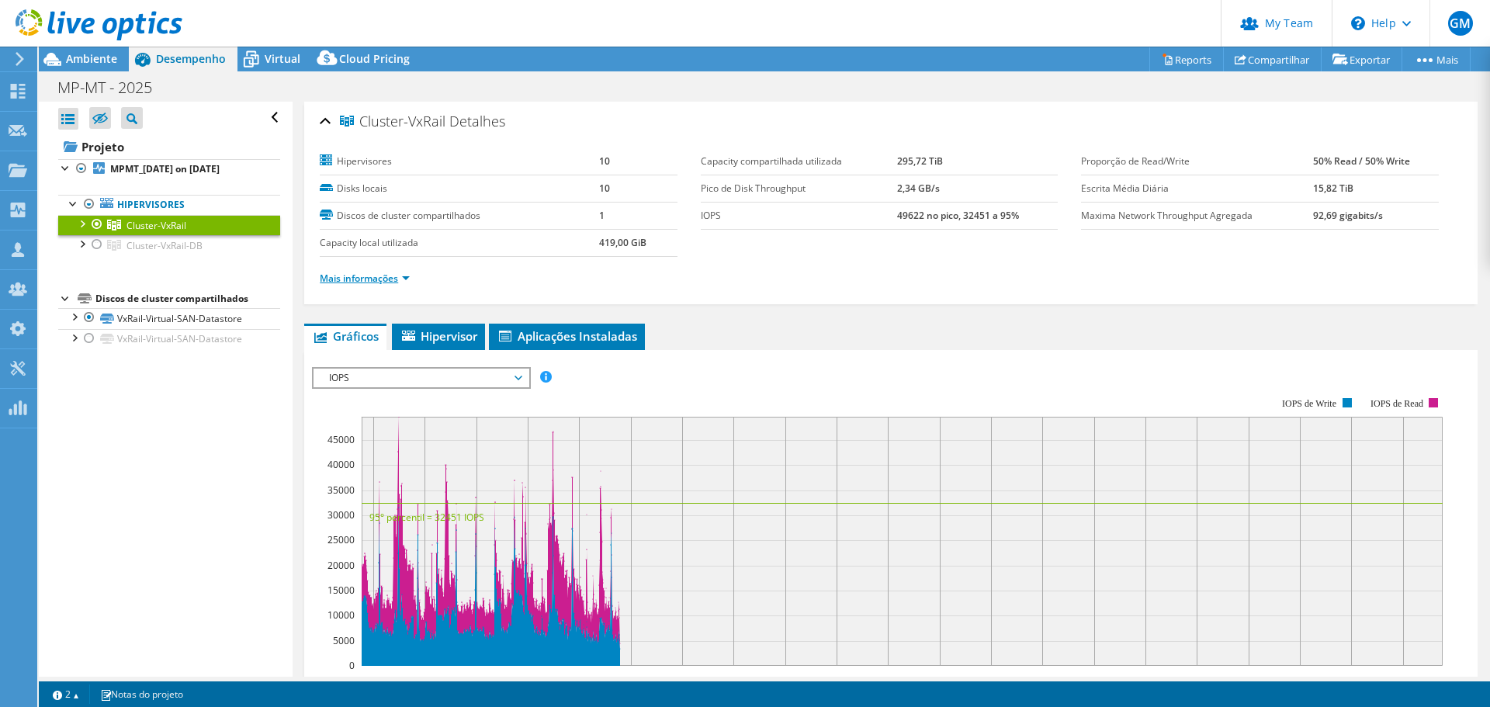
click at [390, 278] on link "Mais informações" at bounding box center [365, 278] width 90 height 13
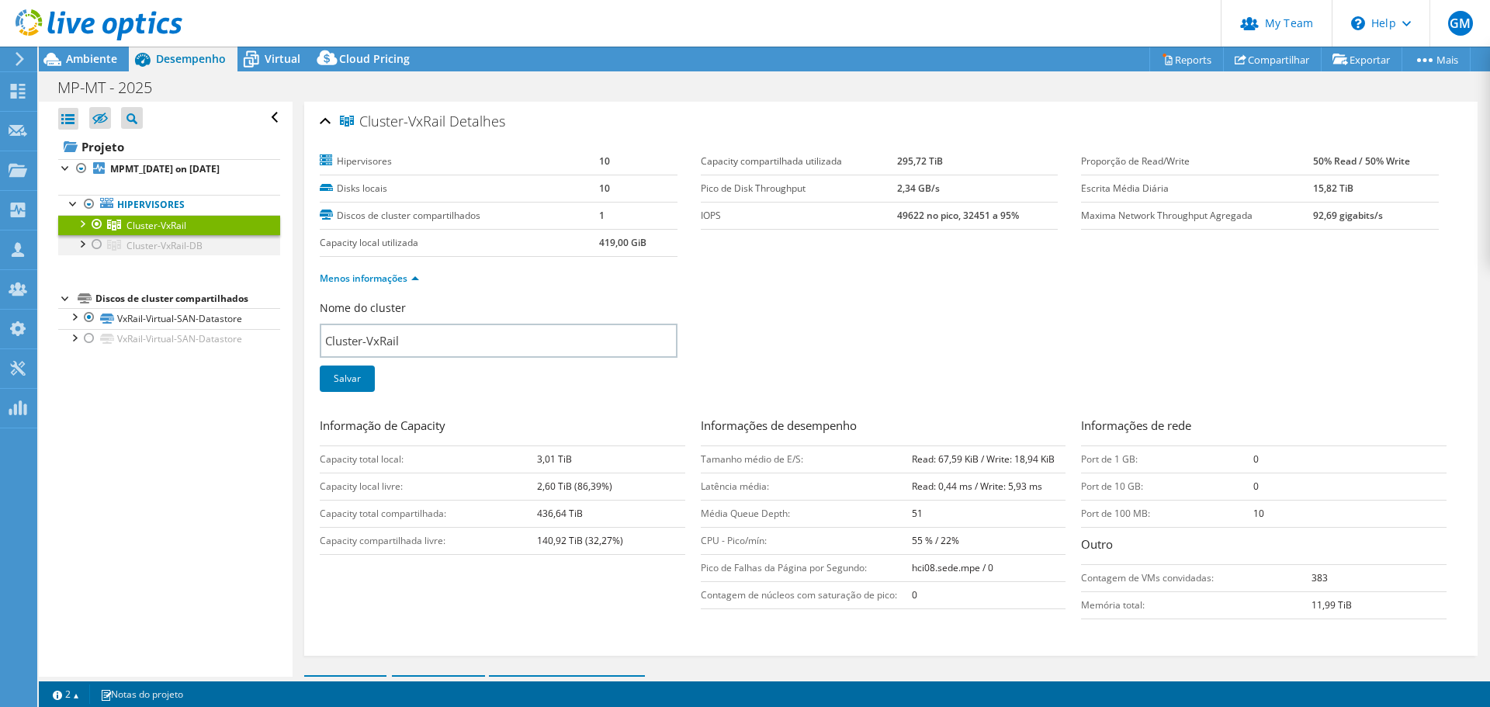
click at [95, 243] on div at bounding box center [97, 244] width 16 height 19
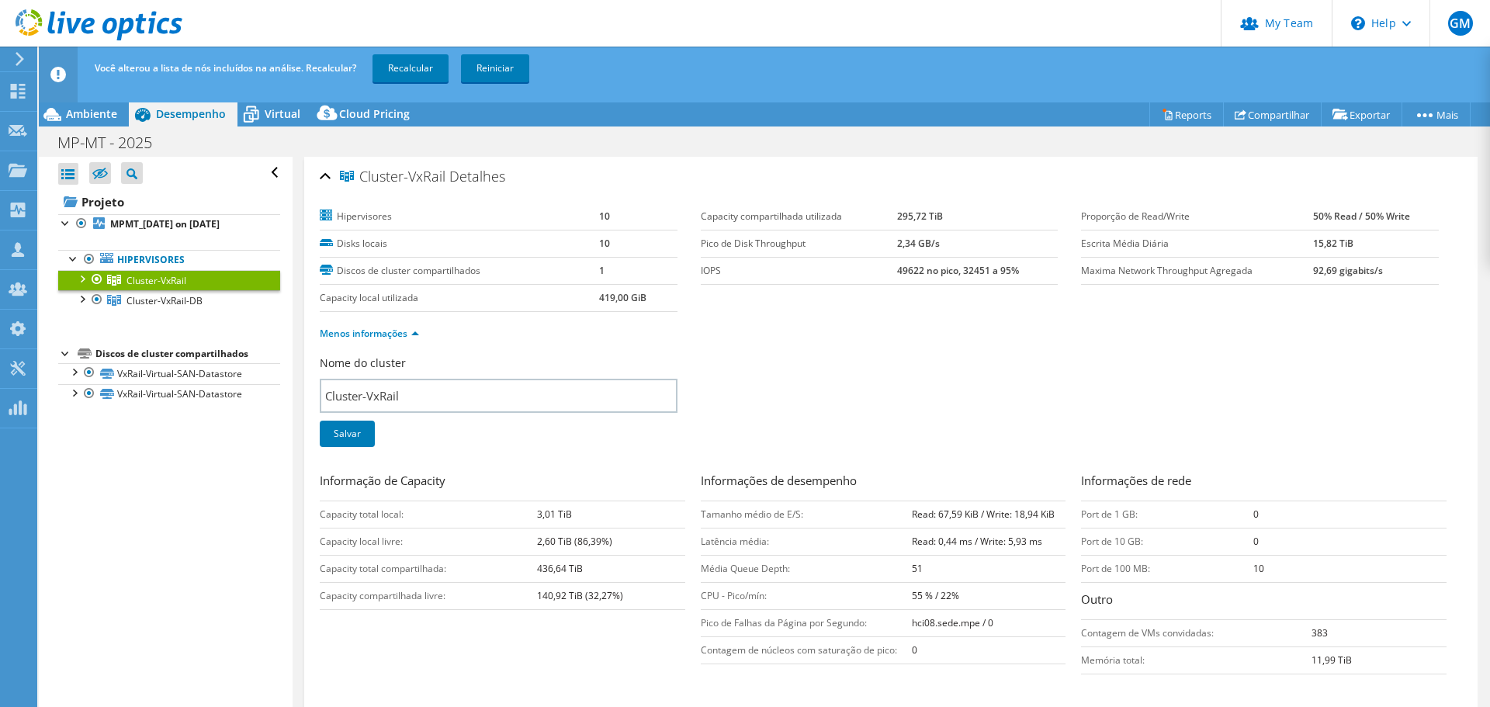
click at [95, 279] on div at bounding box center [97, 279] width 16 height 19
click at [410, 73] on link "Recalcular" at bounding box center [410, 68] width 76 height 28
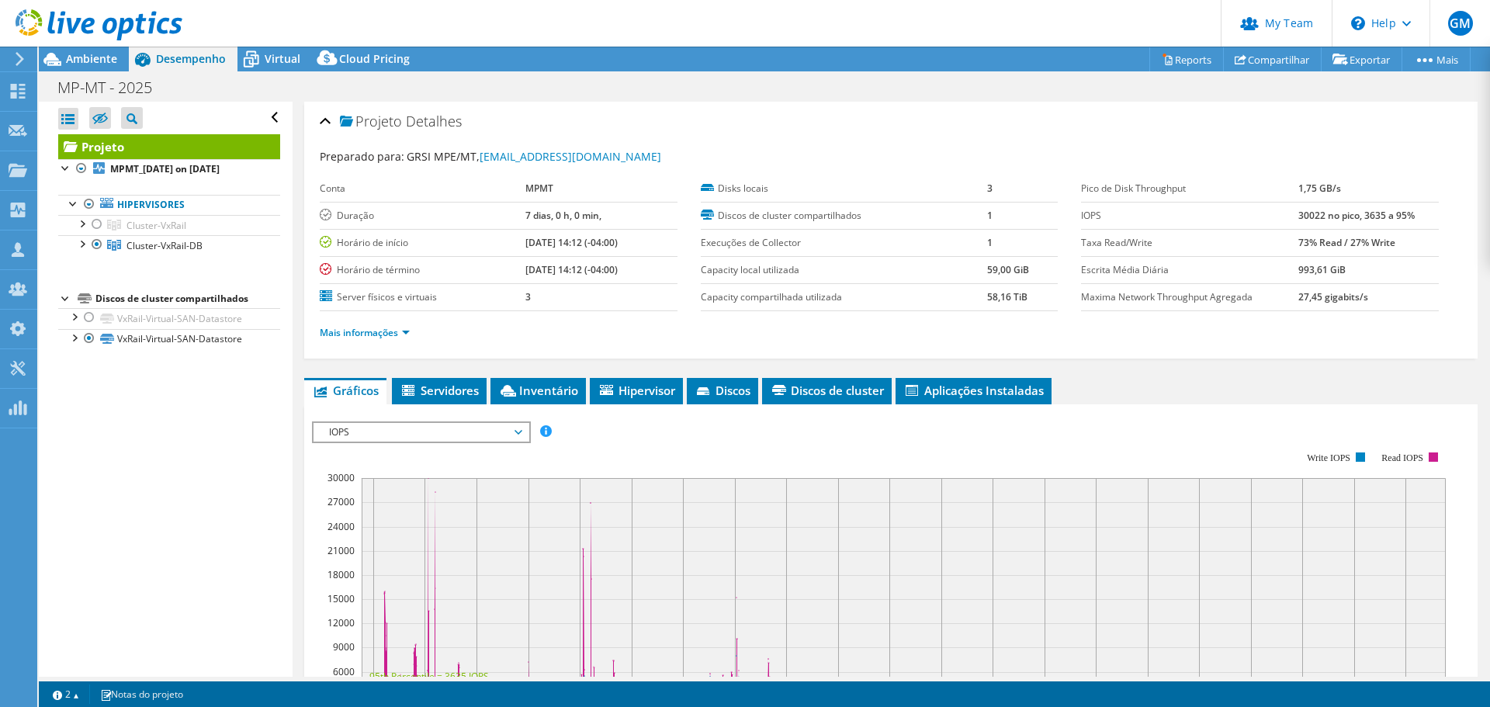
select select "SouthAmerica"
select select "BRL"
click at [71, 54] on span "Ambiente" at bounding box center [91, 58] width 51 height 15
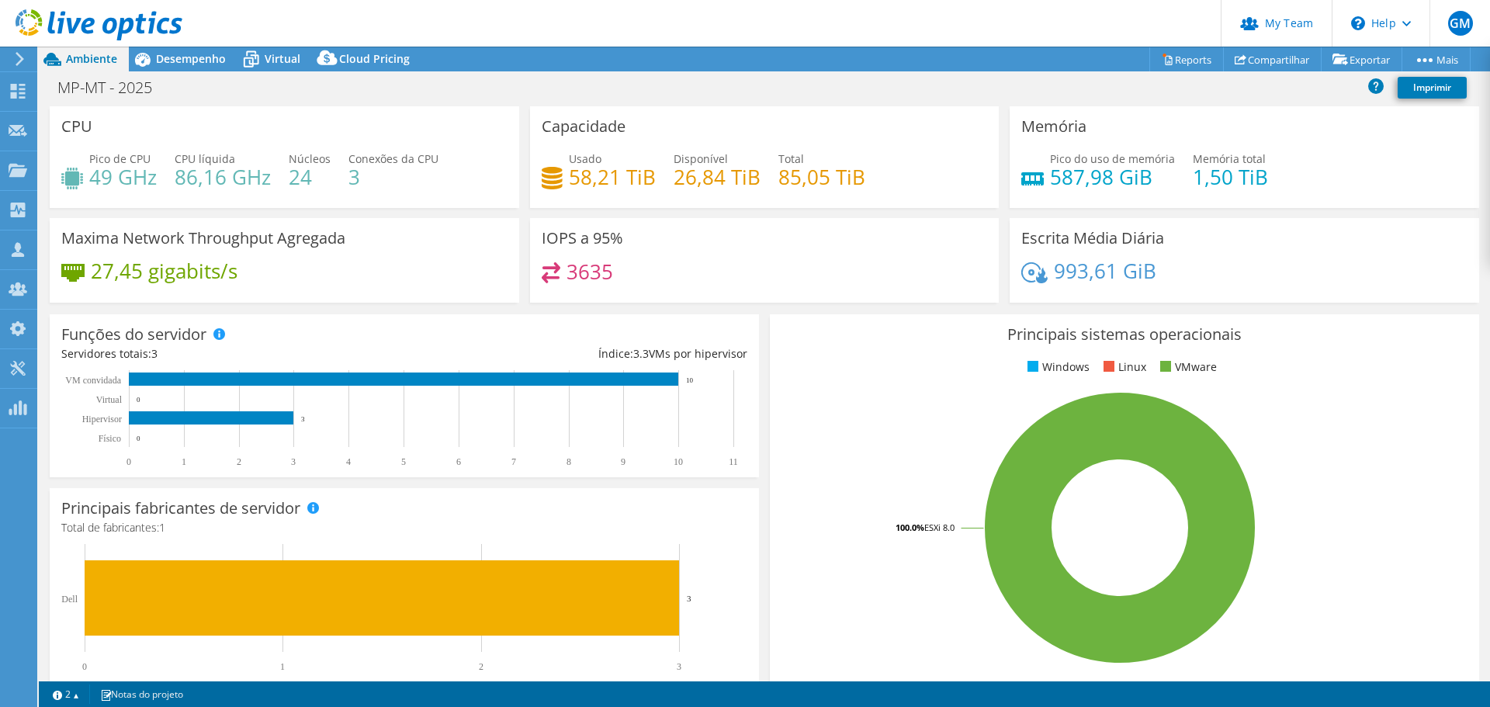
click at [765, 91] on div "MP-MT - 2025 Imprimir" at bounding box center [764, 87] width 1451 height 29
drag, startPoint x: 1079, startPoint y: 182, endPoint x: 1251, endPoint y: 180, distance: 171.5
click at [1251, 180] on div "Pico do uso de memória 587,98 GiB Memória total 1,50 TiB" at bounding box center [1244, 176] width 446 height 50
click at [1009, 154] on div "Memória Pico do uso de memória 587,98 GiB Memória total 1,50 TiB" at bounding box center [1243, 157] width 469 height 102
drag, startPoint x: 1044, startPoint y: 172, endPoint x: 926, endPoint y: 166, distance: 118.1
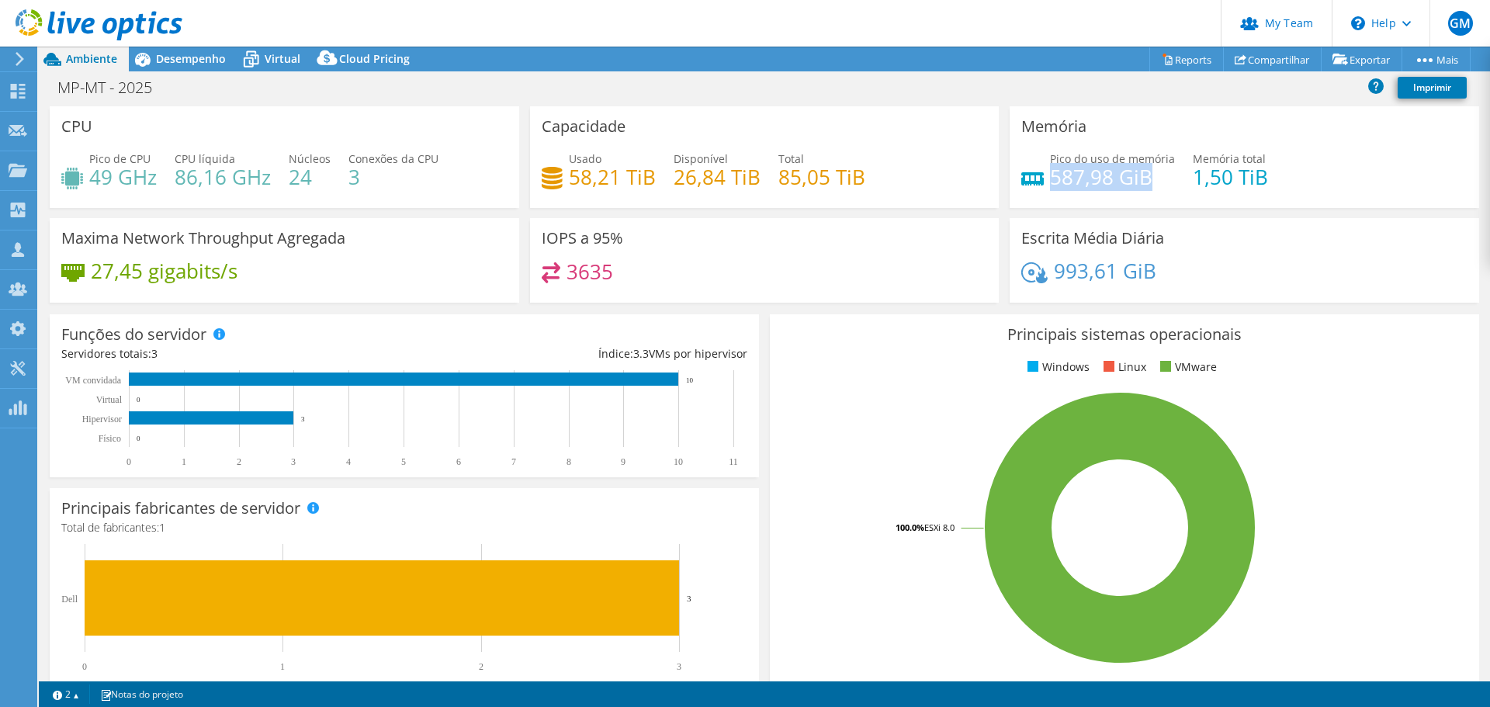
click at [1140, 168] on h4 "587,98 GiB" at bounding box center [1112, 176] width 125 height 17
click at [222, 96] on div "MP-MT - 2025 Imprimir" at bounding box center [764, 87] width 1451 height 29
click at [199, 56] on span "Desempenho" at bounding box center [191, 58] width 70 height 15
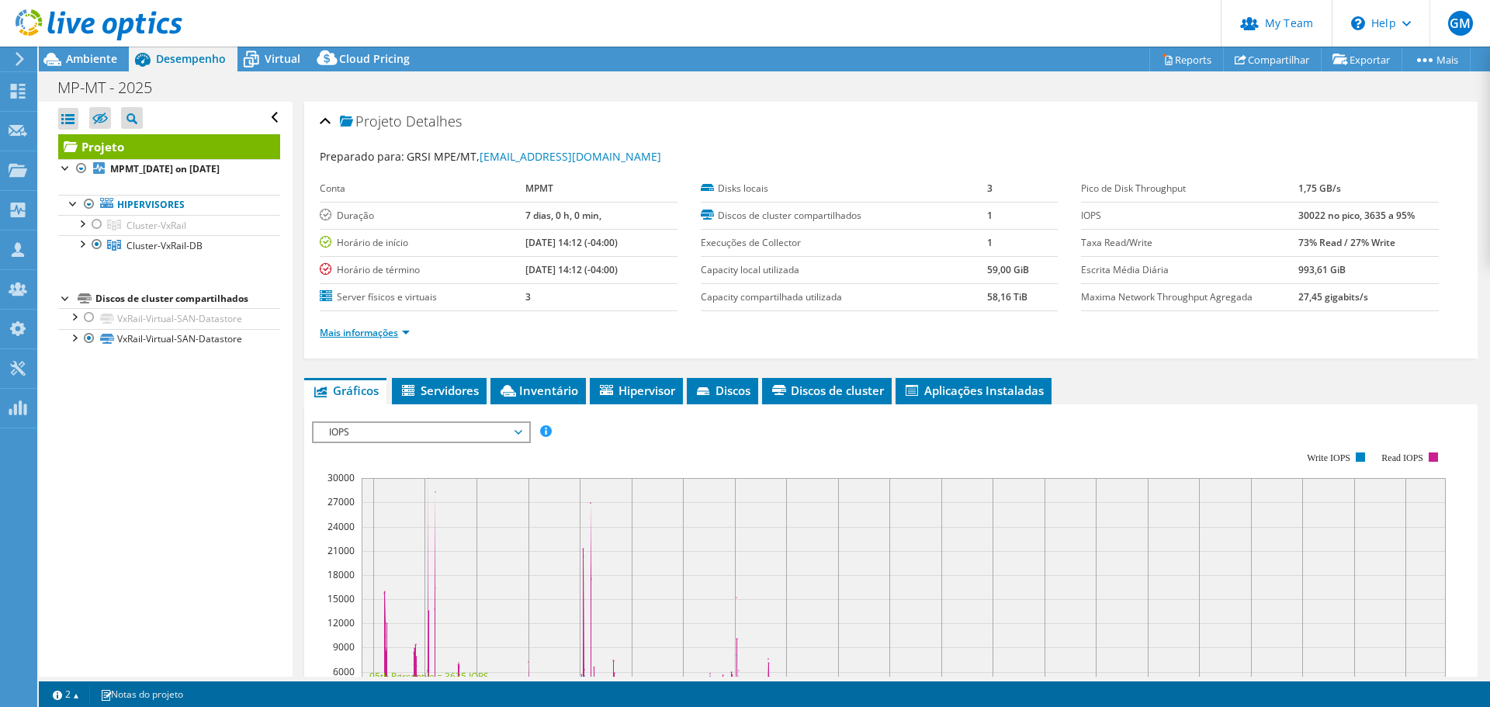
click at [400, 327] on link "Mais informações" at bounding box center [365, 332] width 90 height 13
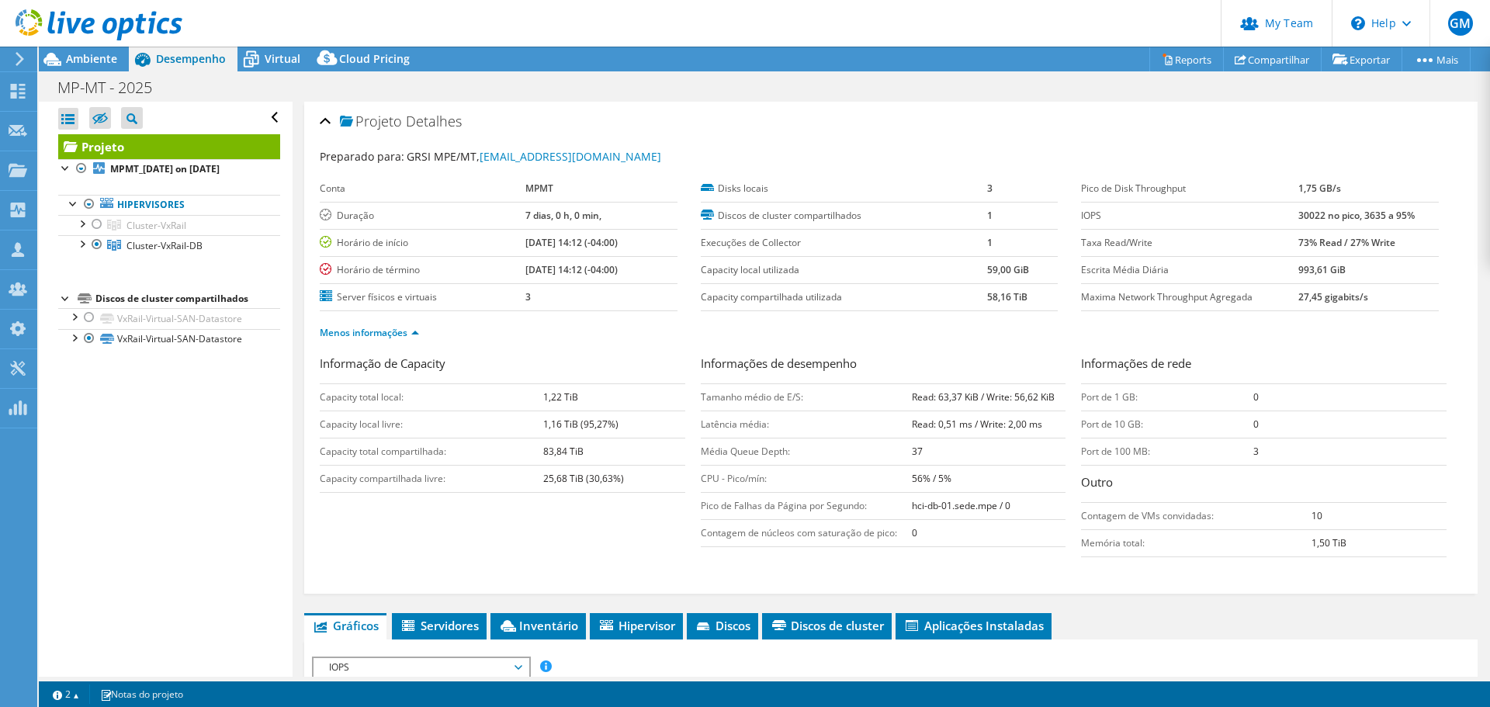
click at [692, 331] on ul "Menos informações" at bounding box center [891, 330] width 1142 height 21
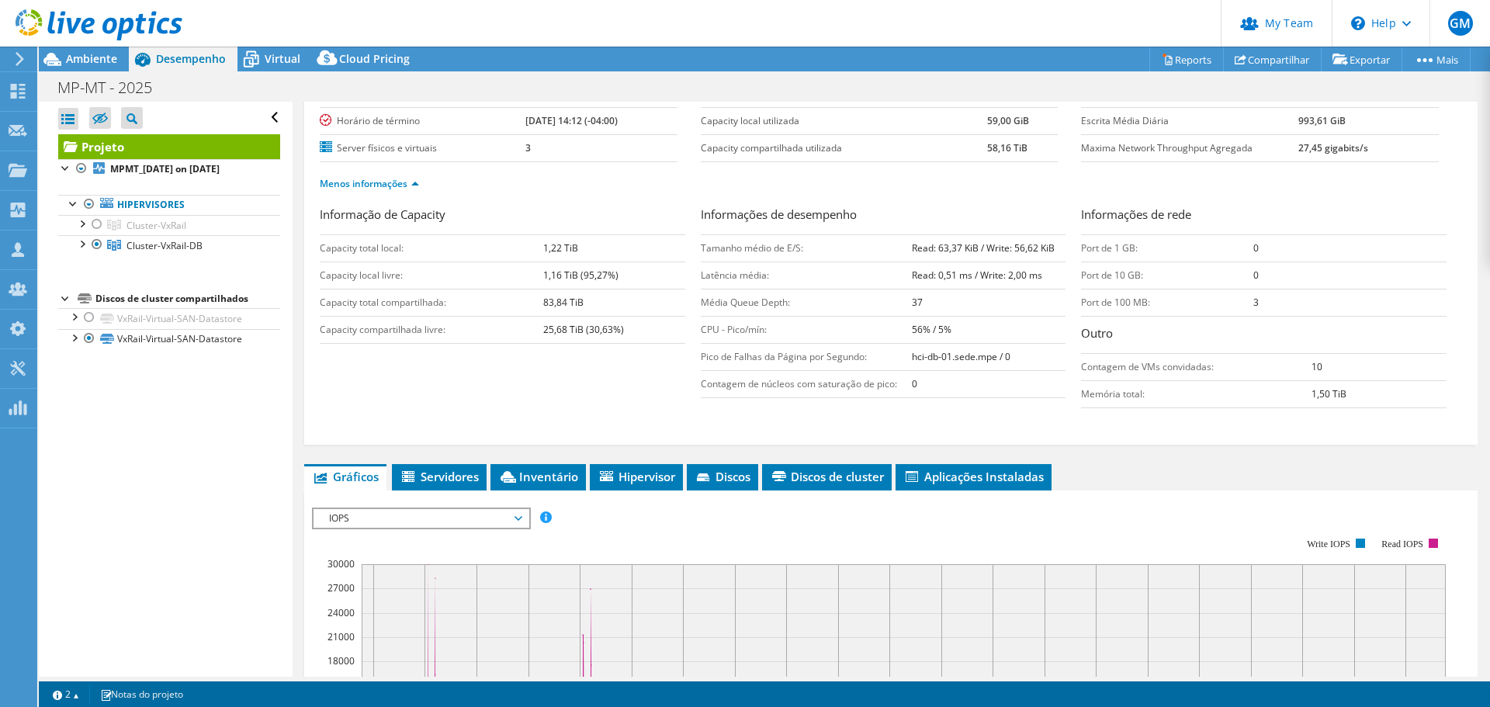
scroll to position [155, 0]
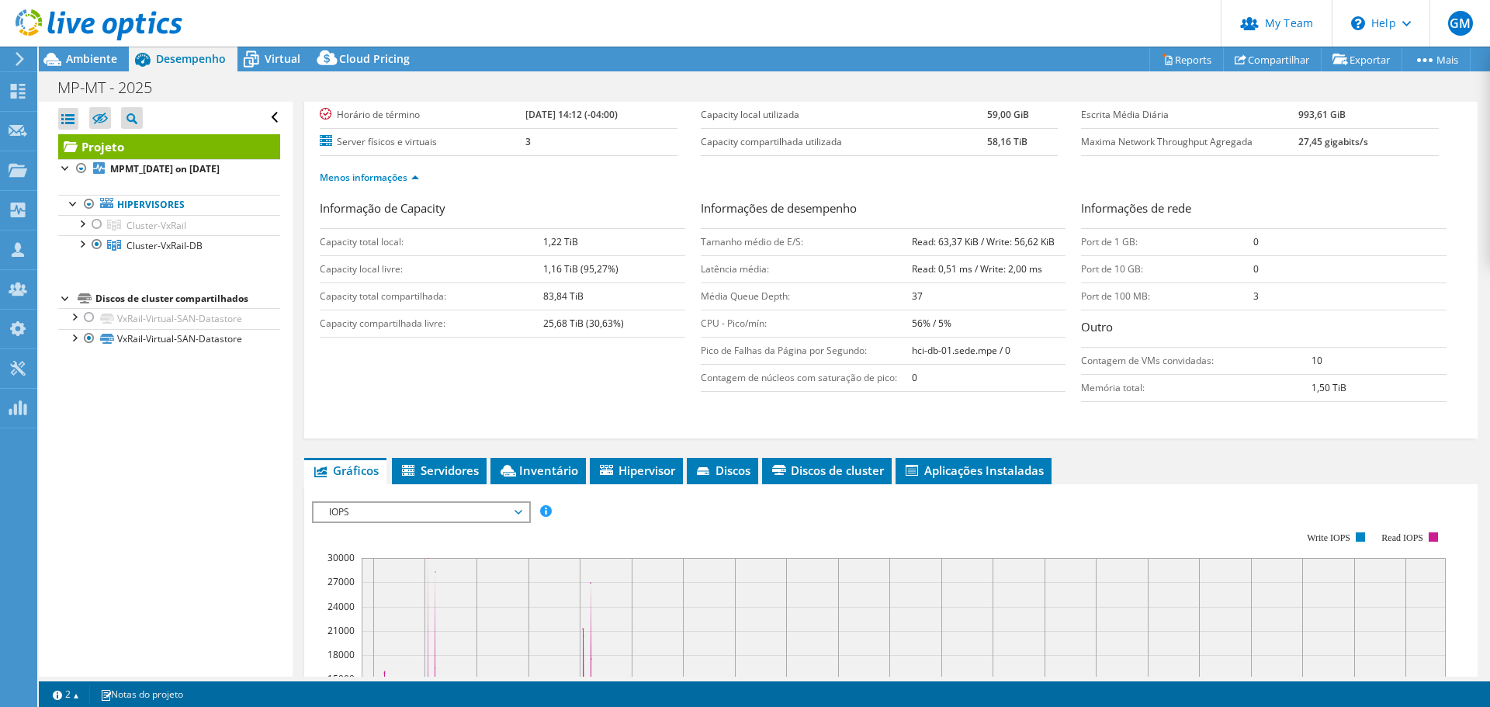
click at [311, 391] on div "Projeto Detalhes Preparado para: GRSI MPE/MT, grsi@mpmt.mp.br Conta MPMT Duraçã…" at bounding box center [890, 192] width 1173 height 492
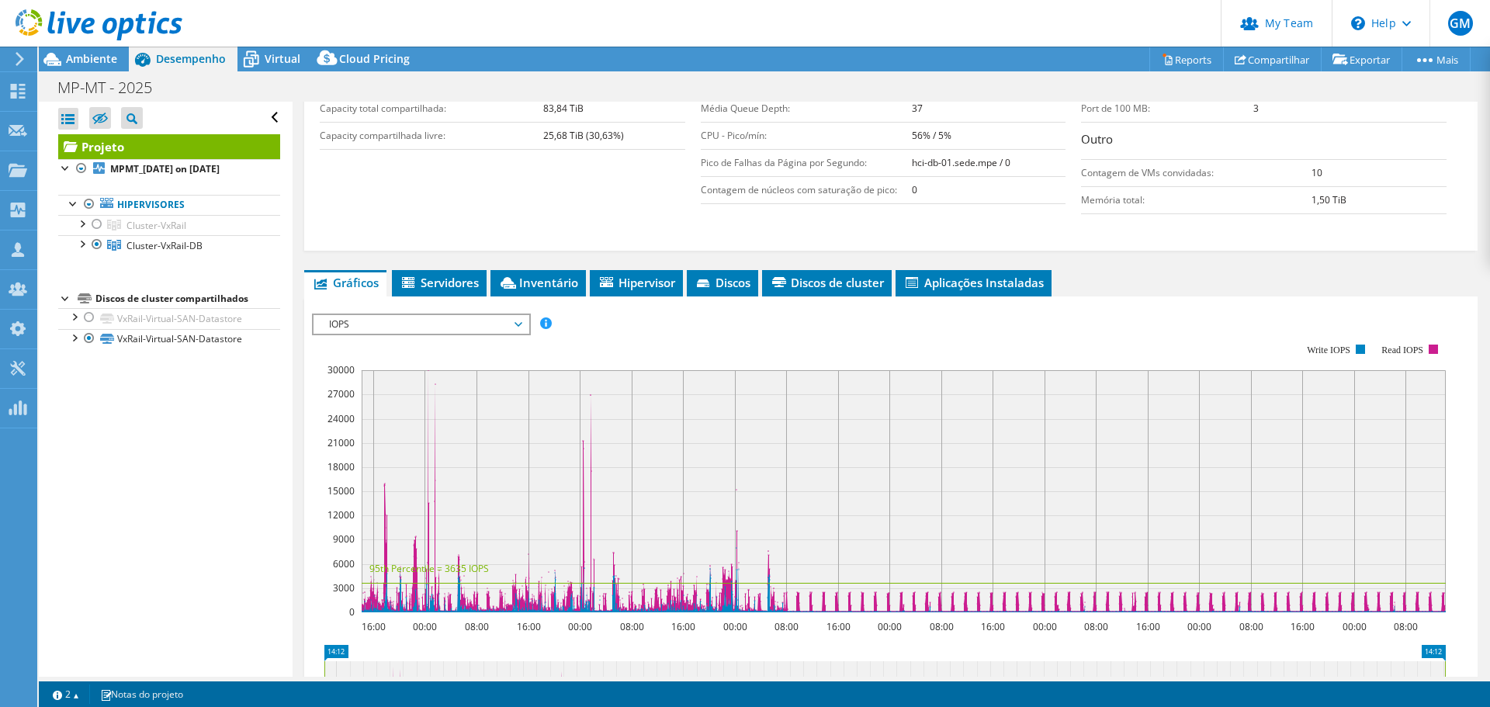
scroll to position [388, 0]
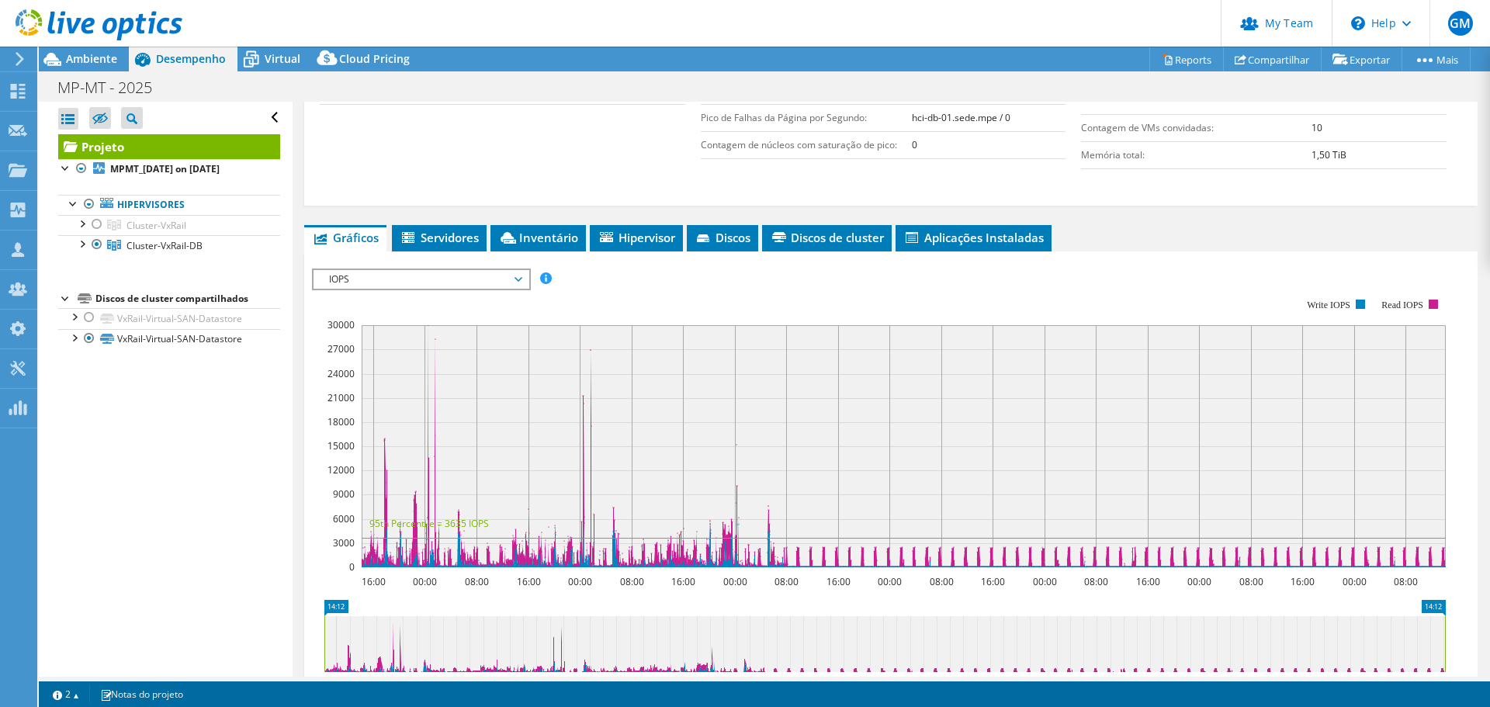
click at [307, 329] on section "IOPS Disk Throughput Tamanho de E/S Latência Profundidade da fila Porcentagem d…" at bounding box center [890, 564] width 1173 height 627
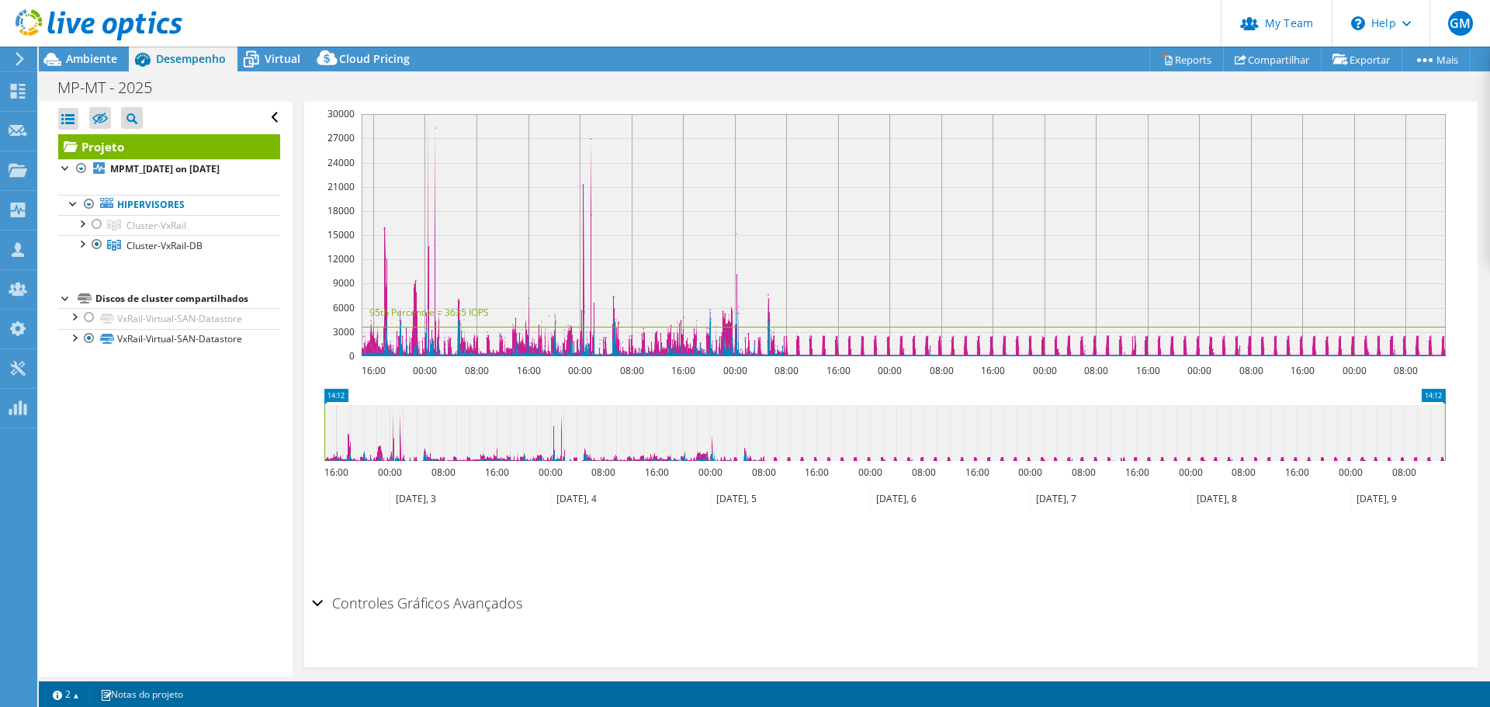
scroll to position [617, 0]
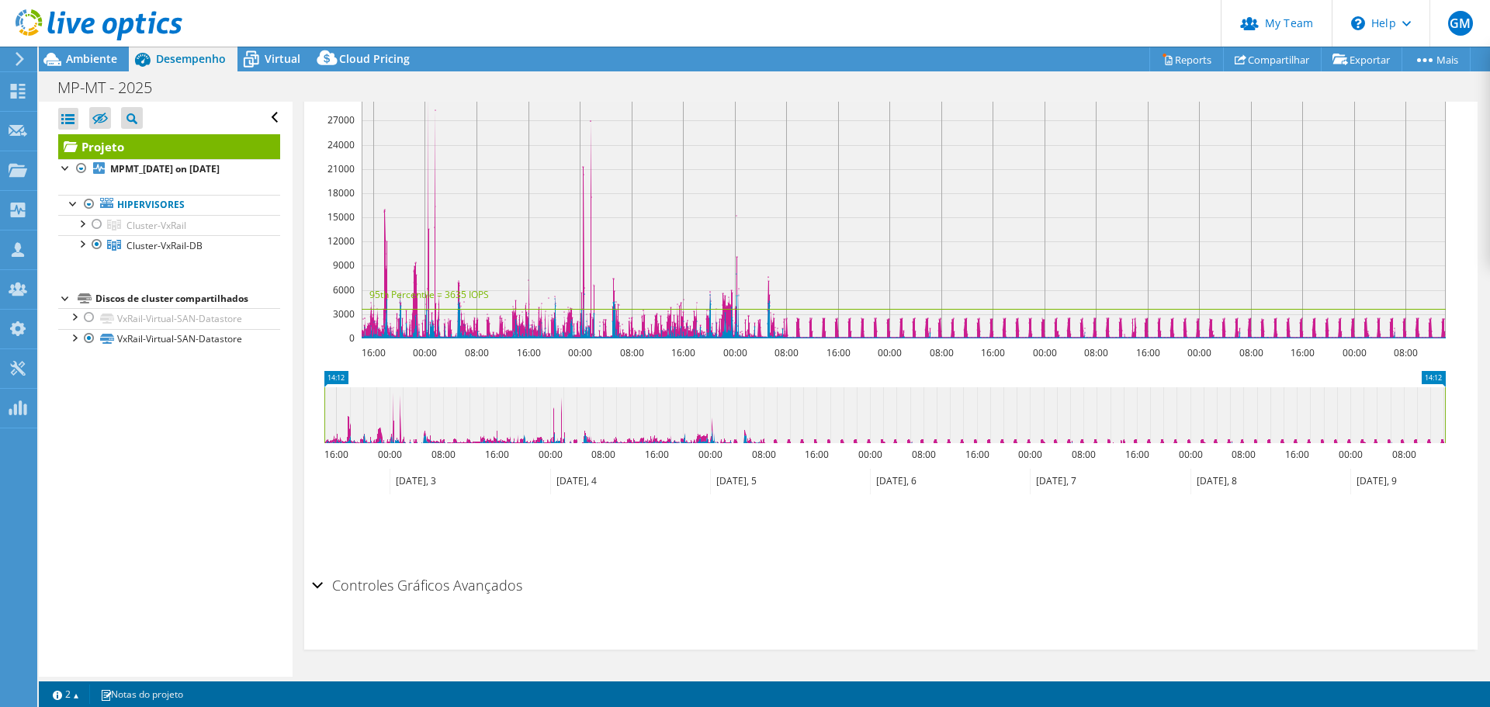
click at [319, 590] on div "Controles Gráficos Avançados" at bounding box center [891, 586] width 1158 height 33
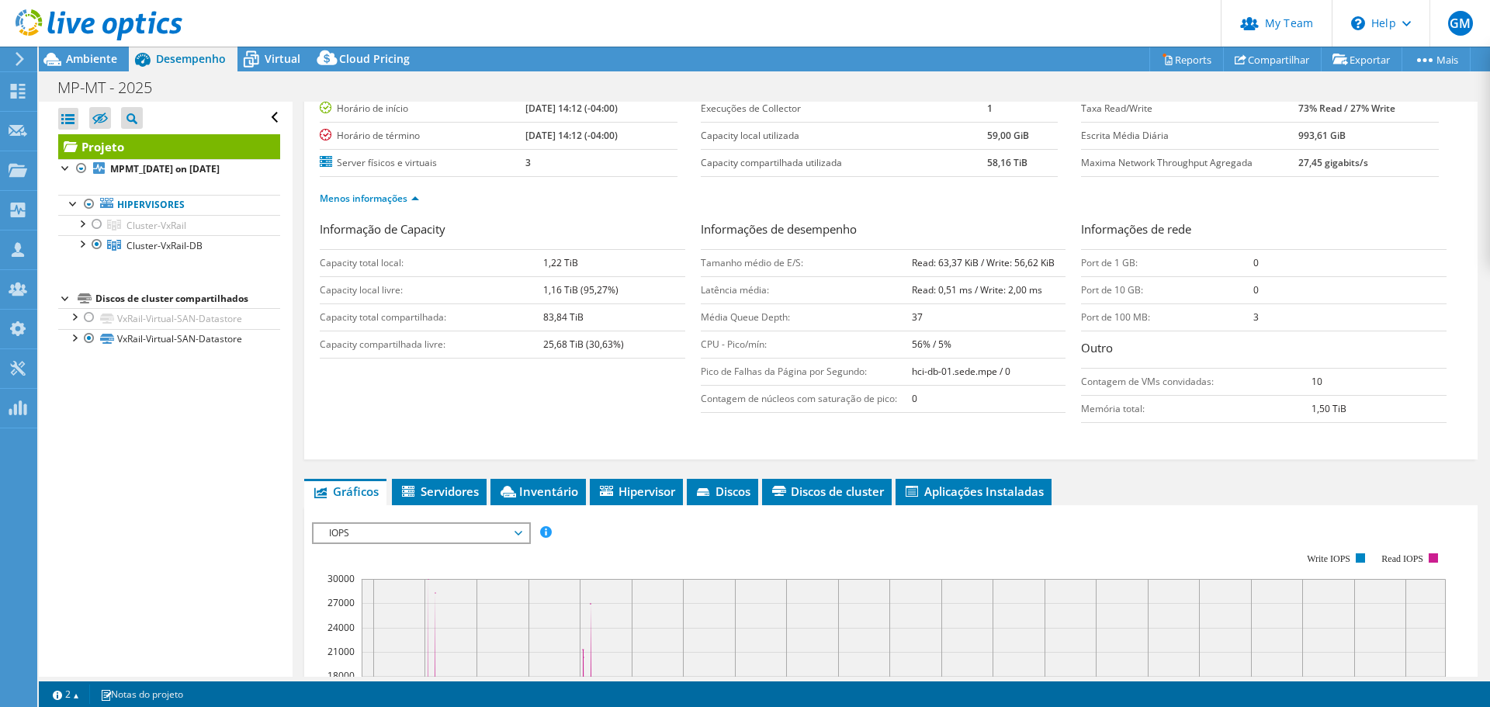
scroll to position [58, 0]
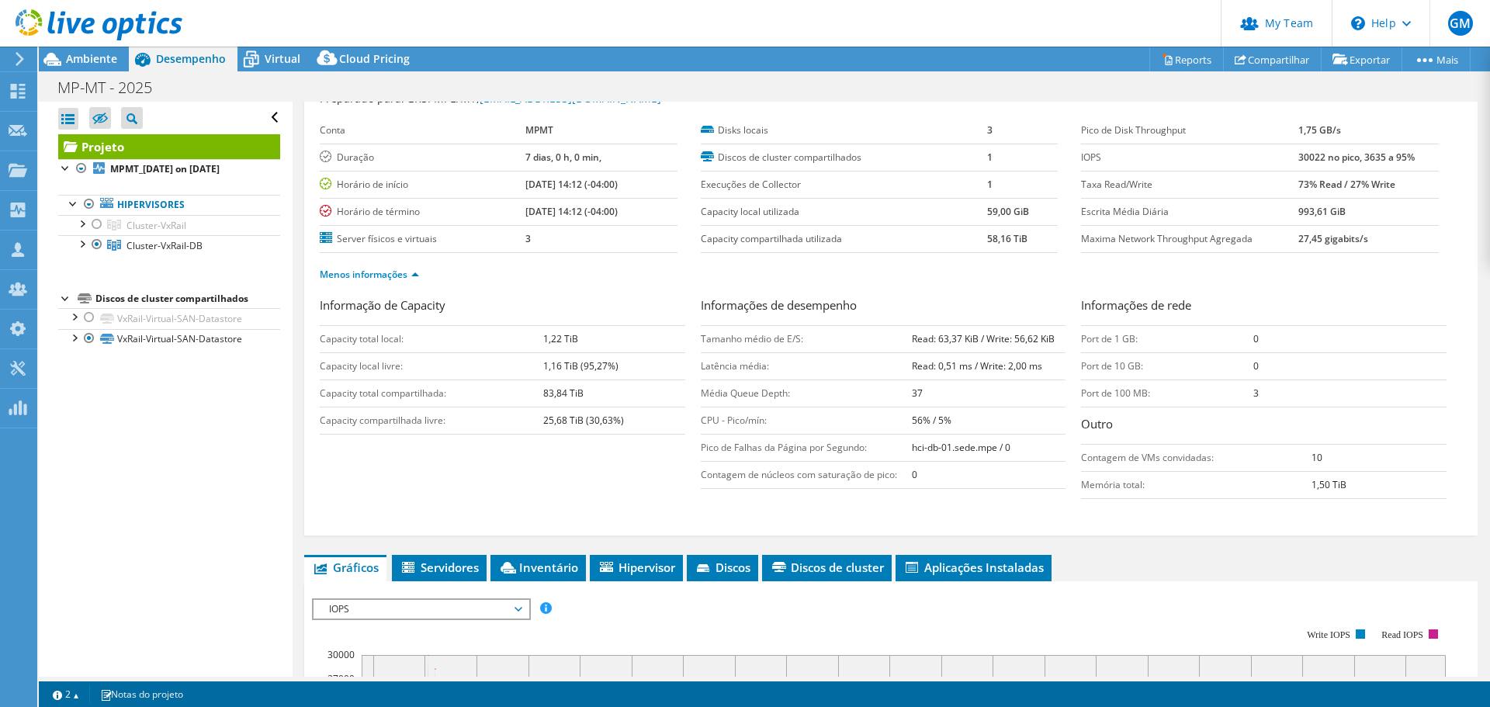
click at [329, 505] on div "Informação de Capacity Capacity total local: 1,22 TiB Capacity local livre: 1,1…" at bounding box center [891, 401] width 1142 height 210
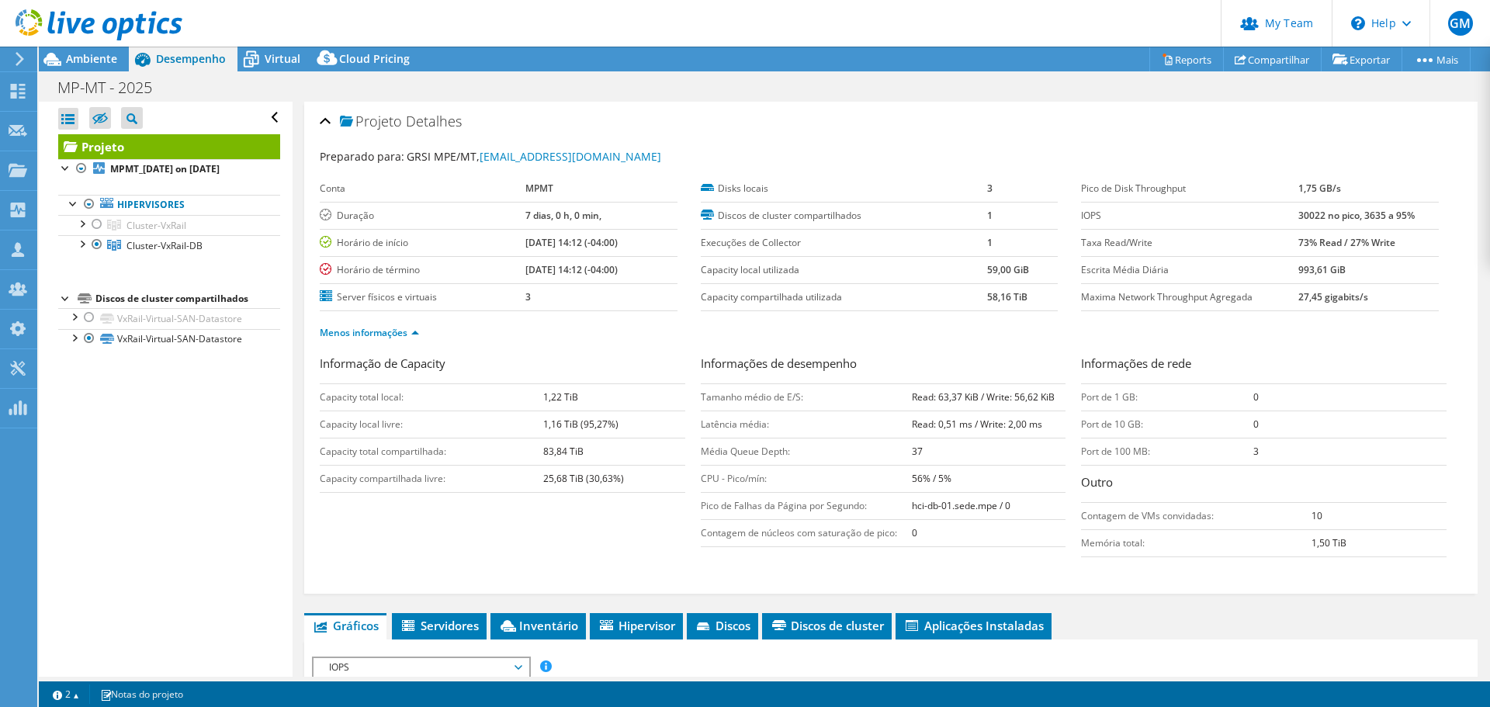
click at [863, 113] on div "Projeto Detalhes" at bounding box center [891, 122] width 1142 height 33
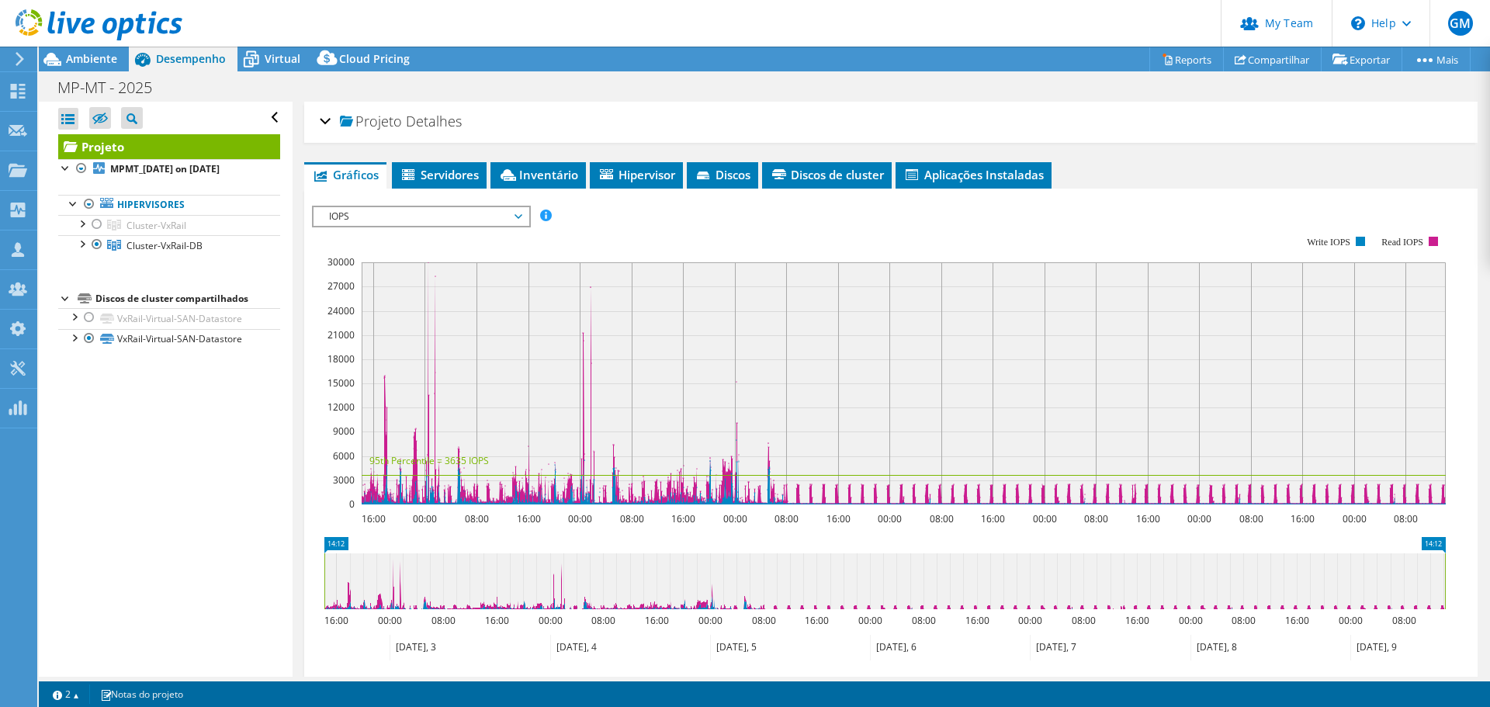
click at [863, 112] on div "Projeto Detalhes" at bounding box center [891, 122] width 1142 height 33
